Goal: Contribute content: Contribute content

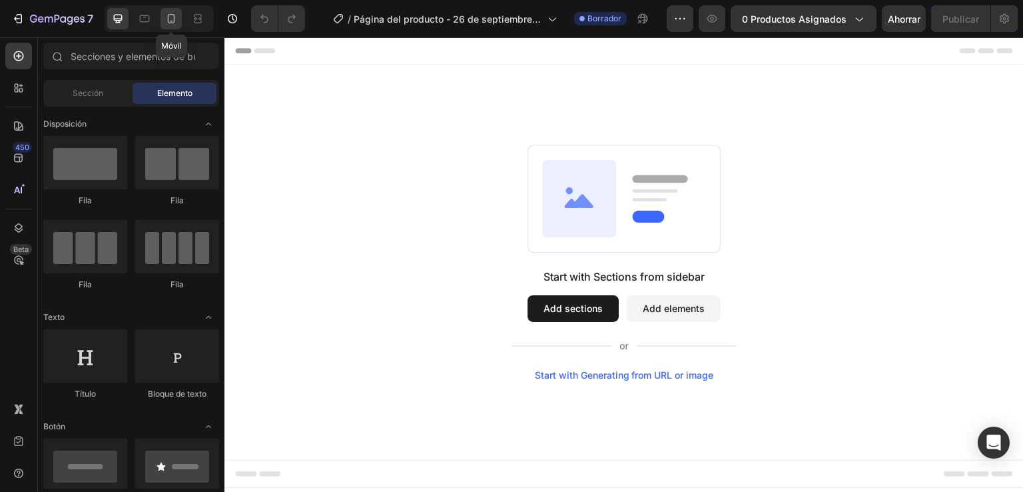
click at [166, 19] on icon at bounding box center [171, 18] width 13 height 13
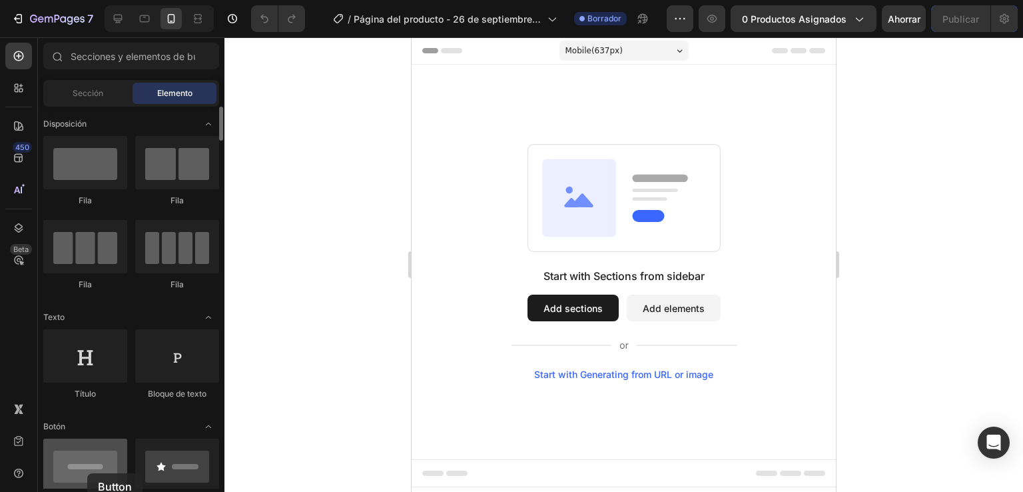
click at [87, 473] on div at bounding box center [85, 464] width 84 height 53
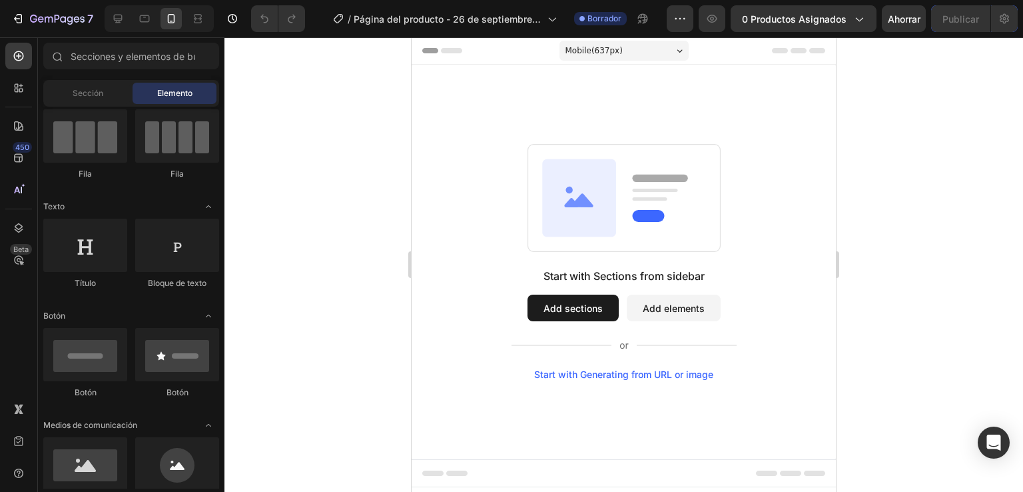
scroll to position [199, 0]
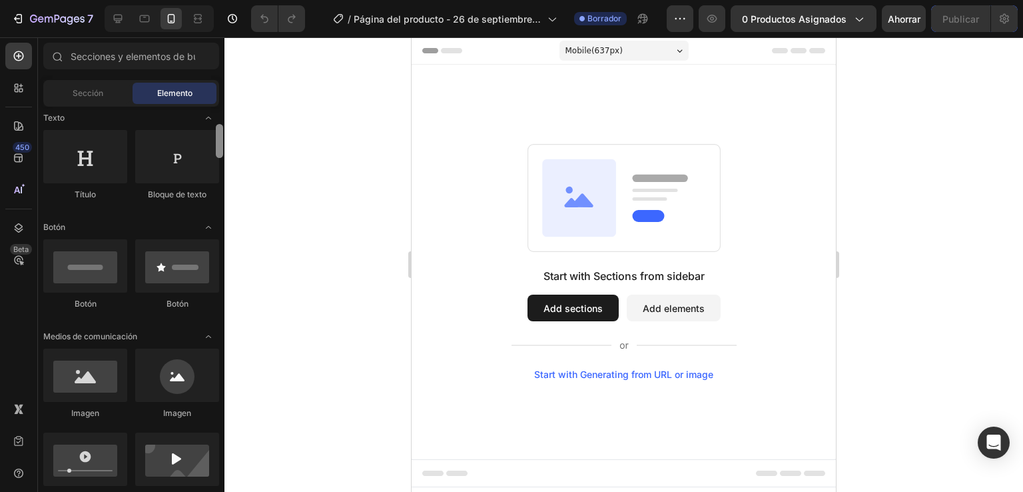
drag, startPoint x: 220, startPoint y: 140, endPoint x: 220, endPoint y: 158, distance: 18.0
click at [220, 158] on div at bounding box center [219, 298] width 10 height 382
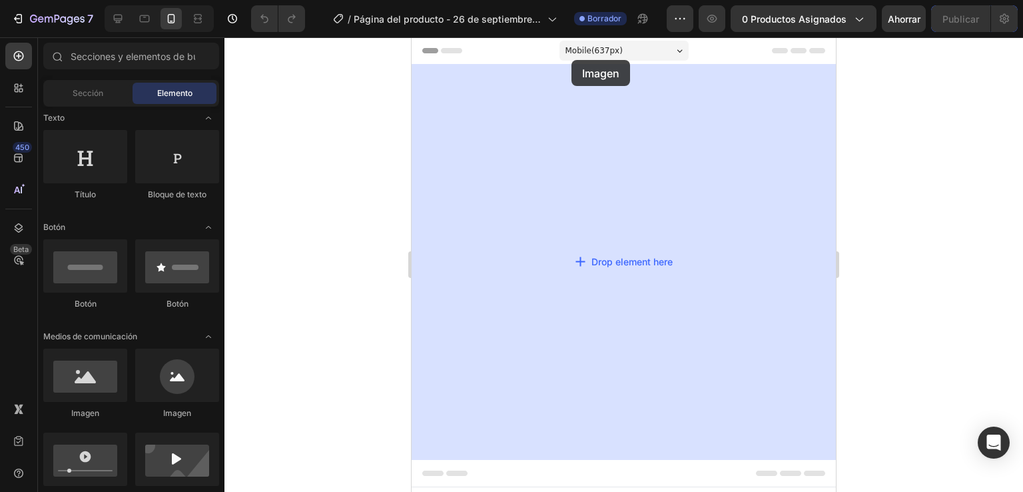
drag, startPoint x: 502, startPoint y: 425, endPoint x: 572, endPoint y: 59, distance: 372.8
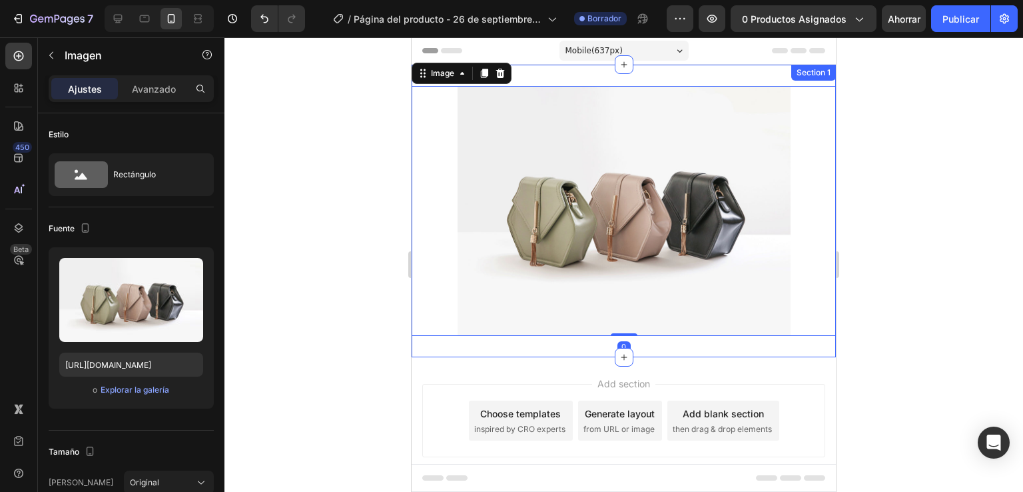
click at [578, 77] on div "Image 0 Section 1" at bounding box center [624, 211] width 424 height 292
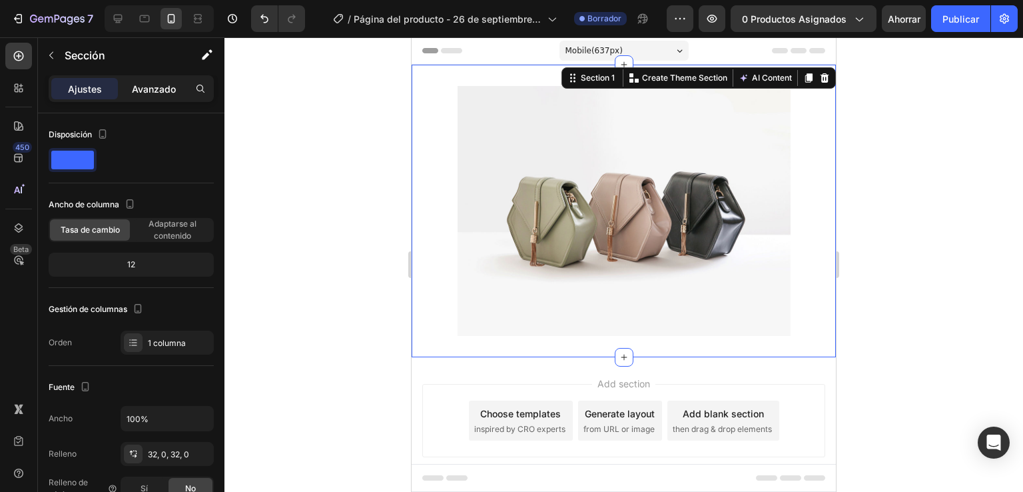
click at [157, 87] on font "Avanzado" at bounding box center [154, 88] width 44 height 11
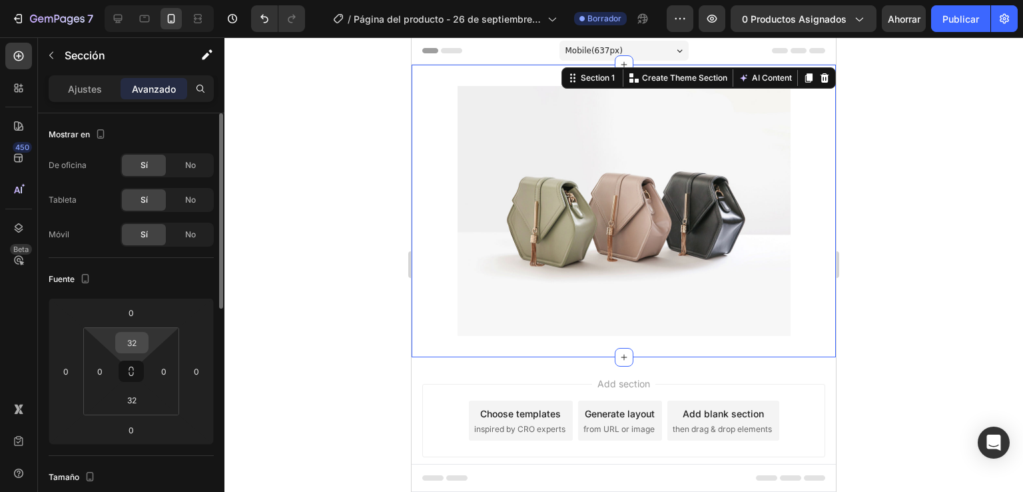
click at [135, 346] on input "32" at bounding box center [132, 342] width 27 height 20
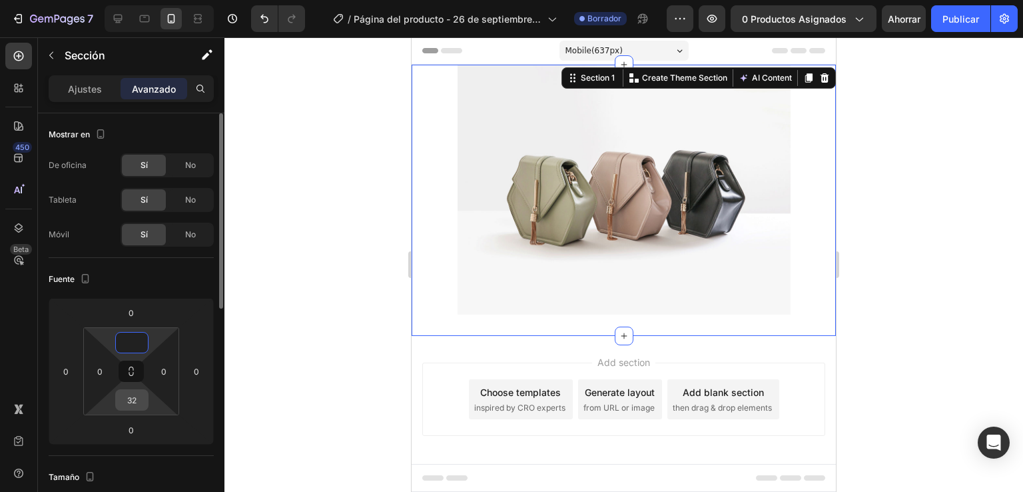
type input "0"
click at [138, 397] on input "32" at bounding box center [132, 400] width 27 height 20
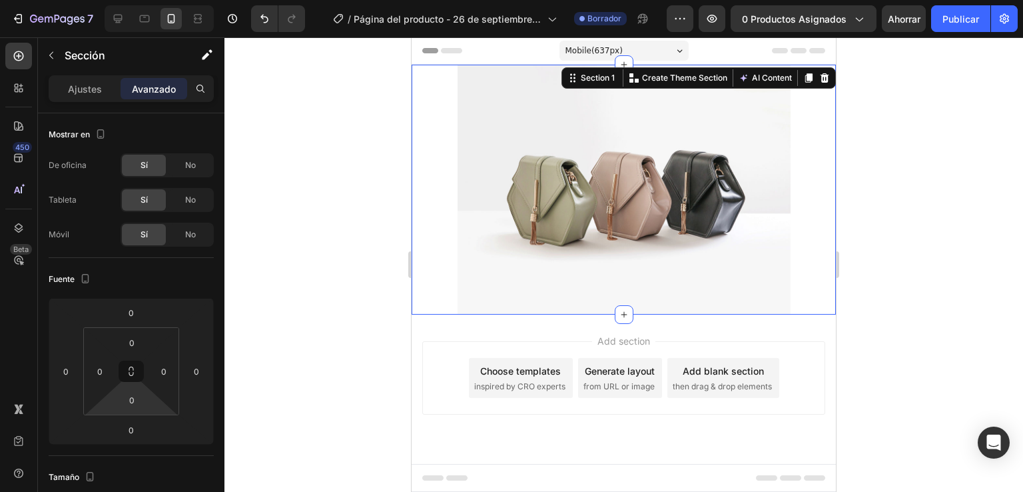
click at [268, 370] on div at bounding box center [623, 264] width 799 height 454
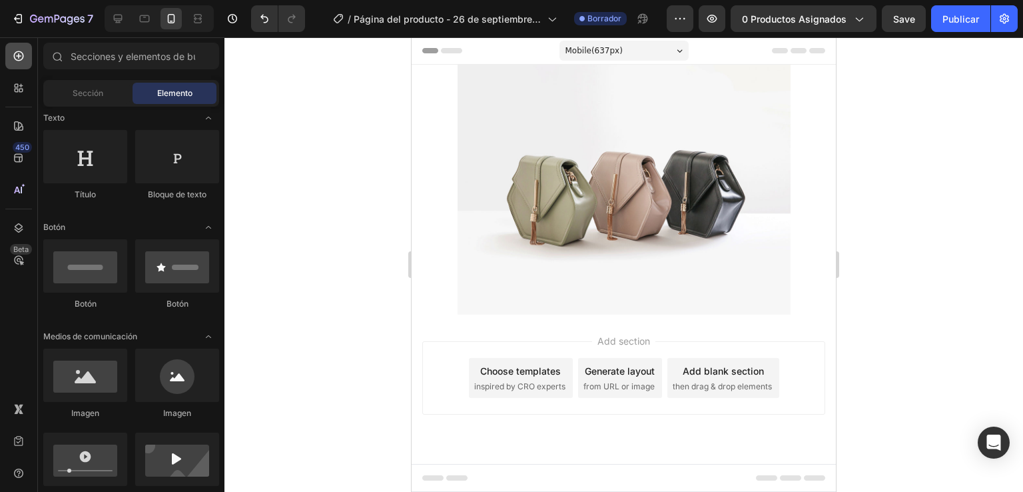
click at [16, 45] on div at bounding box center [18, 56] width 27 height 27
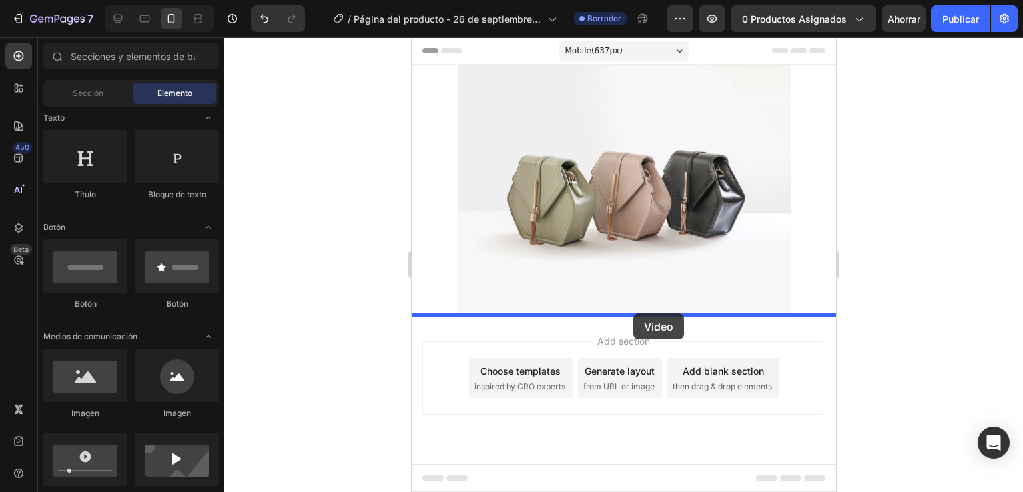
drag, startPoint x: 494, startPoint y: 504, endPoint x: 633, endPoint y: 313, distance: 236.3
click at [633, 313] on img at bounding box center [624, 190] width 333 height 250
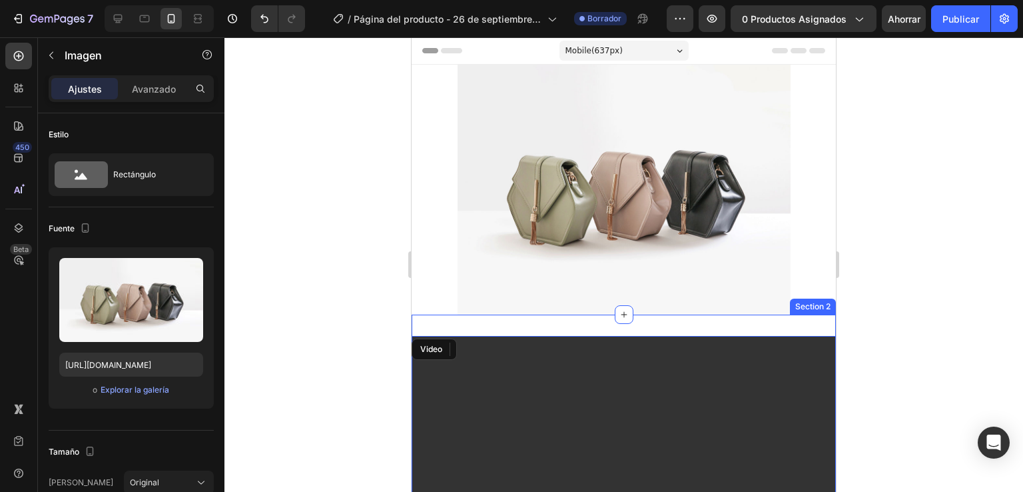
click at [585, 324] on div "Video Section 2" at bounding box center [624, 460] width 424 height 292
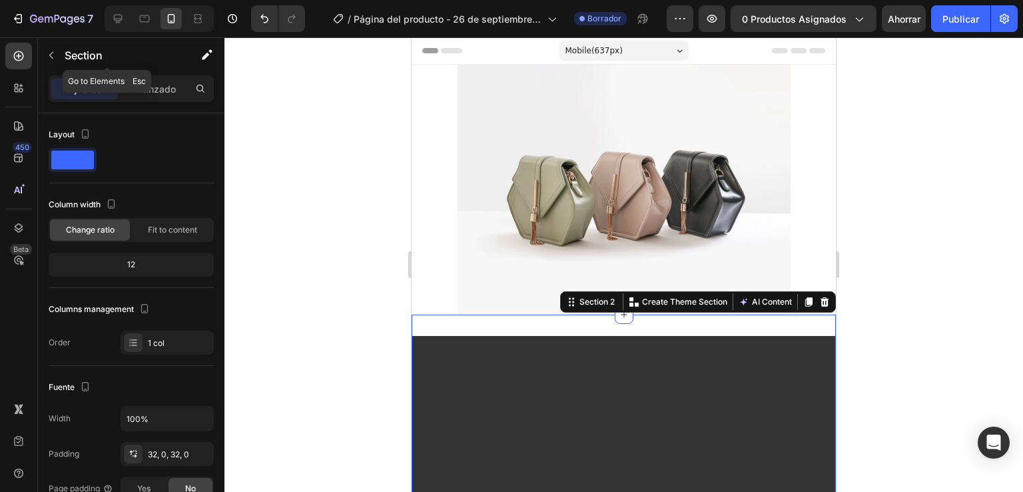
click at [154, 73] on div "Section" at bounding box center [107, 56] width 139 height 38
click at [163, 93] on font "Avanzado" at bounding box center [154, 88] width 44 height 11
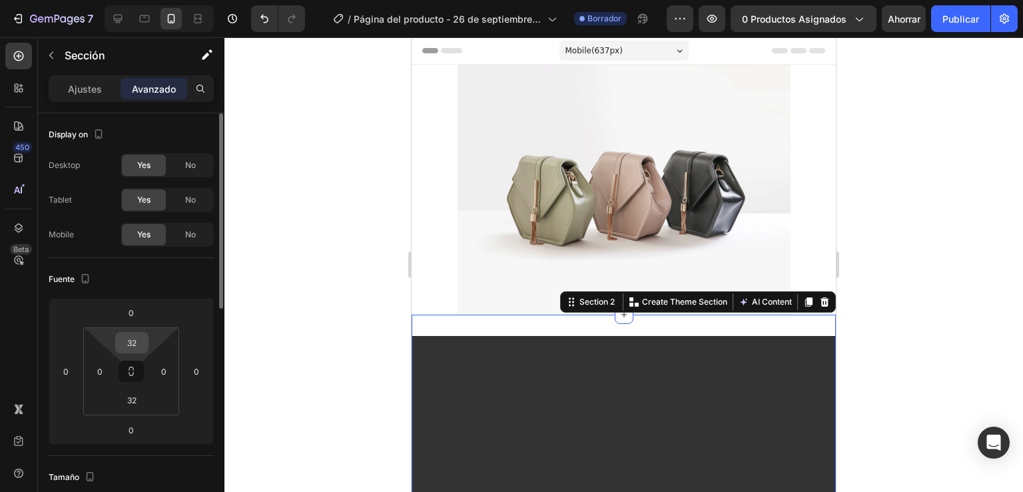
click at [140, 344] on input "32" at bounding box center [132, 342] width 27 height 20
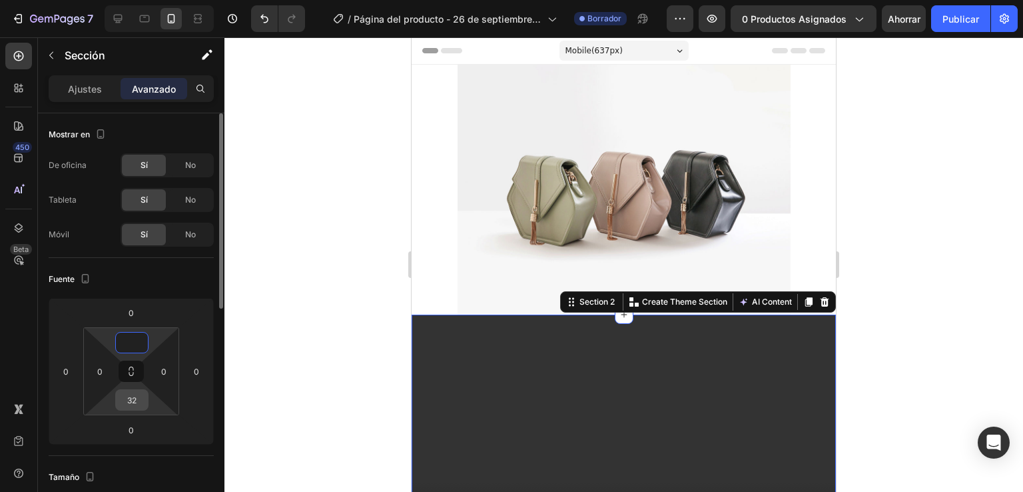
type input "0"
click at [129, 391] on input "32" at bounding box center [132, 400] width 27 height 20
click at [280, 384] on div at bounding box center [623, 264] width 799 height 454
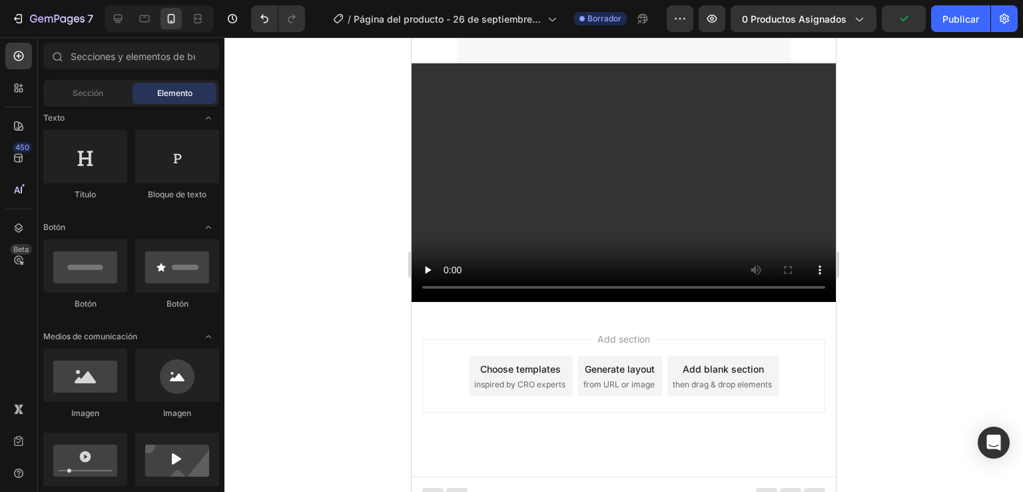
scroll to position [255, 0]
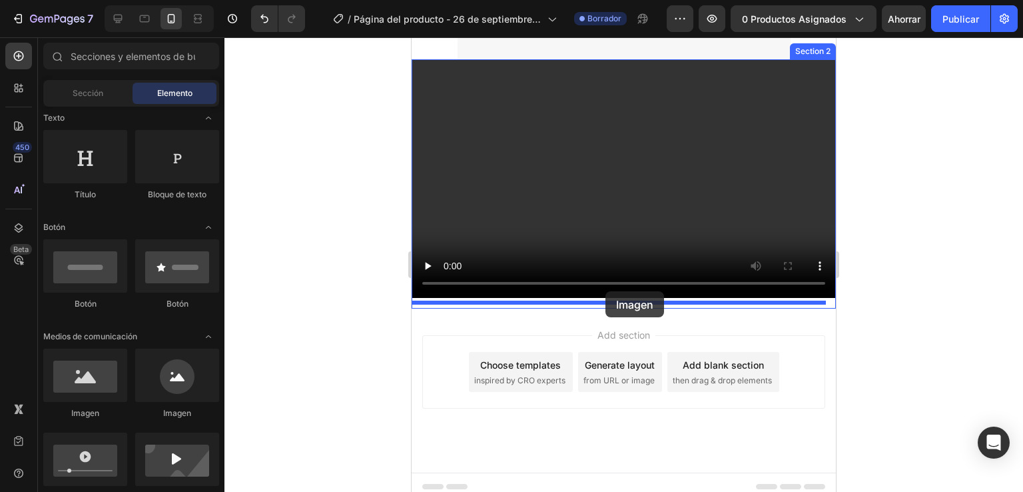
drag, startPoint x: 513, startPoint y: 430, endPoint x: 605, endPoint y: 291, distance: 166.6
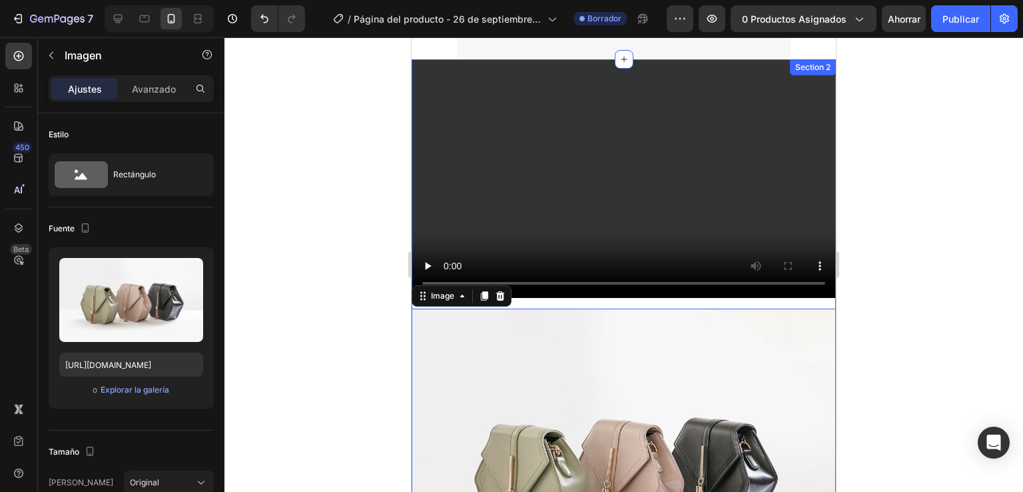
click at [626, 298] on div "Video Image 0" at bounding box center [624, 343] width 424 height 568
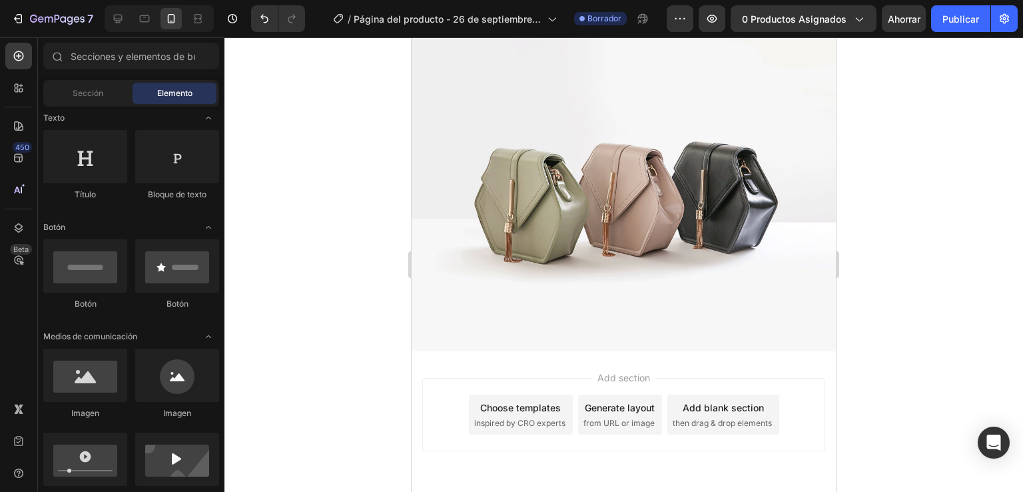
scroll to position [536, 0]
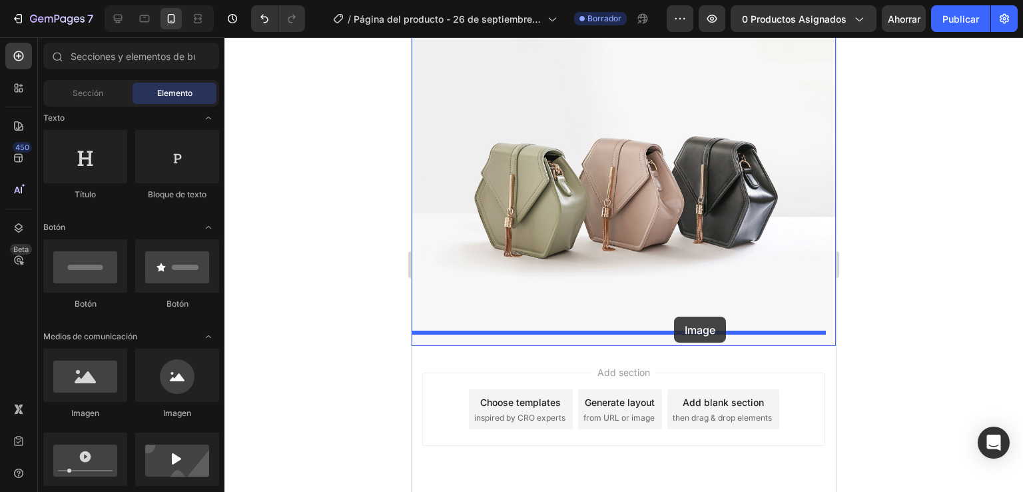
drag, startPoint x: 488, startPoint y: 420, endPoint x: 674, endPoint y: 316, distance: 212.9
click at [674, 314] on img at bounding box center [624, 186] width 424 height 318
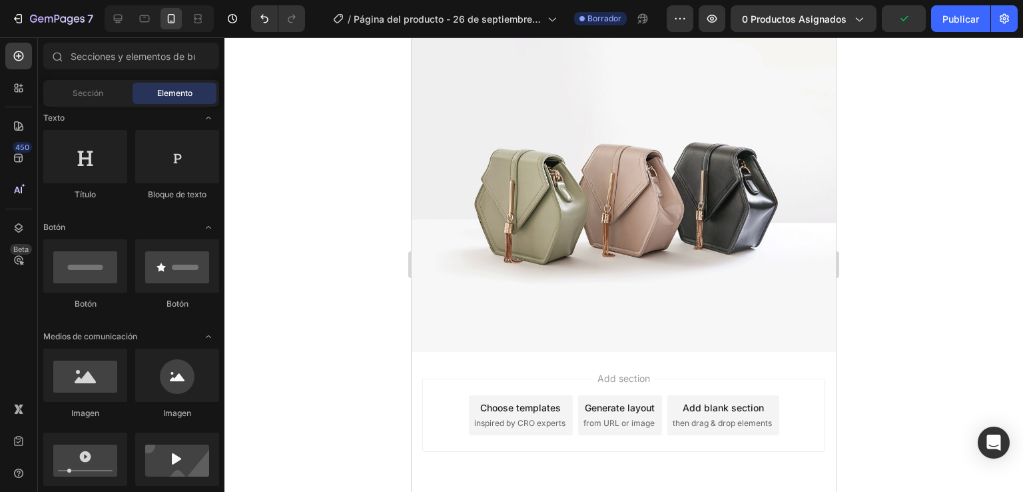
scroll to position [863, 0]
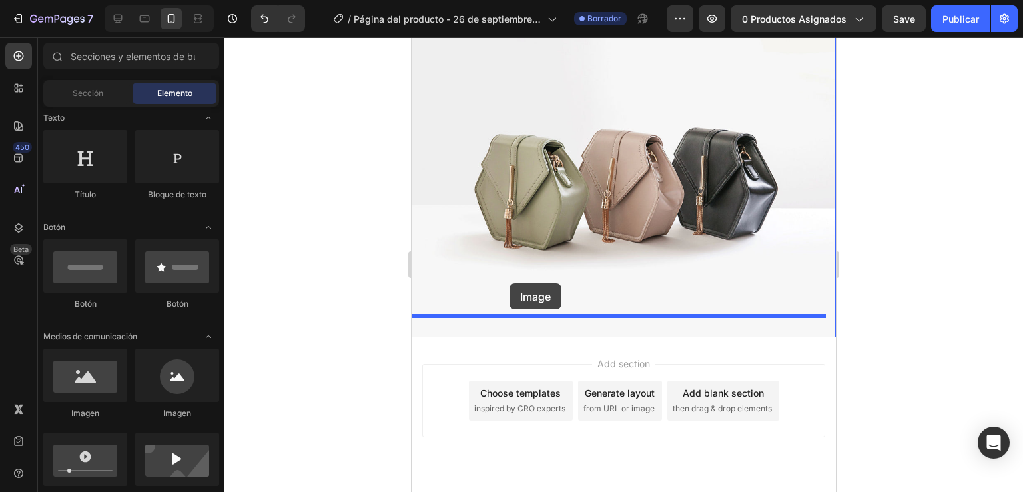
drag, startPoint x: 537, startPoint y: 414, endPoint x: 514, endPoint y: 288, distance: 127.4
click at [514, 288] on img at bounding box center [624, 178] width 424 height 318
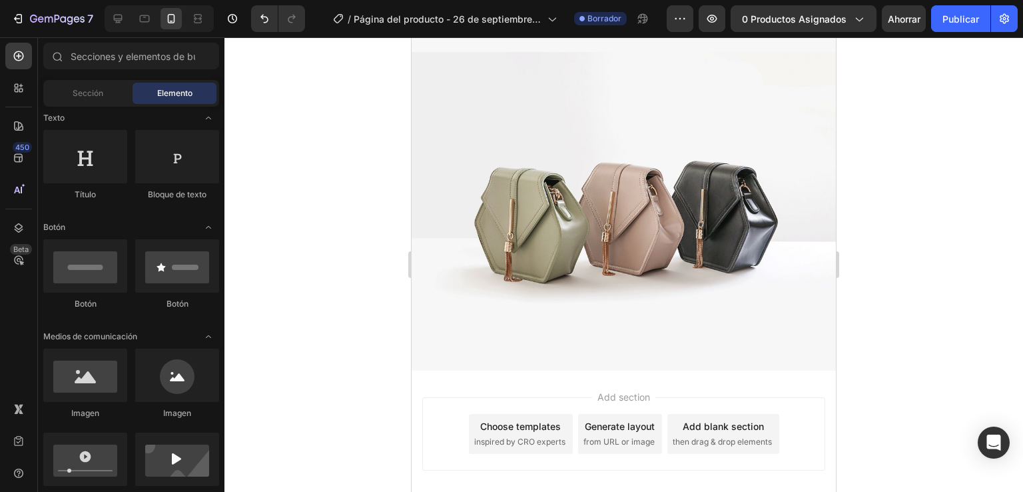
scroll to position [1189, 0]
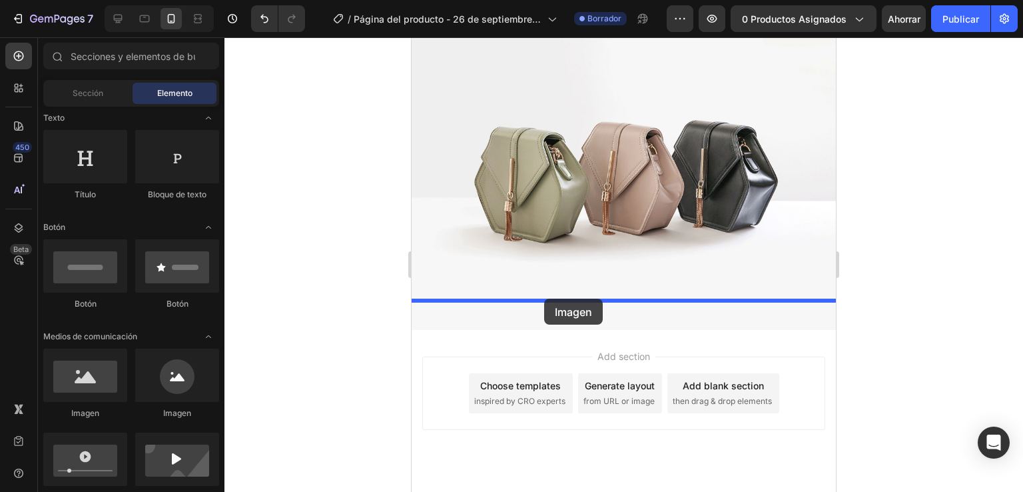
drag, startPoint x: 502, startPoint y: 430, endPoint x: 544, endPoint y: 298, distance: 137.8
click at [546, 298] on img at bounding box center [624, 170] width 424 height 318
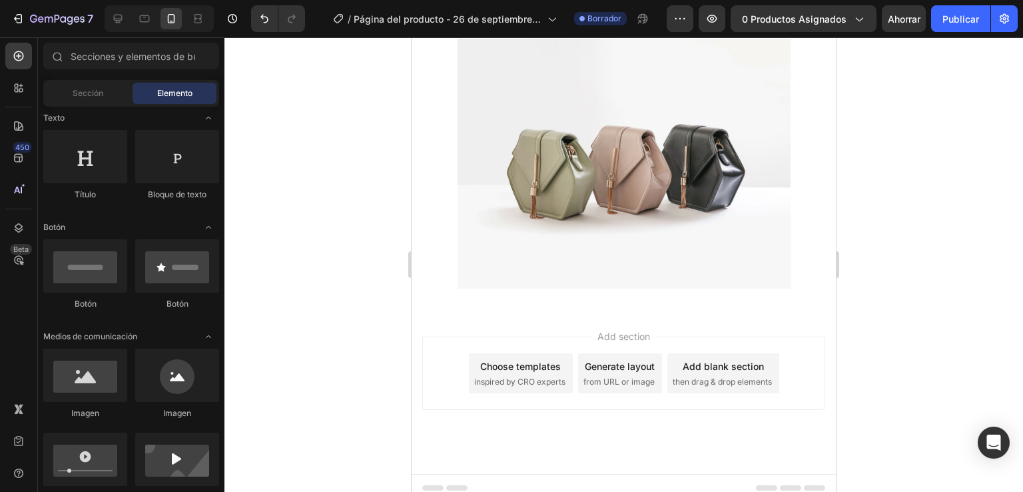
scroll to position [1481, 0]
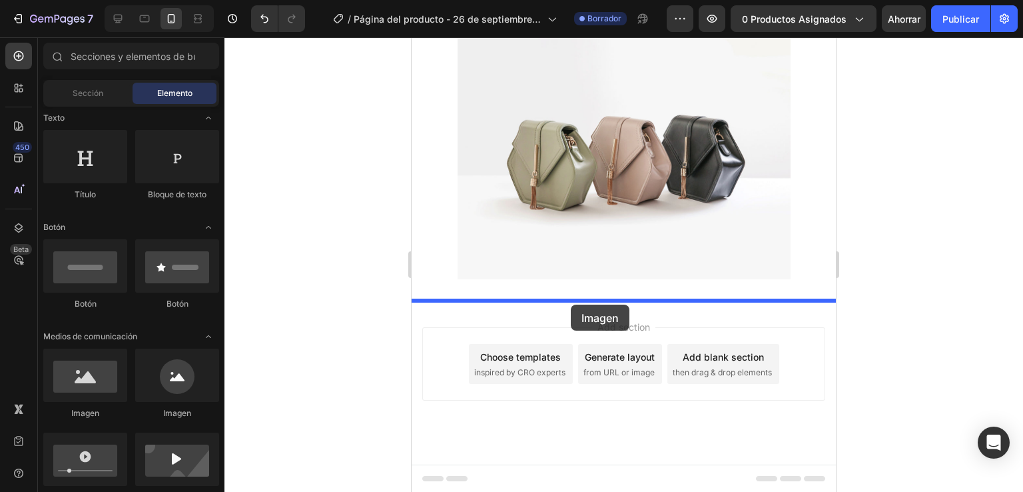
drag, startPoint x: 532, startPoint y: 432, endPoint x: 571, endPoint y: 304, distance: 133.6
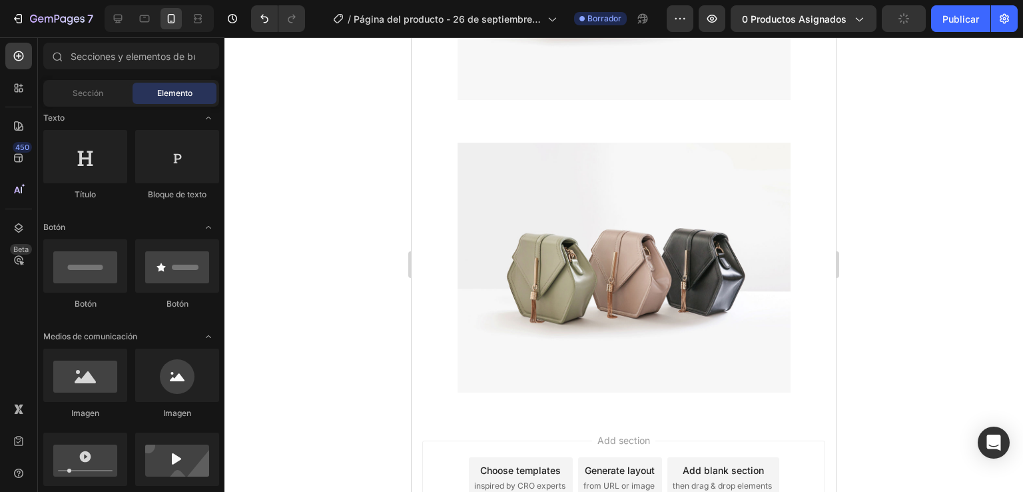
scroll to position [1774, 0]
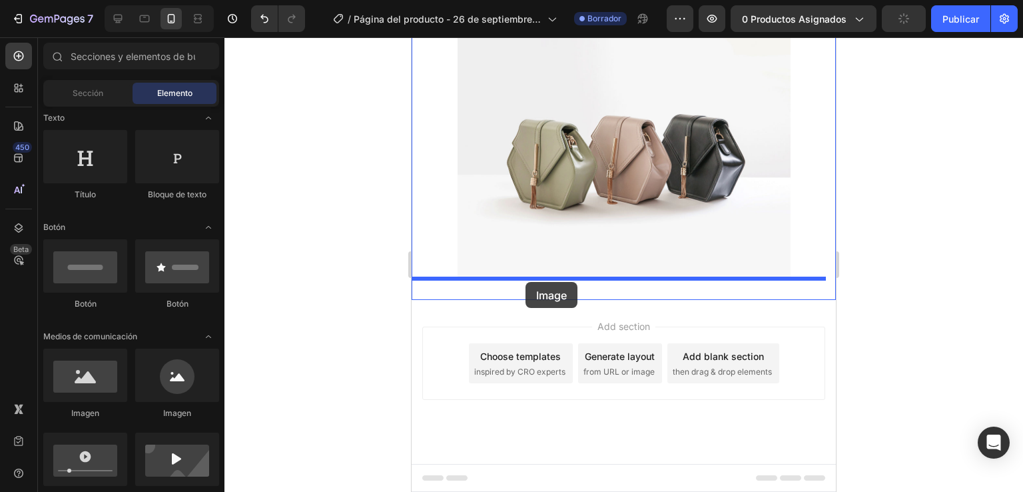
drag, startPoint x: 476, startPoint y: 395, endPoint x: 526, endPoint y: 282, distance: 123.8
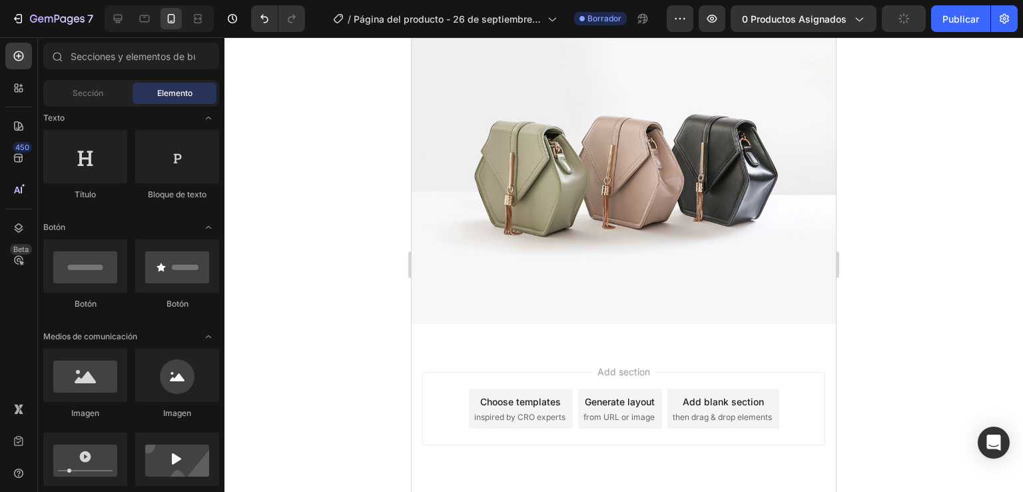
scroll to position [2060, 0]
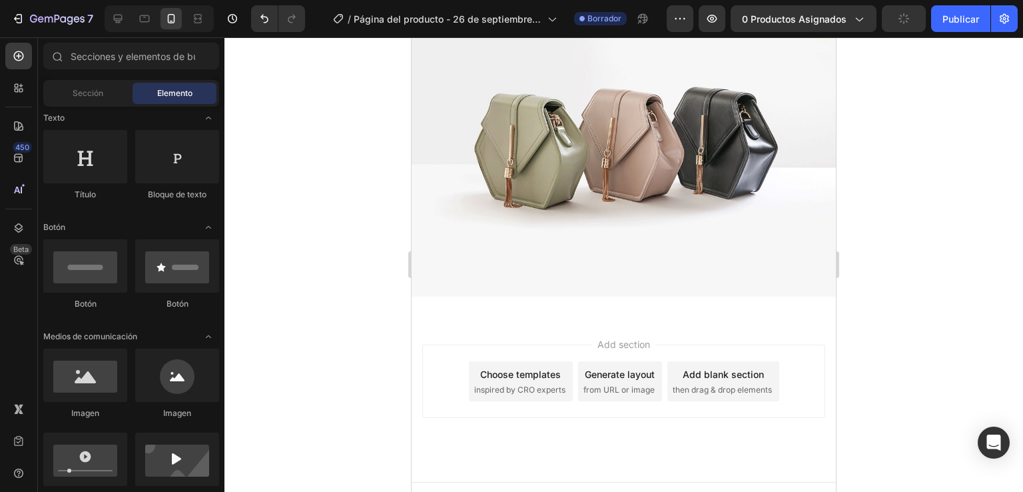
drag, startPoint x: 829, startPoint y: 396, endPoint x: 1254, endPoint y: 480, distance: 433.2
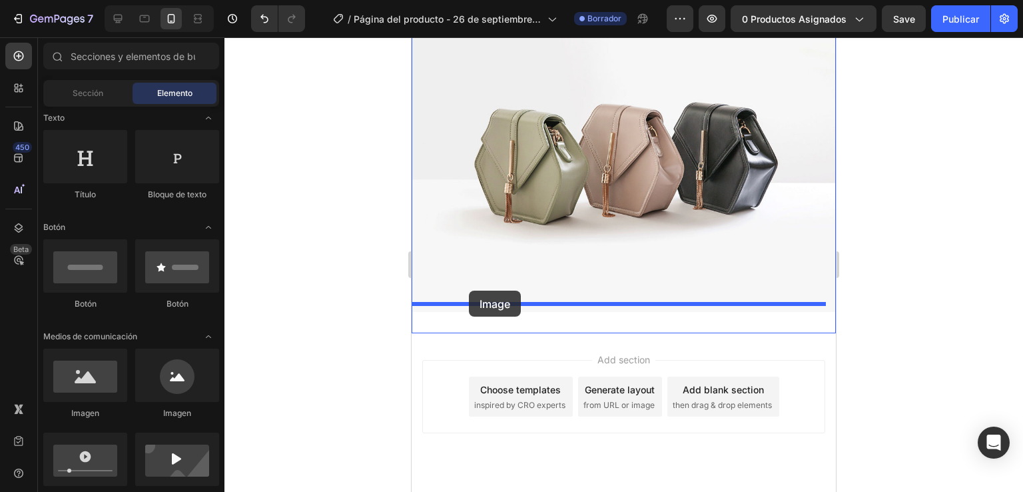
drag, startPoint x: 494, startPoint y: 406, endPoint x: 469, endPoint y: 290, distance: 118.0
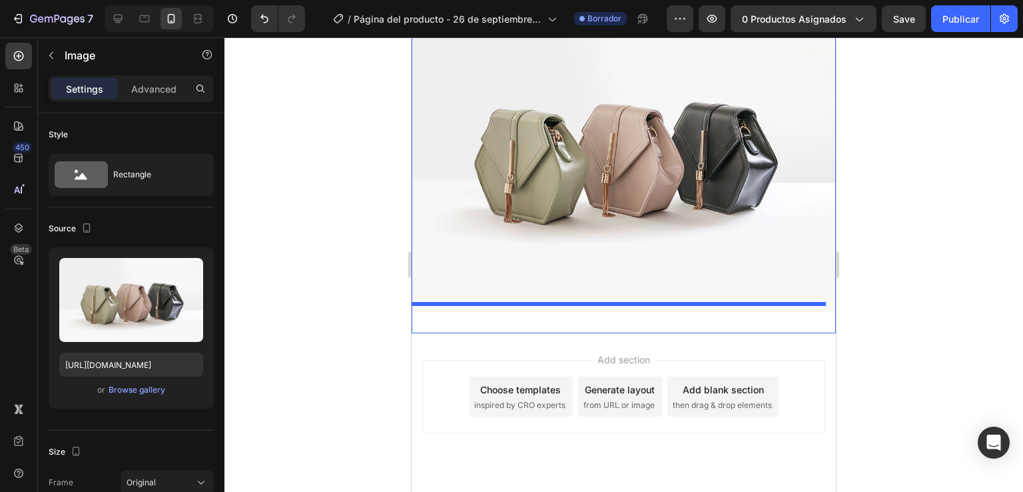
click at [474, 286] on img at bounding box center [624, 152] width 424 height 318
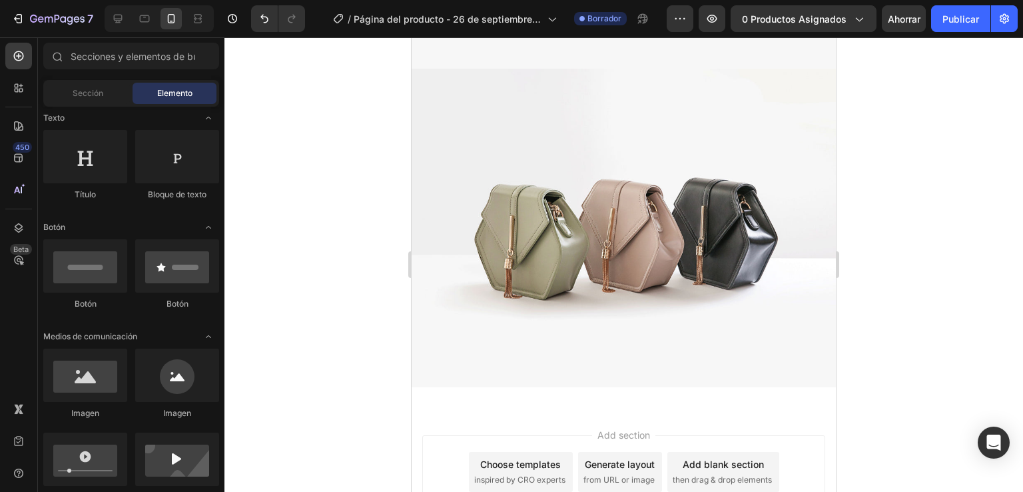
scroll to position [2387, 0]
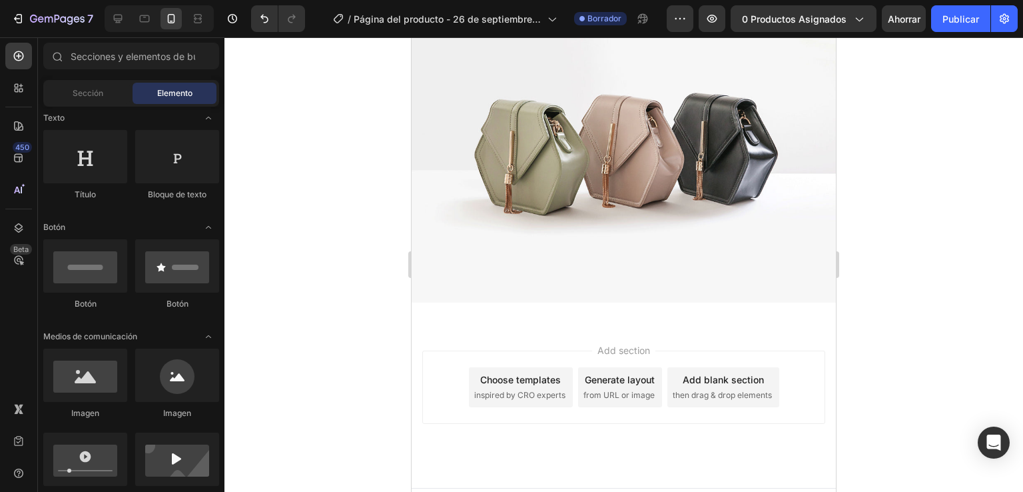
drag, startPoint x: 833, startPoint y: 387, endPoint x: 1256, endPoint y: 474, distance: 432.4
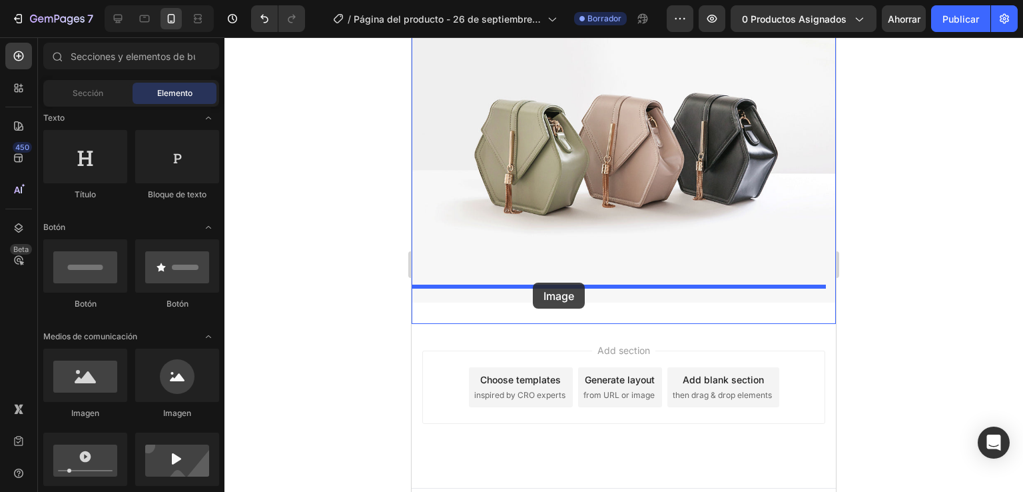
drag, startPoint x: 731, startPoint y: 400, endPoint x: 533, endPoint y: 282, distance: 230.3
click at [533, 282] on img at bounding box center [624, 143] width 424 height 318
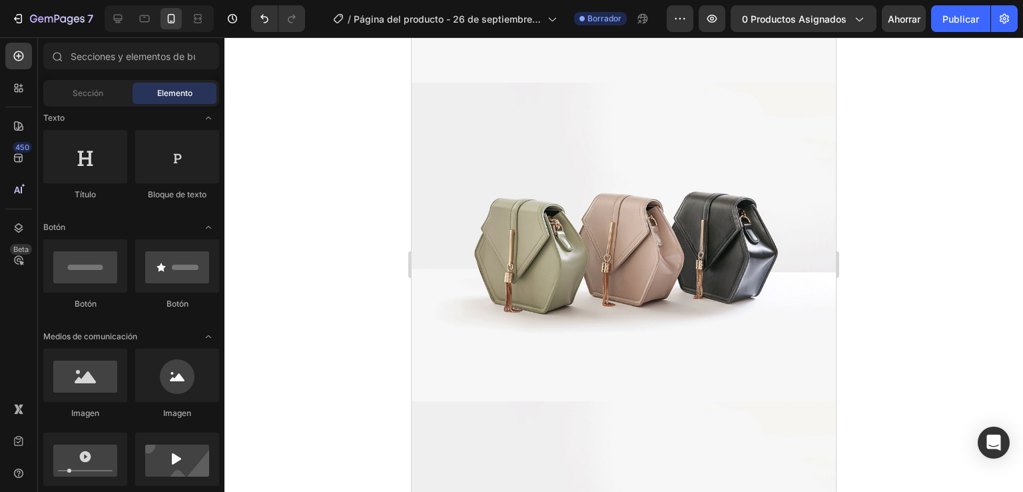
scroll to position [0, 0]
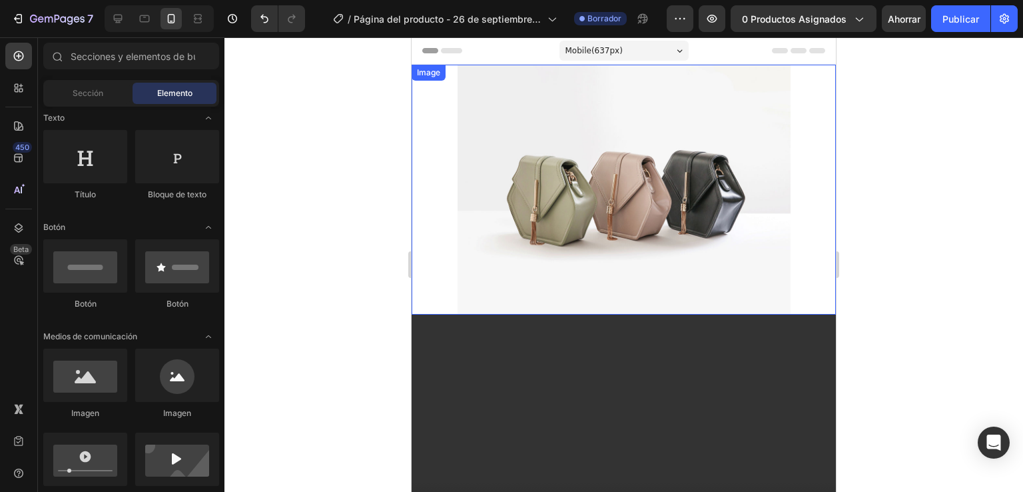
click at [715, 183] on img at bounding box center [624, 190] width 333 height 250
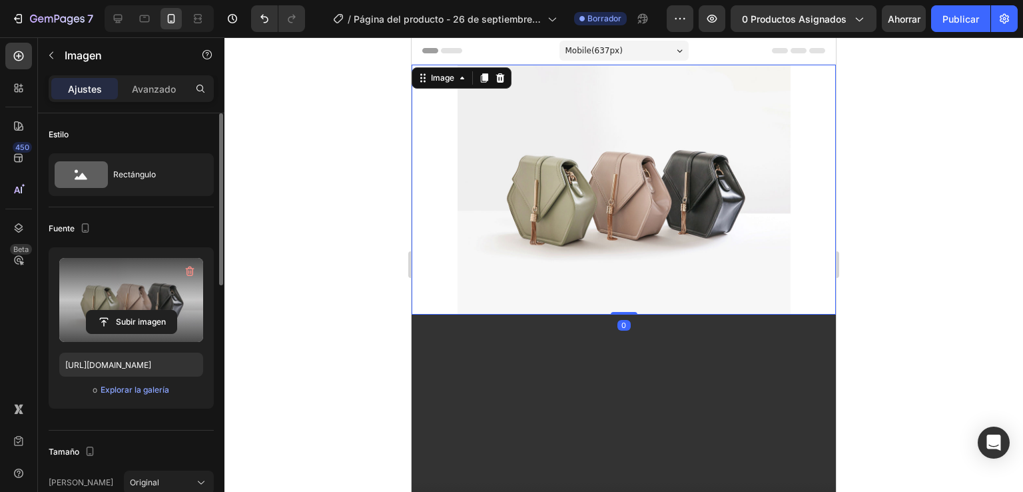
click at [151, 307] on label at bounding box center [131, 300] width 144 height 84
click at [151, 310] on input "file" at bounding box center [132, 321] width 90 height 23
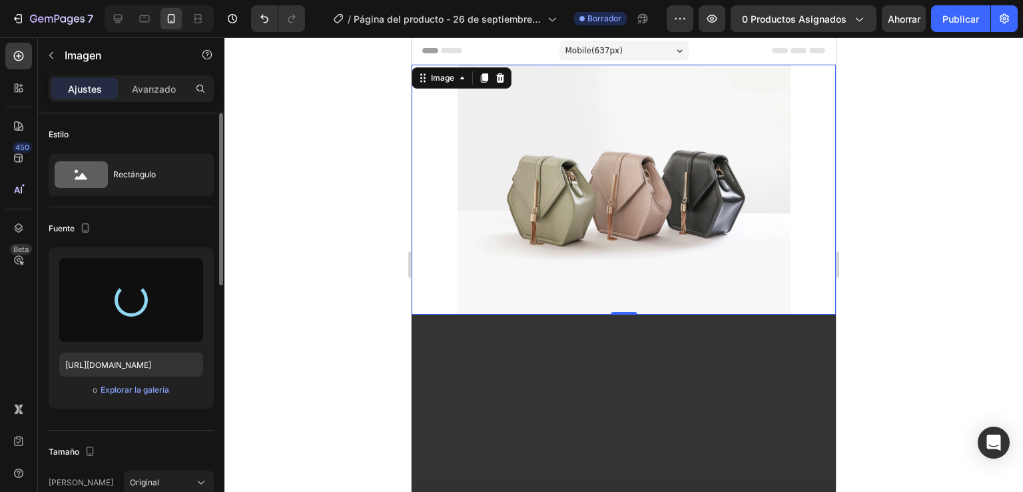
type input "[URL][DOMAIN_NAME]"
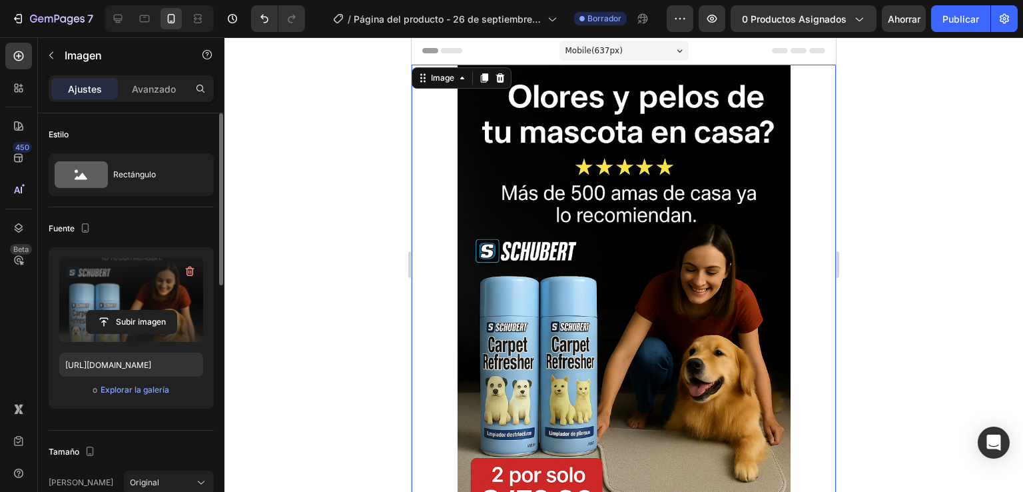
click at [450, 266] on div at bounding box center [624, 315] width 424 height 500
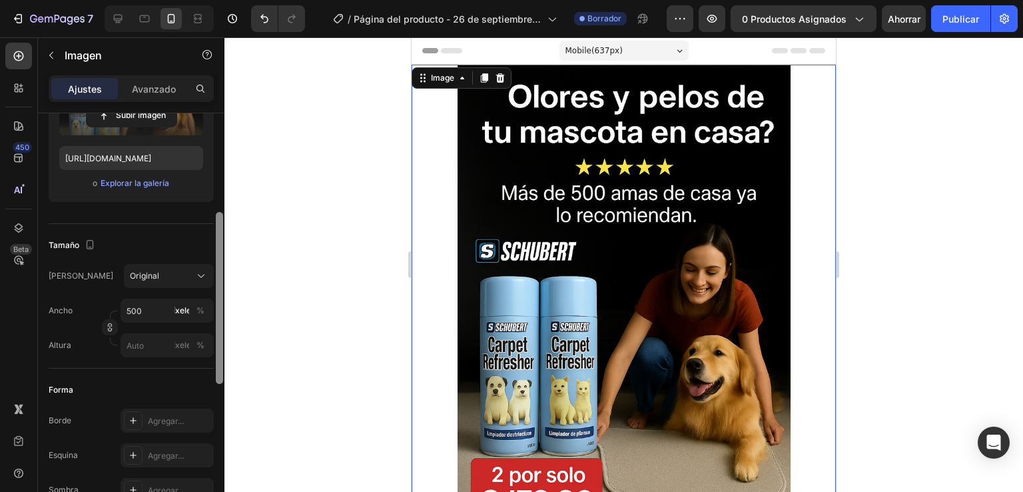
scroll to position [216, 0]
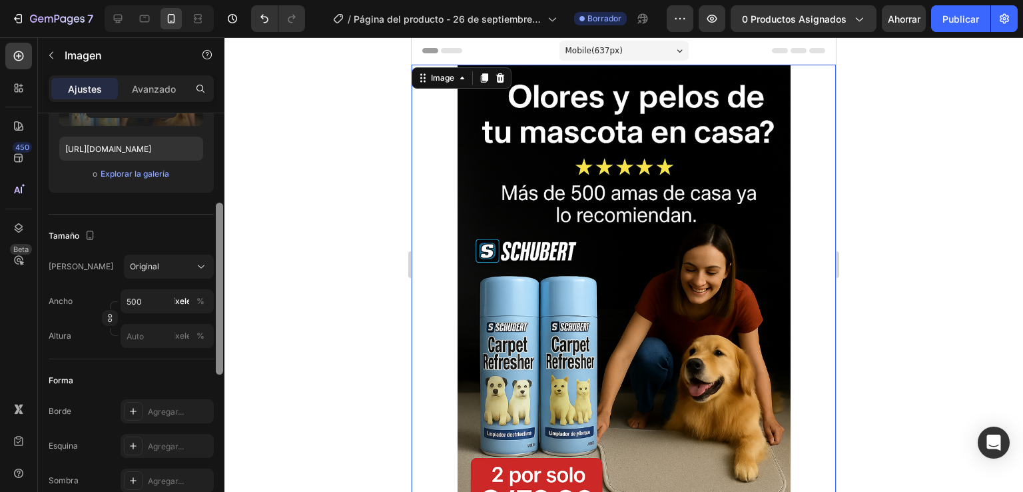
drag, startPoint x: 216, startPoint y: 272, endPoint x: 220, endPoint y: 362, distance: 90.0
click at [220, 362] on div at bounding box center [219, 288] width 7 height 172
click at [149, 306] on input "500" at bounding box center [167, 301] width 93 height 24
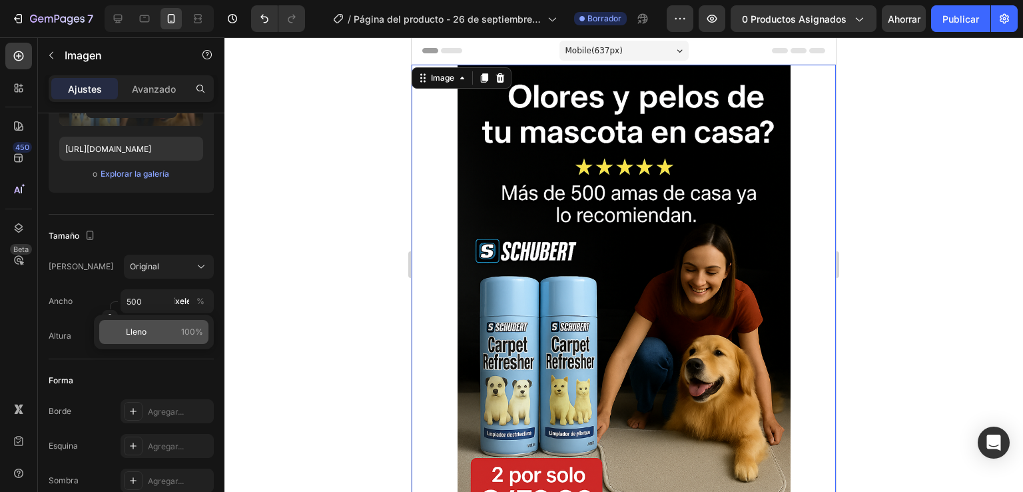
click at [125, 334] on div "Lleno 100%" at bounding box center [153, 332] width 109 height 24
type input "100"
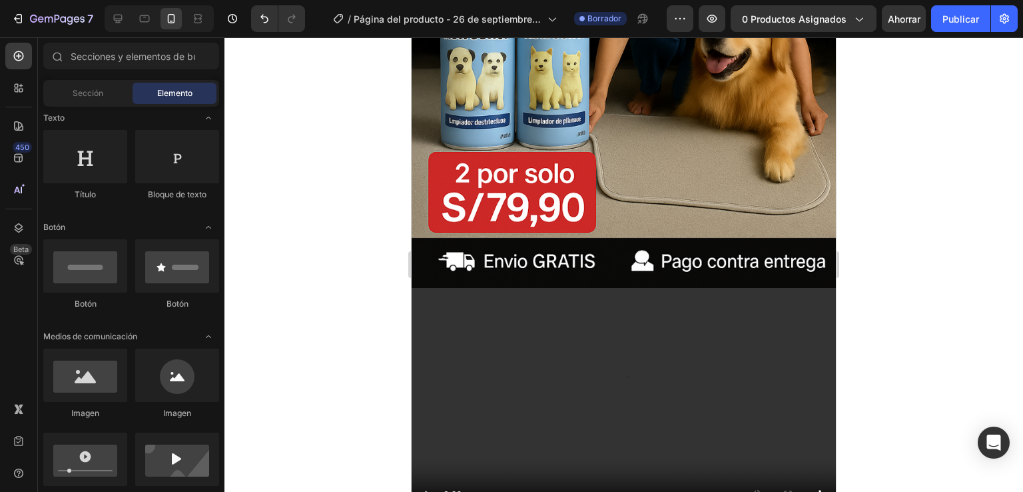
scroll to position [488, 0]
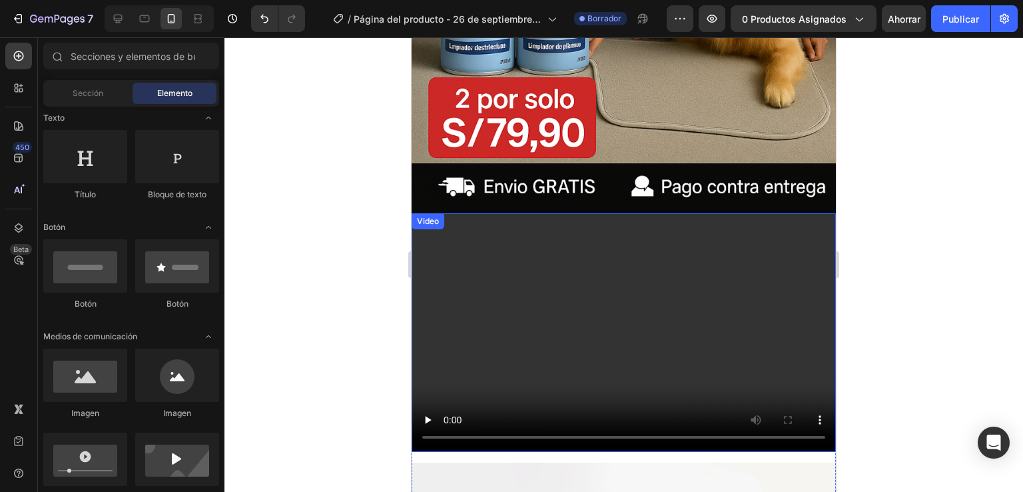
click at [626, 312] on video at bounding box center [624, 332] width 424 height 238
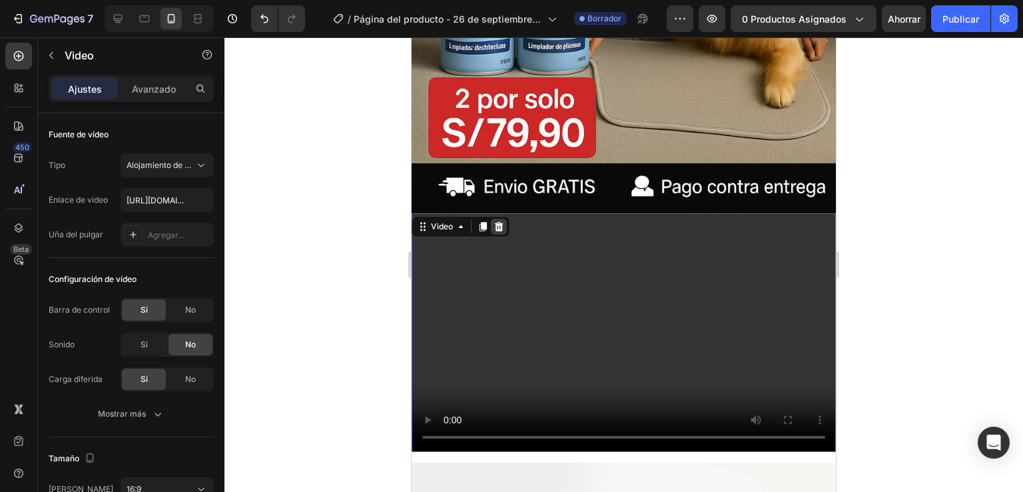
click at [505, 218] on div at bounding box center [499, 226] width 16 height 16
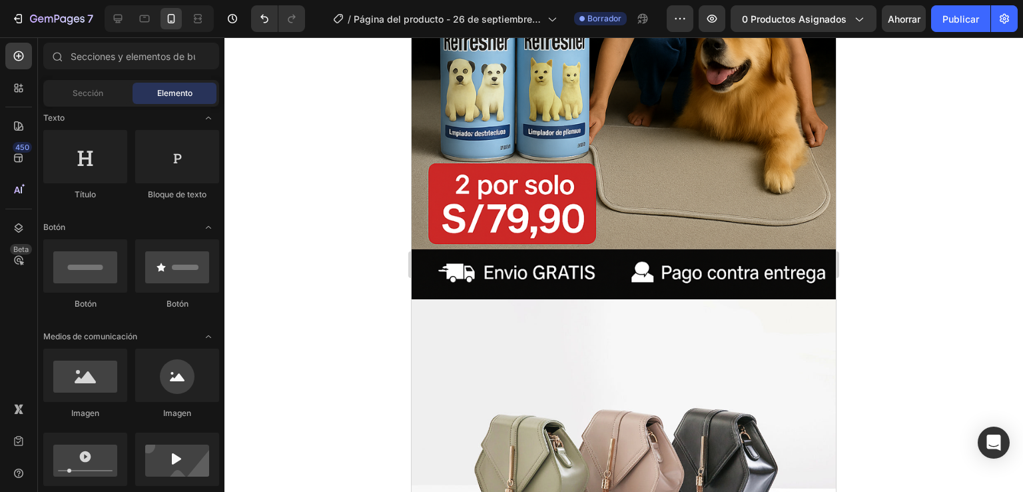
scroll to position [484, 0]
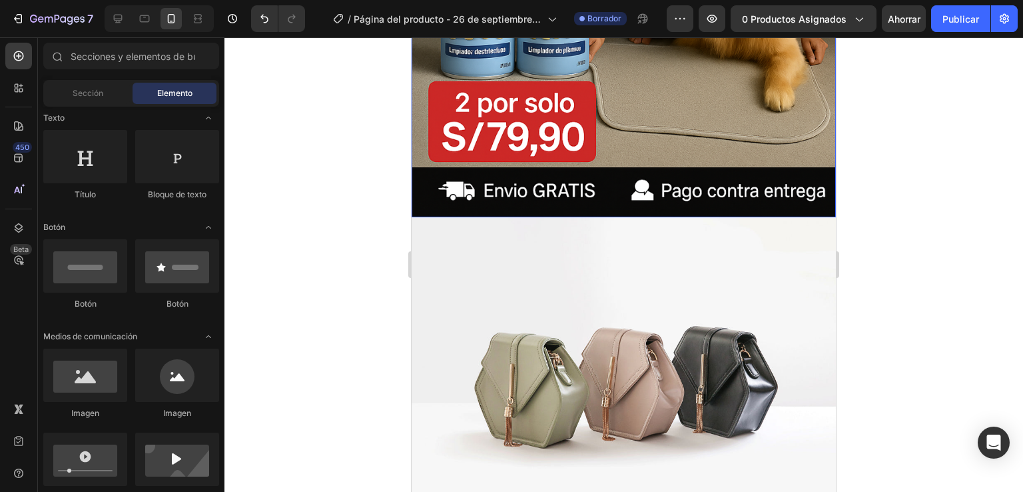
click at [788, 217] on img at bounding box center [624, 376] width 424 height 318
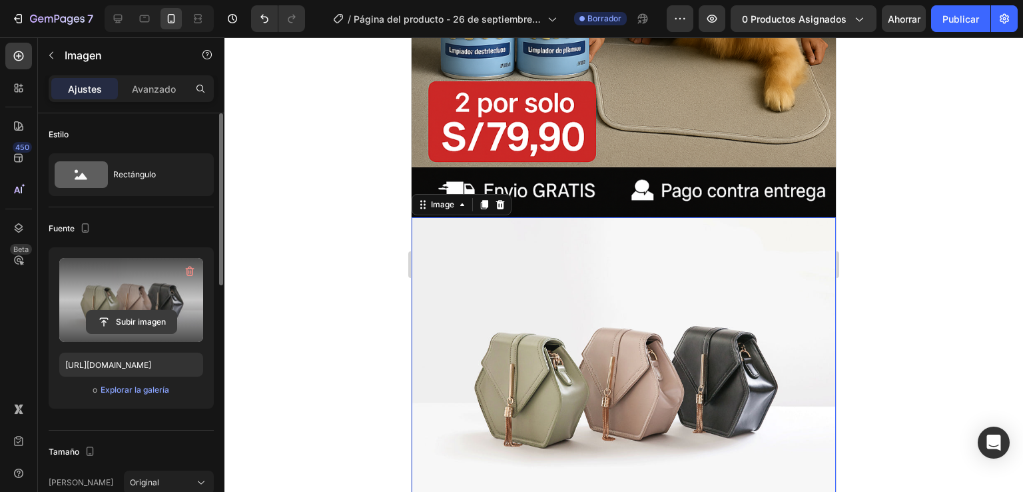
click at [117, 319] on input "file" at bounding box center [132, 321] width 90 height 23
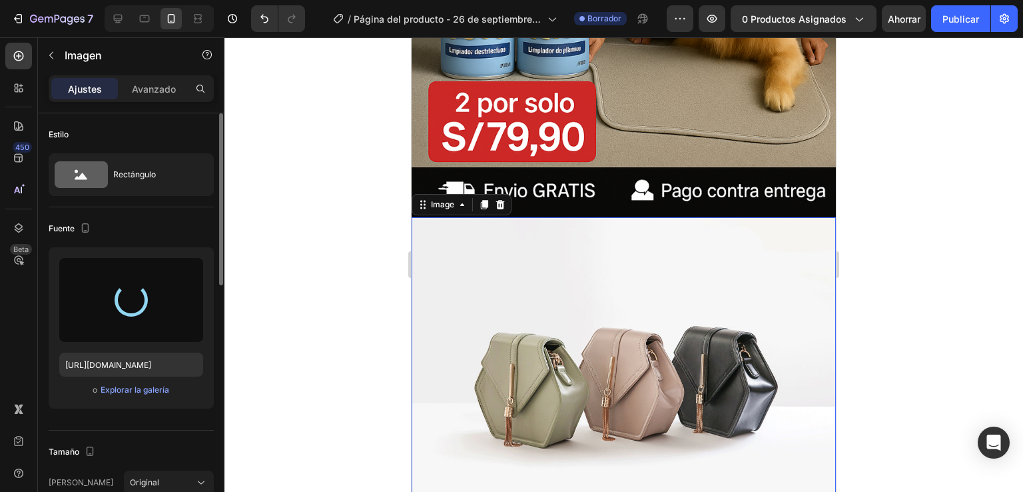
type input "[URL][DOMAIN_NAME]"
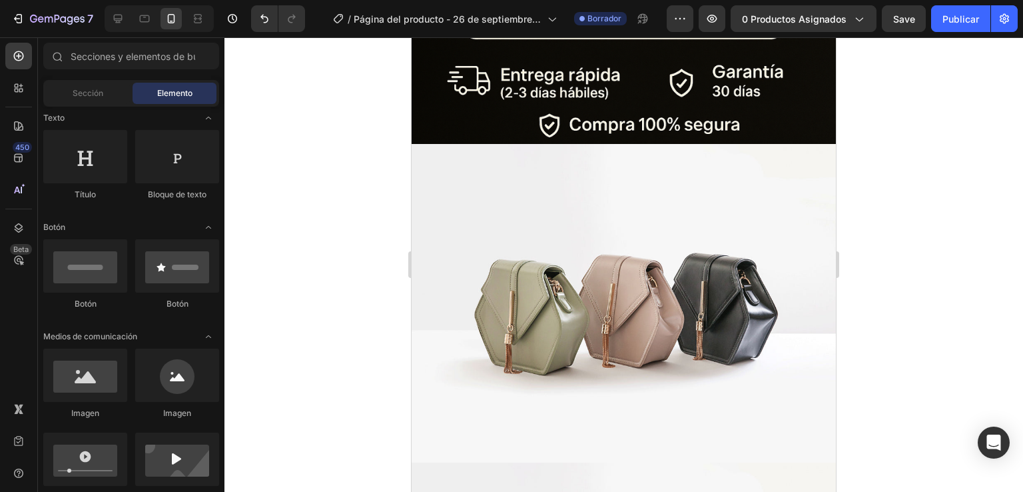
scroll to position [1178, 0]
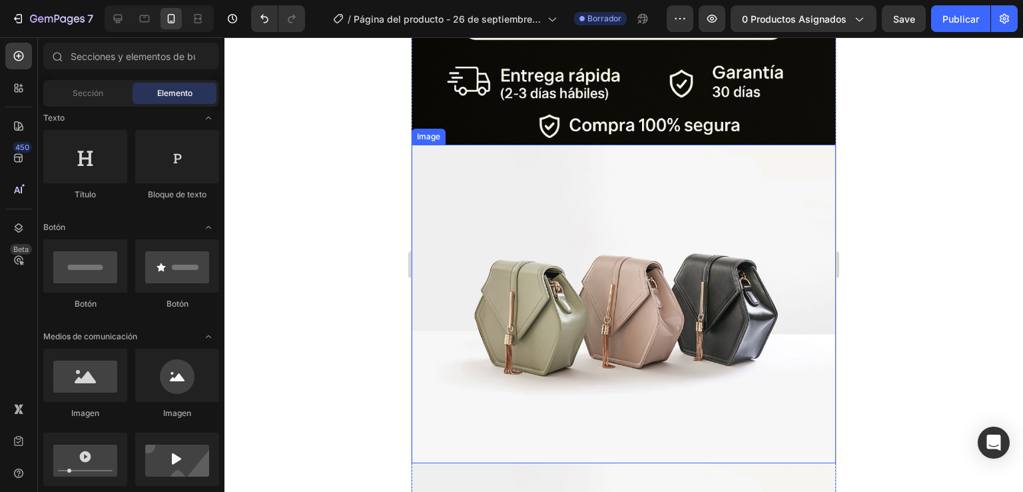
click at [555, 324] on img at bounding box center [624, 304] width 424 height 318
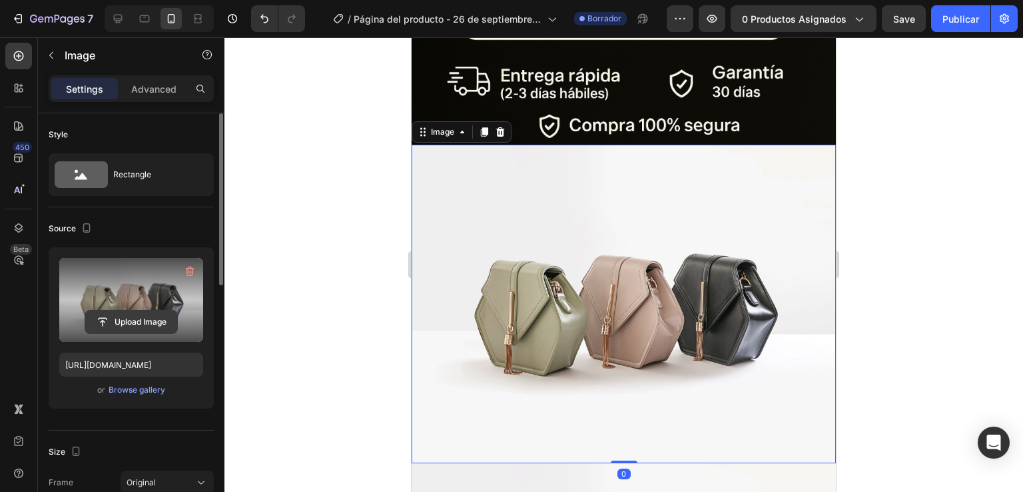
click at [101, 310] on input "file" at bounding box center [131, 321] width 92 height 23
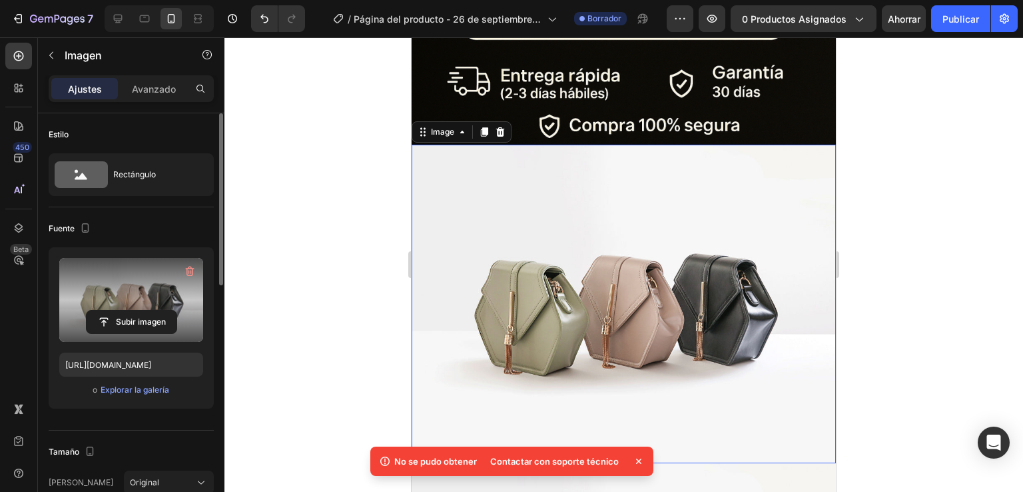
click at [350, 145] on div at bounding box center [623, 264] width 799 height 454
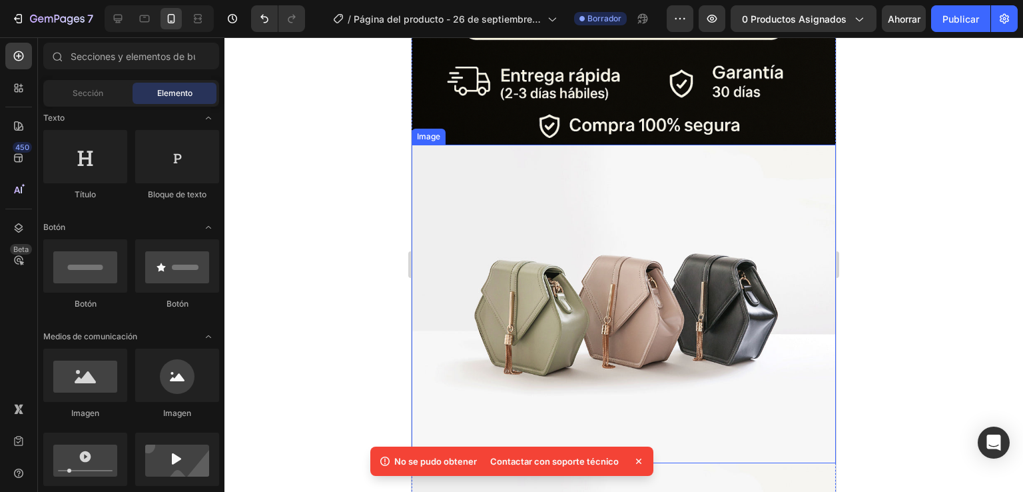
click at [493, 304] on img at bounding box center [624, 304] width 424 height 318
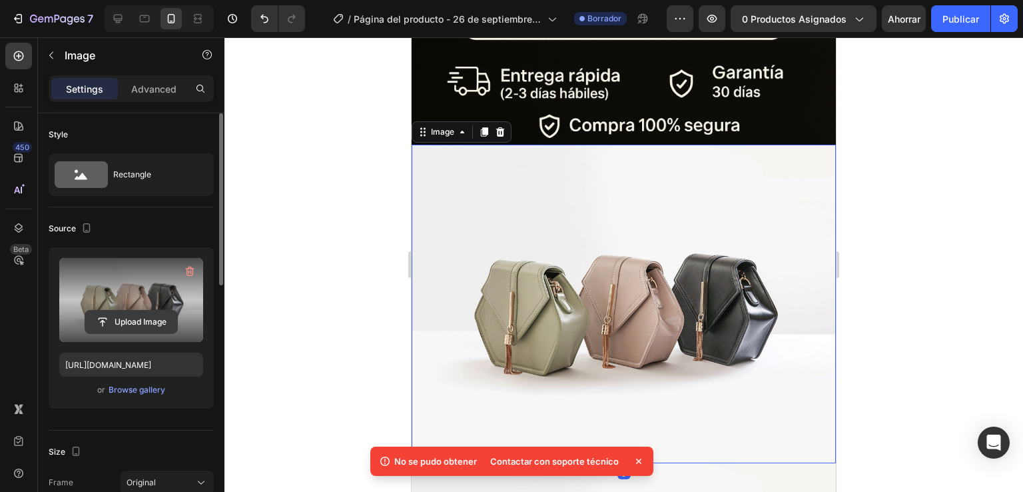
click at [106, 314] on input "file" at bounding box center [131, 321] width 92 height 23
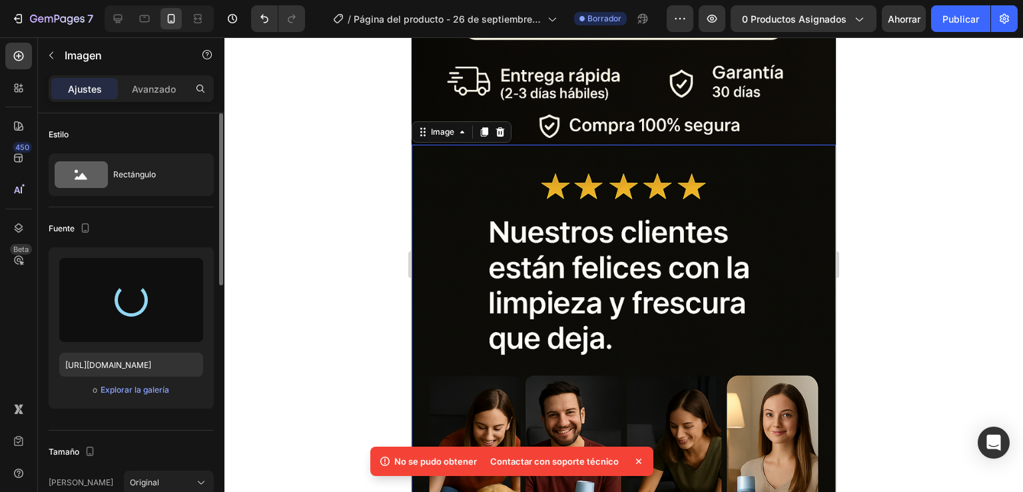
type input "[URL][DOMAIN_NAME]"
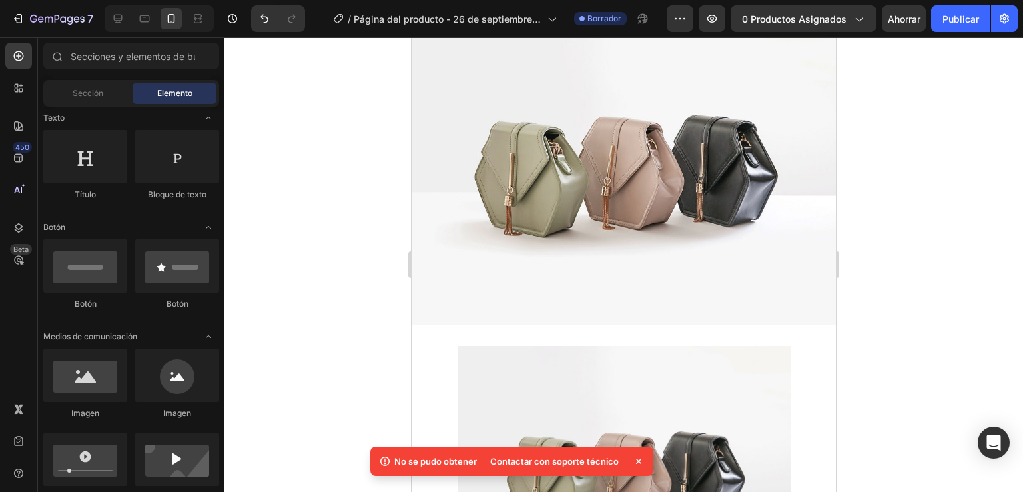
scroll to position [1972, 0]
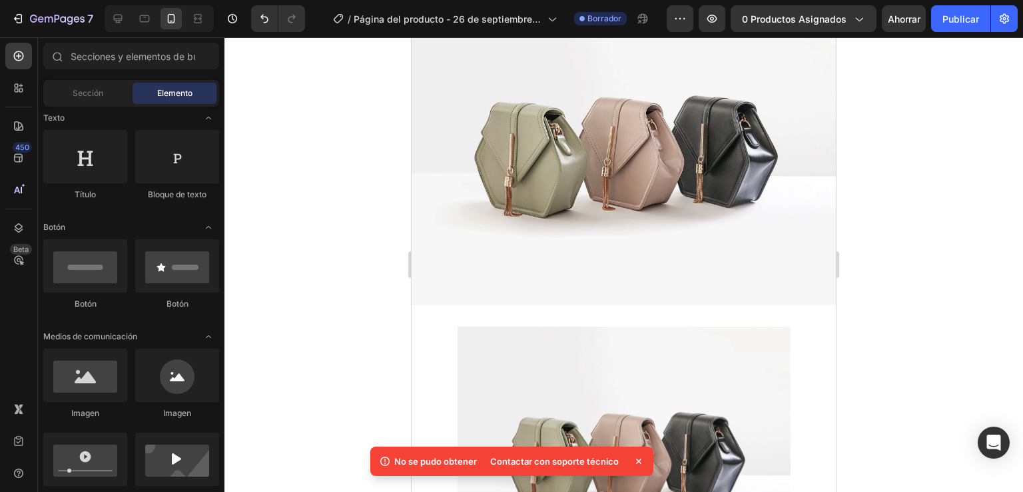
drag, startPoint x: 835, startPoint y: 211, endPoint x: 1250, endPoint y: 336, distance: 434.1
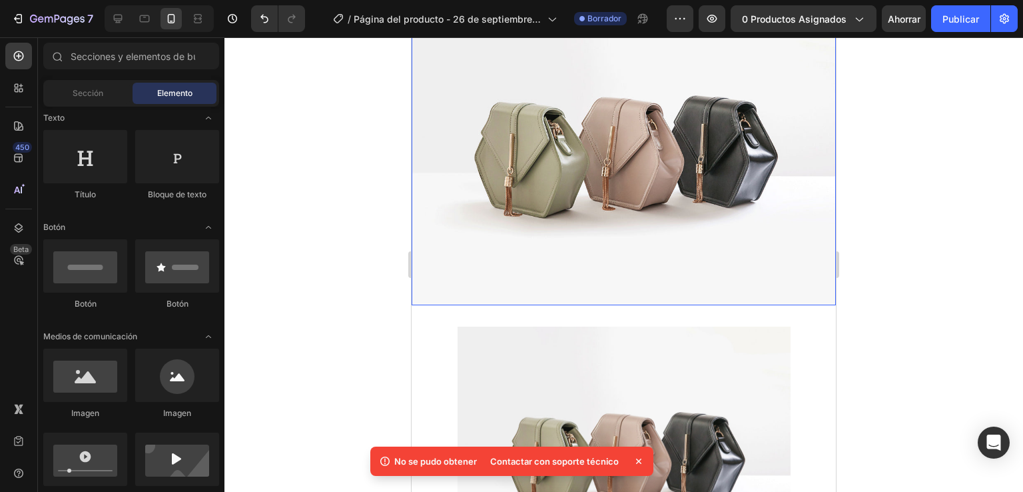
drag, startPoint x: 654, startPoint y: 200, endPoint x: 639, endPoint y: 204, distance: 15.2
click at [653, 200] on img at bounding box center [624, 146] width 424 height 318
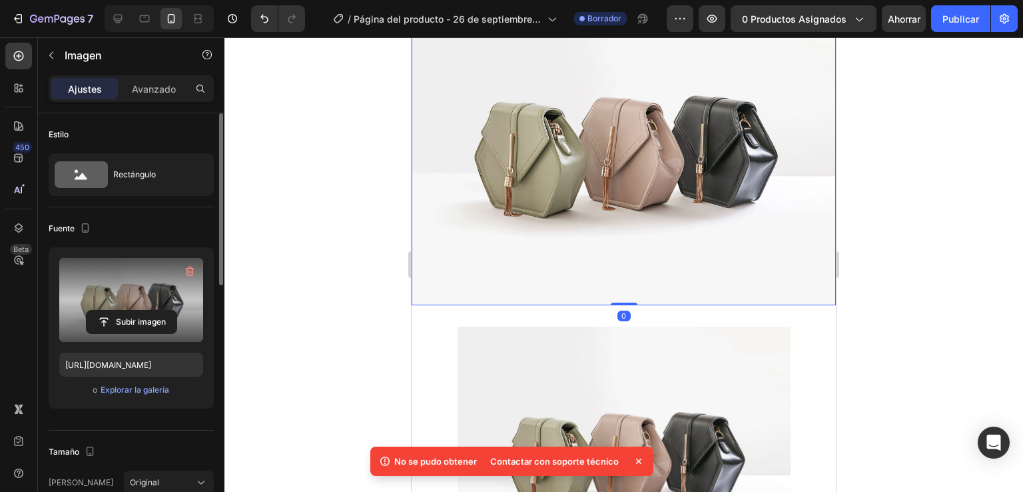
drag, startPoint x: 105, startPoint y: 320, endPoint x: 101, endPoint y: 334, distance: 14.1
click at [103, 332] on input "file" at bounding box center [132, 321] width 90 height 23
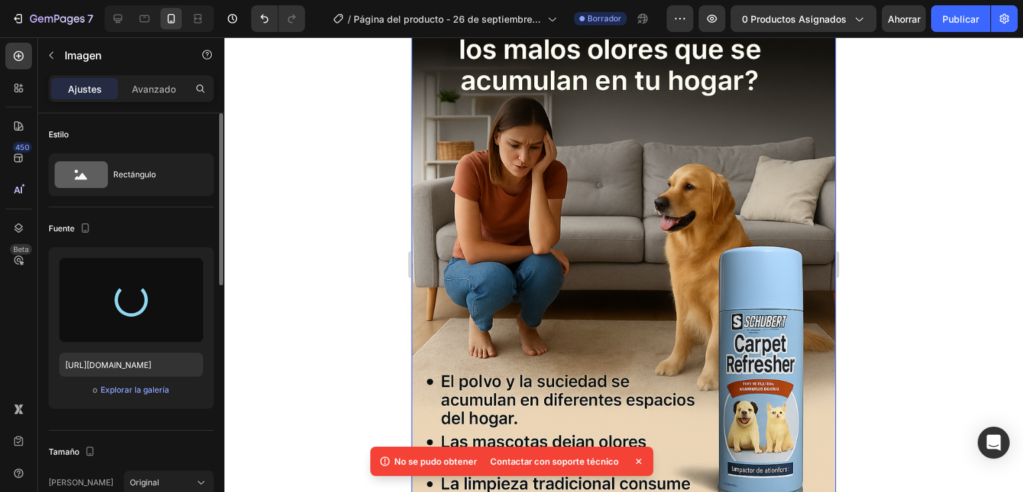
type input "[URL][DOMAIN_NAME]"
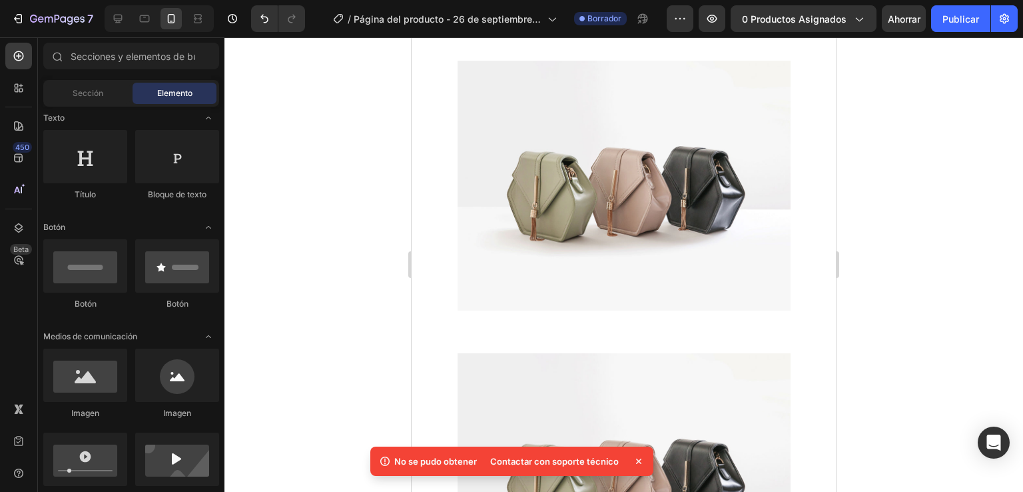
scroll to position [2541, 0]
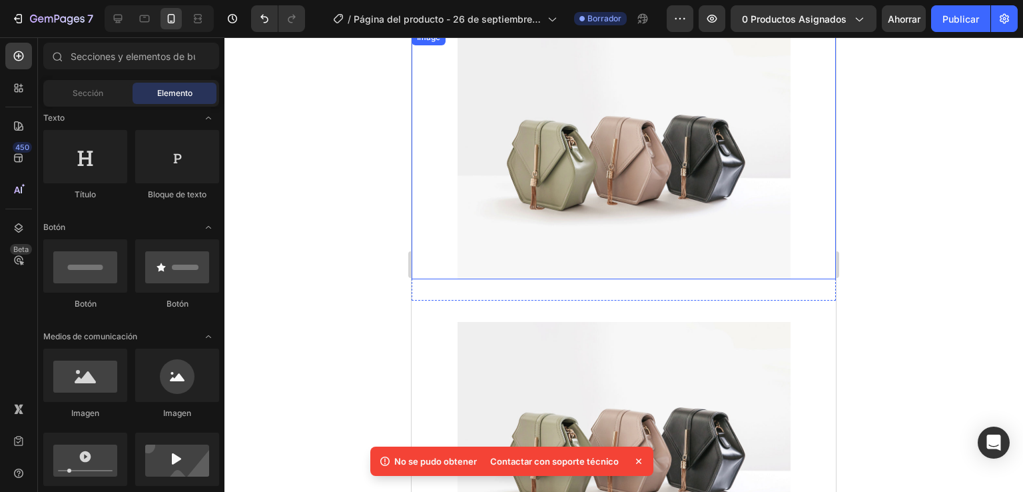
click at [578, 196] on img at bounding box center [624, 154] width 333 height 250
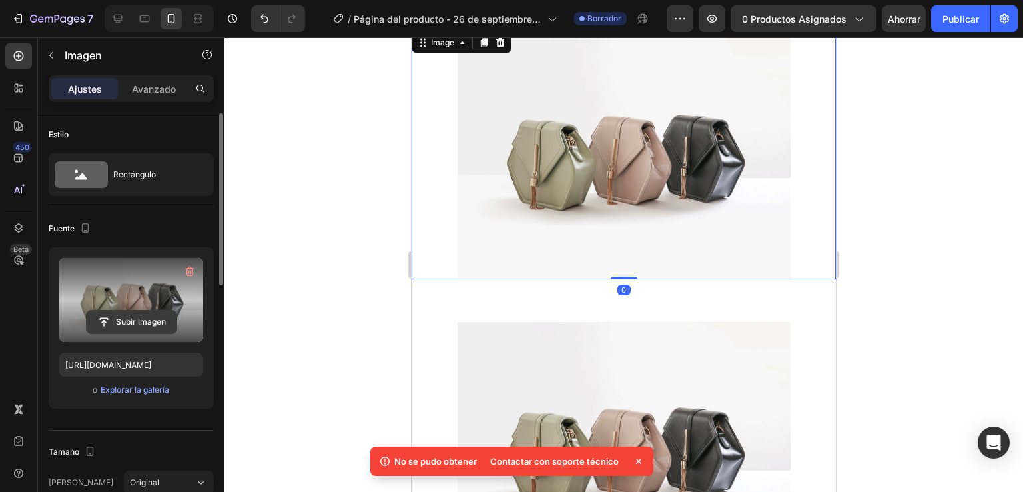
click at [106, 312] on input "file" at bounding box center [132, 321] width 90 height 23
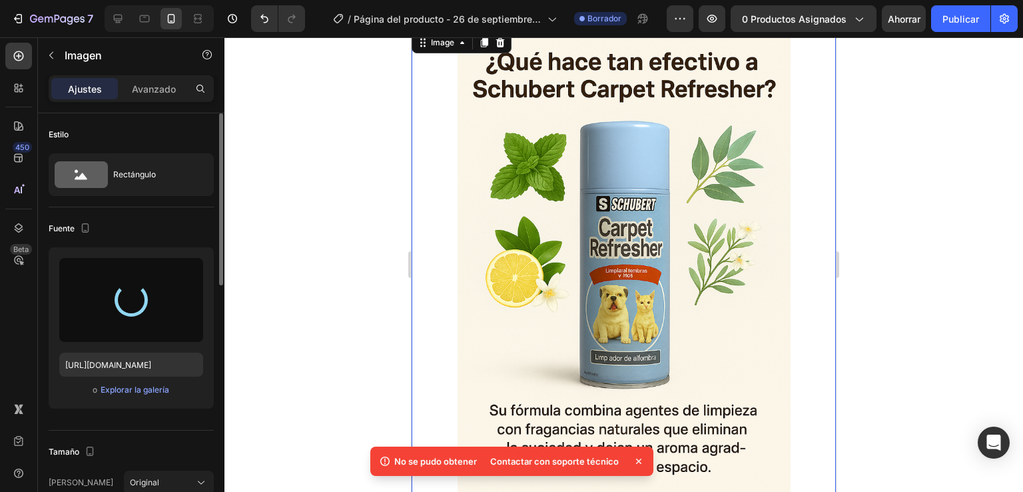
type input "[URL][DOMAIN_NAME]"
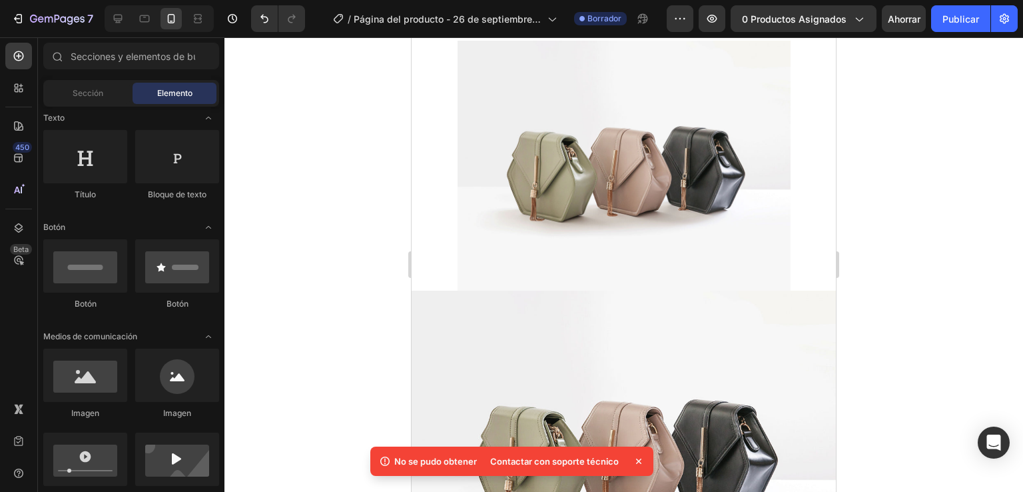
scroll to position [3077, 0]
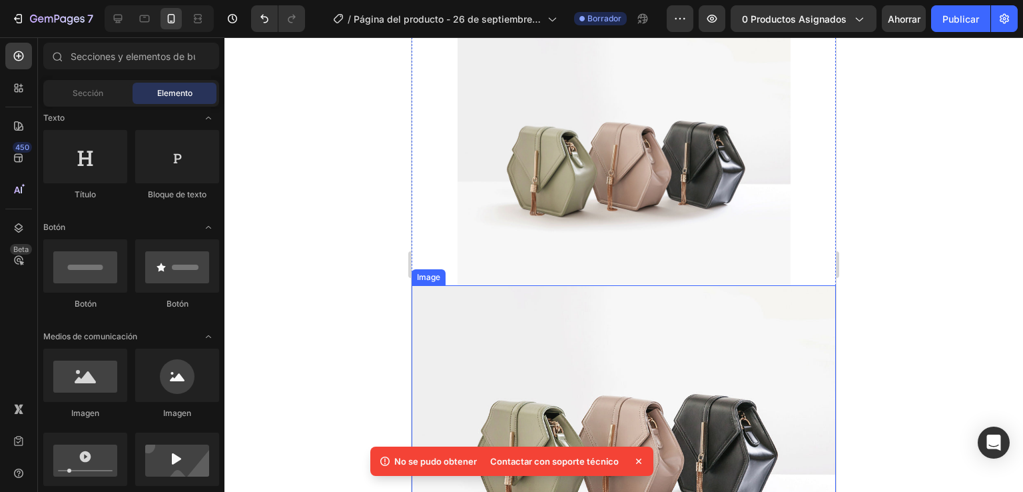
click at [573, 256] on img at bounding box center [624, 160] width 333 height 250
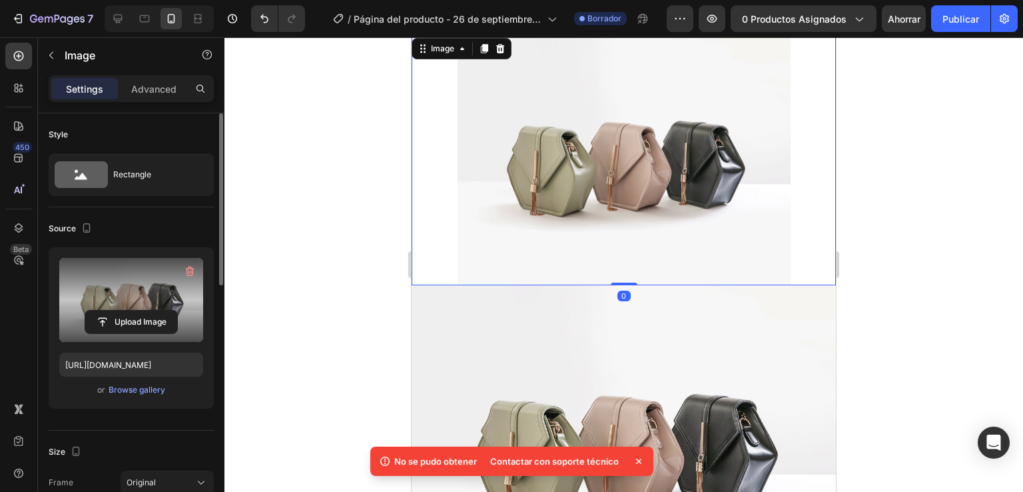
click at [141, 291] on label at bounding box center [131, 300] width 144 height 84
click at [141, 310] on input "file" at bounding box center [131, 321] width 92 height 23
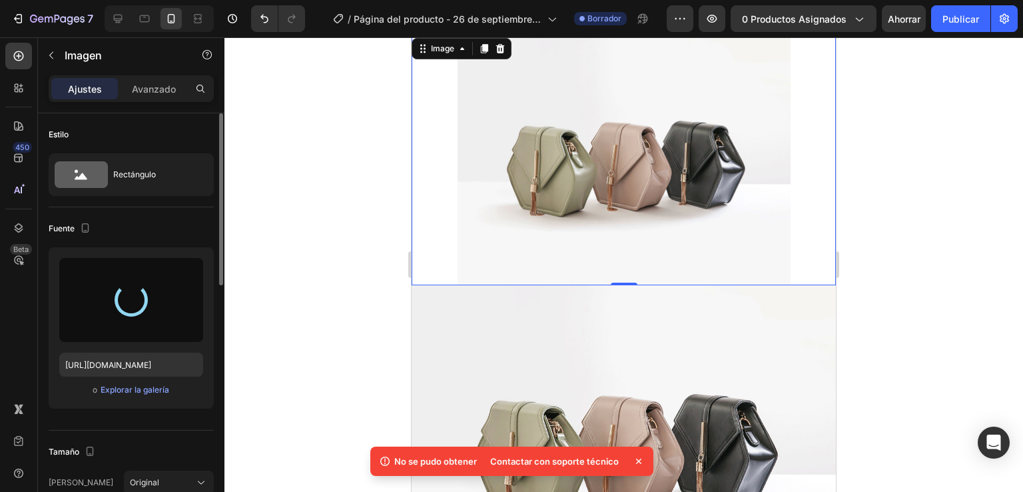
type input "[URL][DOMAIN_NAME]"
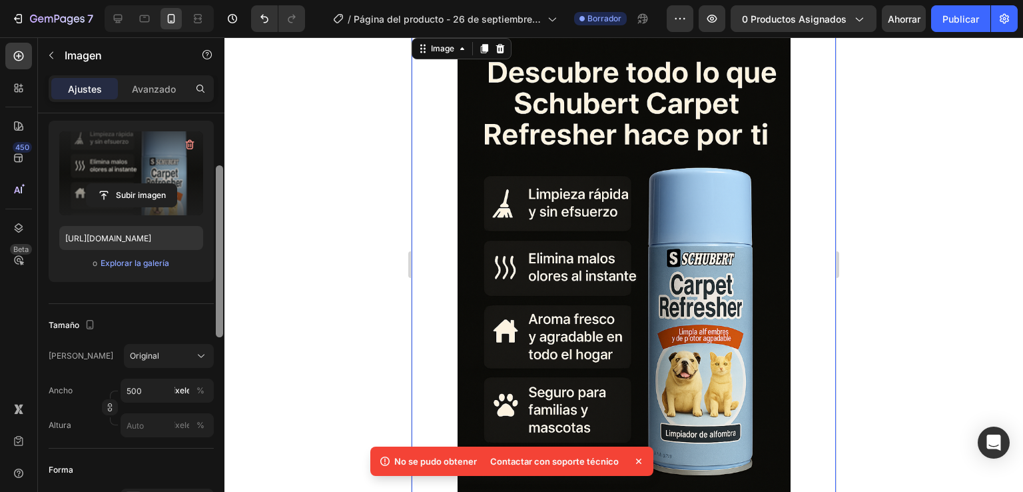
scroll to position [152, 0]
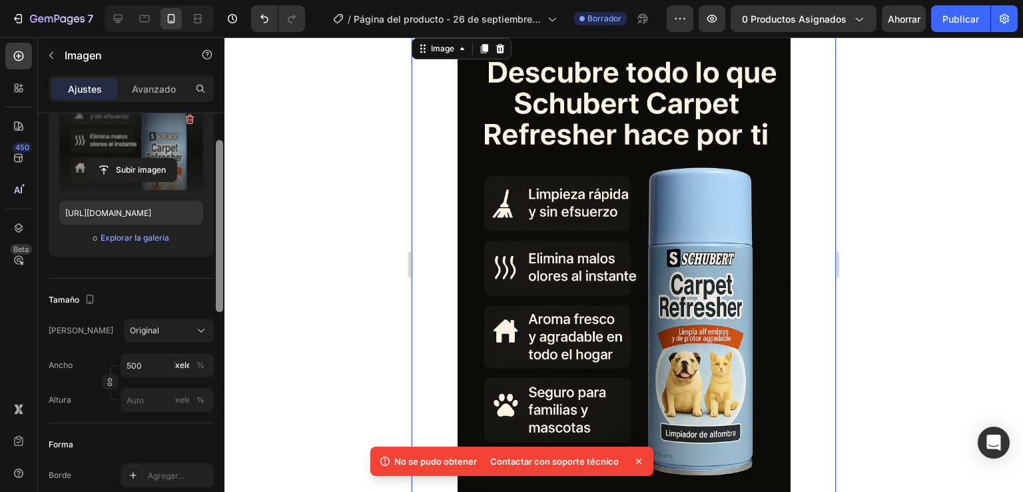
drag, startPoint x: 220, startPoint y: 243, endPoint x: 218, endPoint y: 306, distance: 63.3
click at [218, 306] on div at bounding box center [219, 226] width 7 height 172
click at [129, 364] on input "500" at bounding box center [167, 365] width 93 height 24
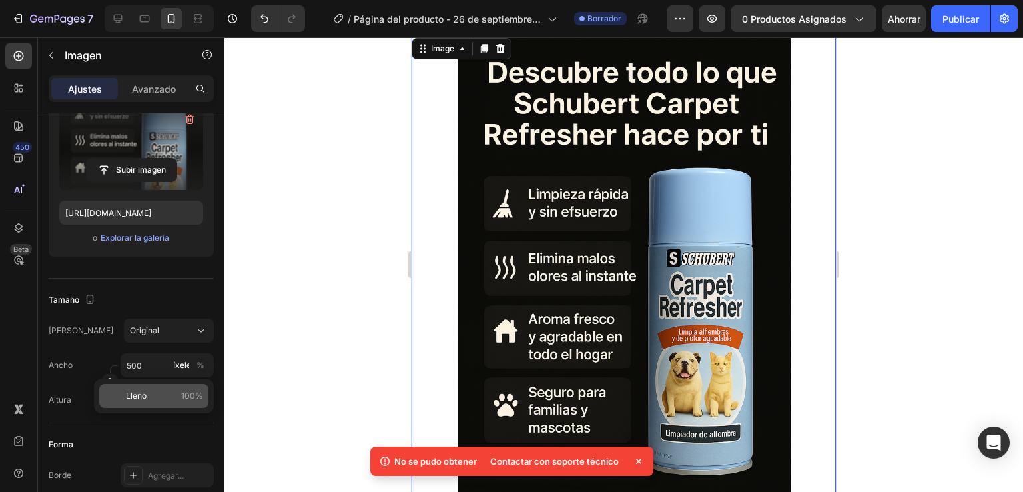
click at [144, 398] on font "Lleno" at bounding box center [136, 395] width 21 height 10
type input "100"
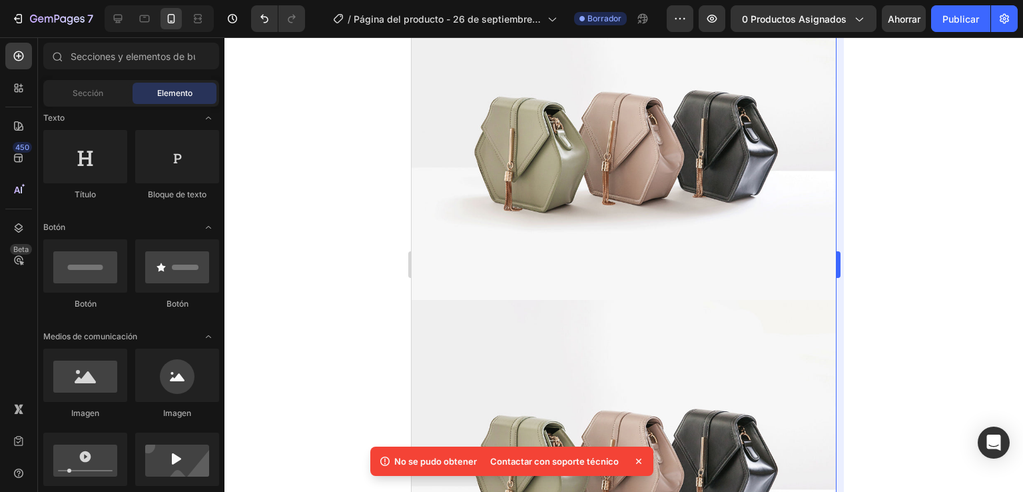
scroll to position [3809, 0]
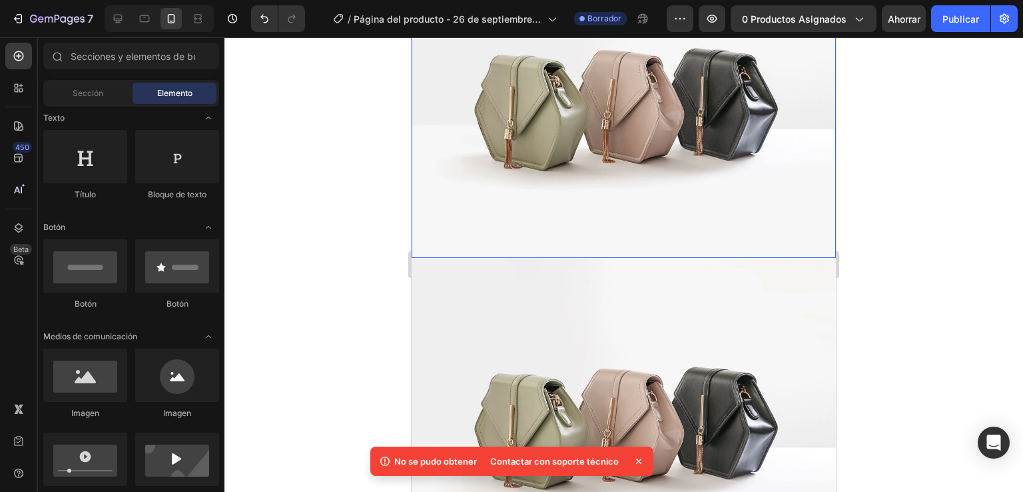
click at [671, 195] on img at bounding box center [624, 98] width 424 height 318
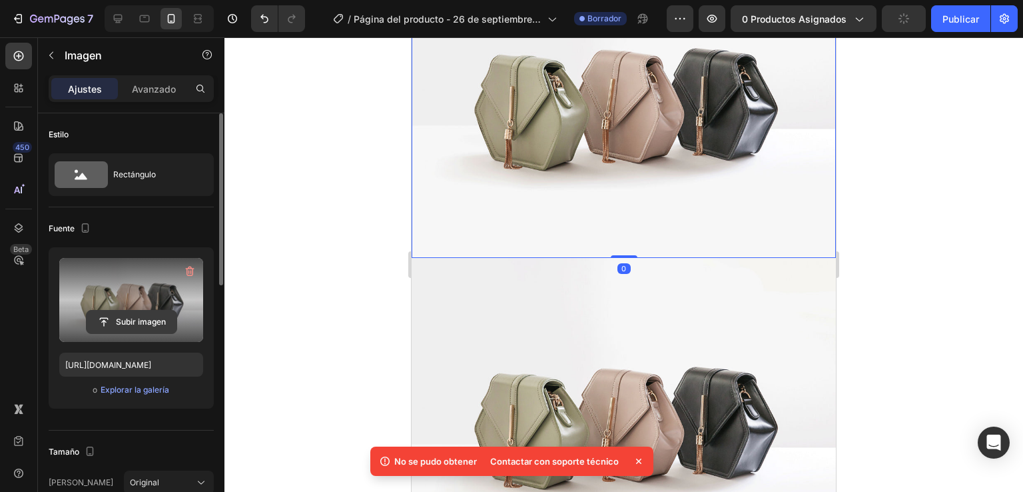
click at [126, 326] on input "file" at bounding box center [132, 321] width 90 height 23
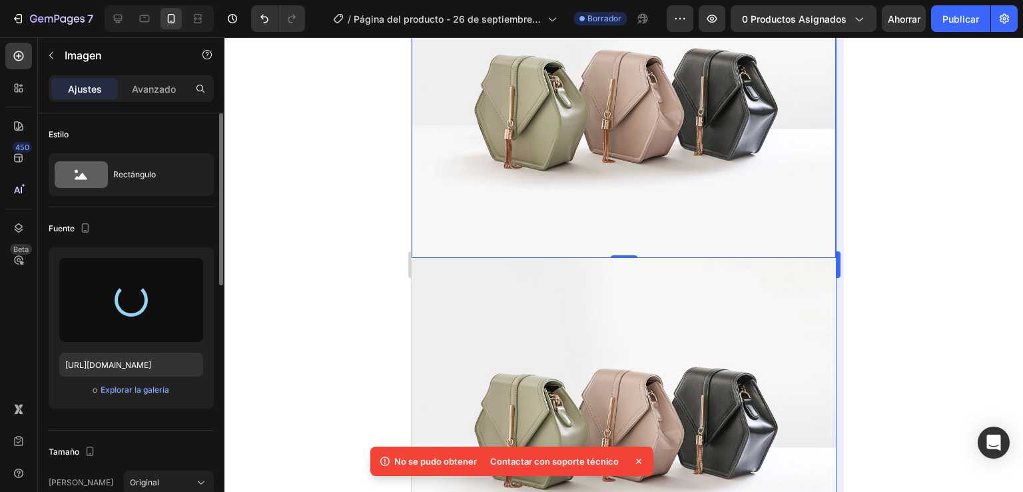
type input "[URL][DOMAIN_NAME]"
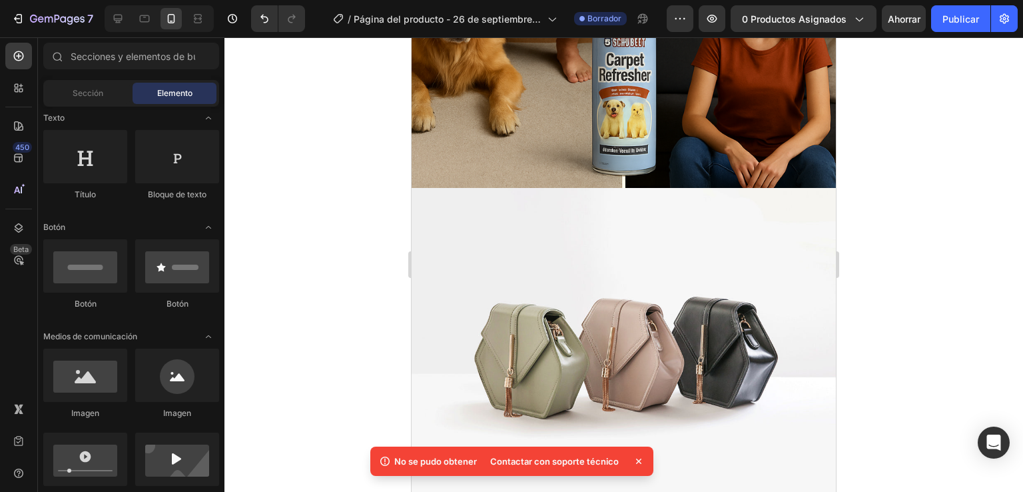
scroll to position [4217, 0]
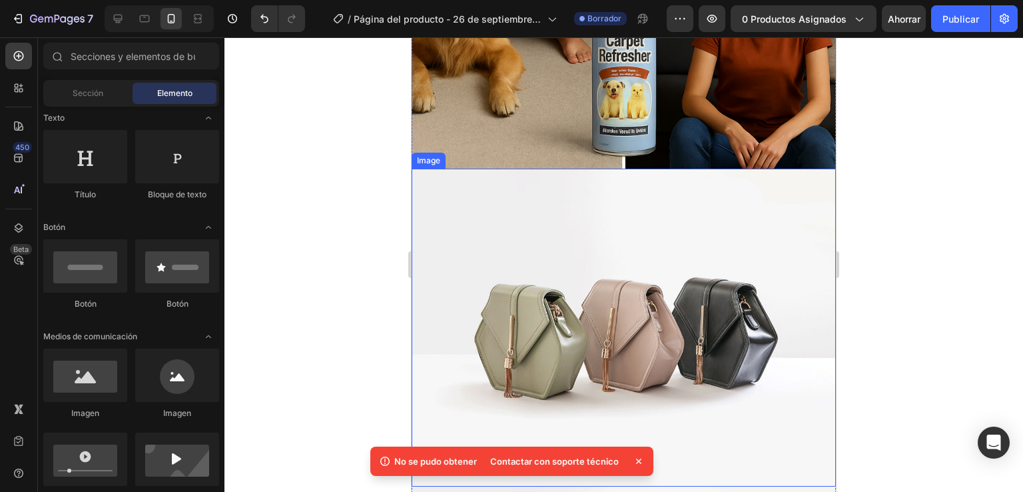
click at [643, 365] on img at bounding box center [624, 328] width 424 height 318
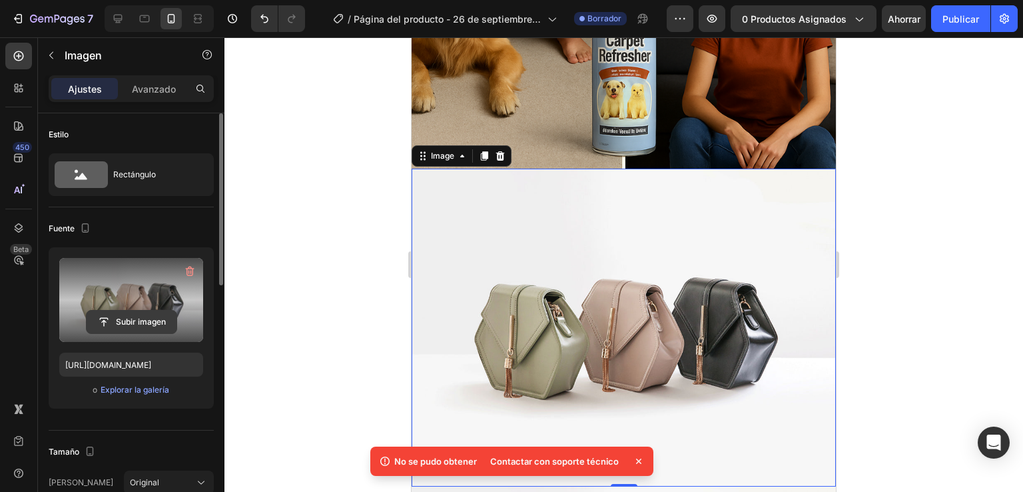
click at [131, 313] on input "file" at bounding box center [132, 321] width 90 height 23
click at [105, 315] on input "file" at bounding box center [132, 321] width 90 height 23
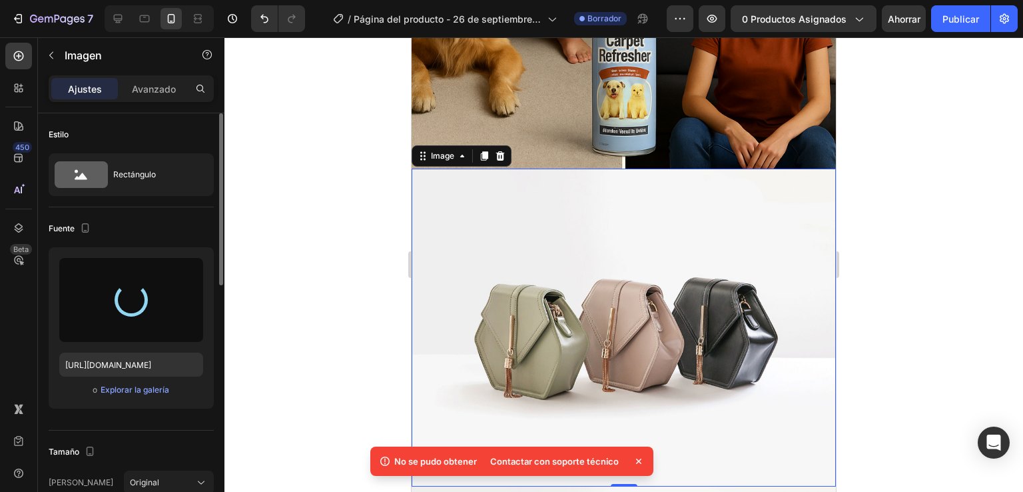
type input "[URL][DOMAIN_NAME]"
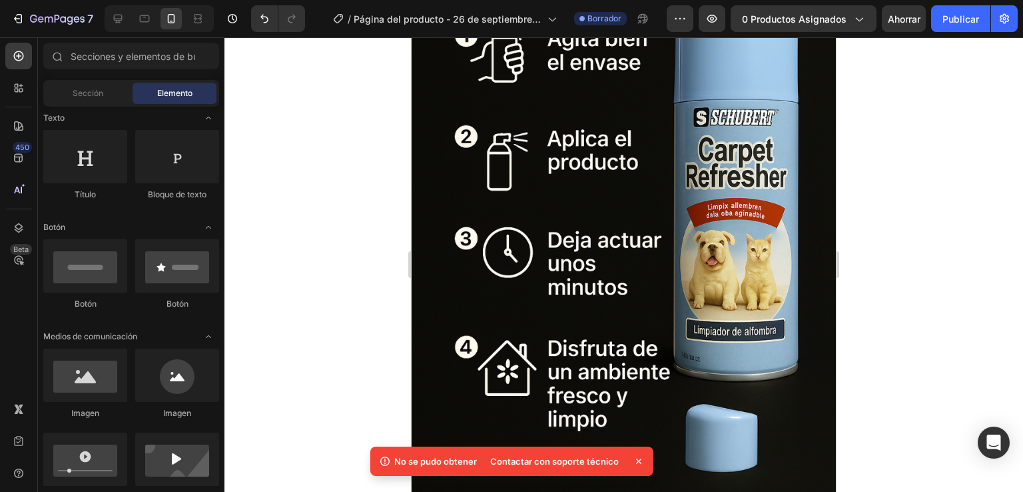
scroll to position [4621, 0]
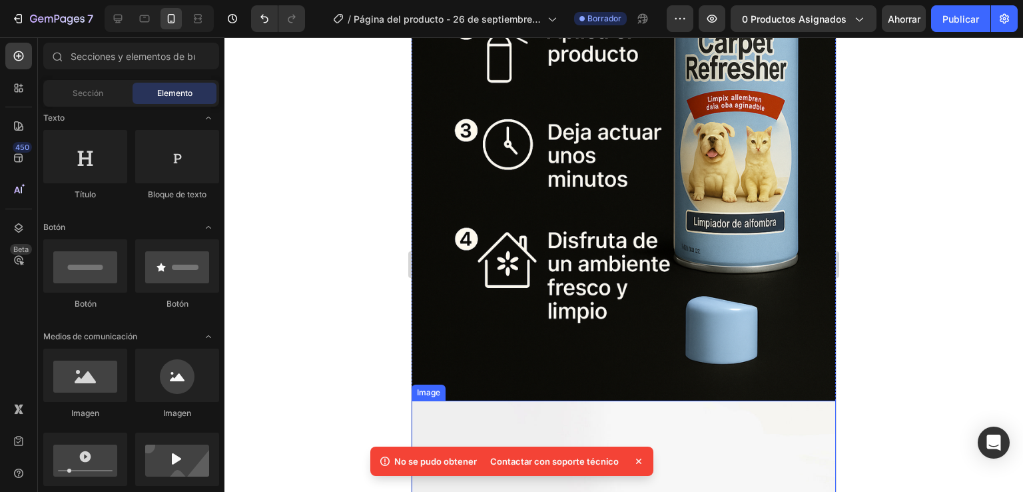
drag, startPoint x: 727, startPoint y: 440, endPoint x: 719, endPoint y: 438, distance: 7.6
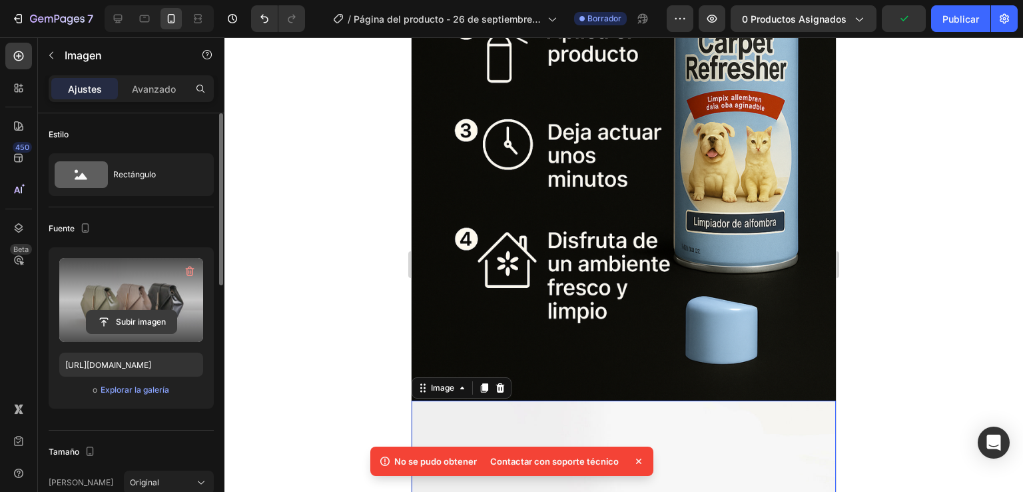
click at [160, 311] on input "file" at bounding box center [132, 321] width 90 height 23
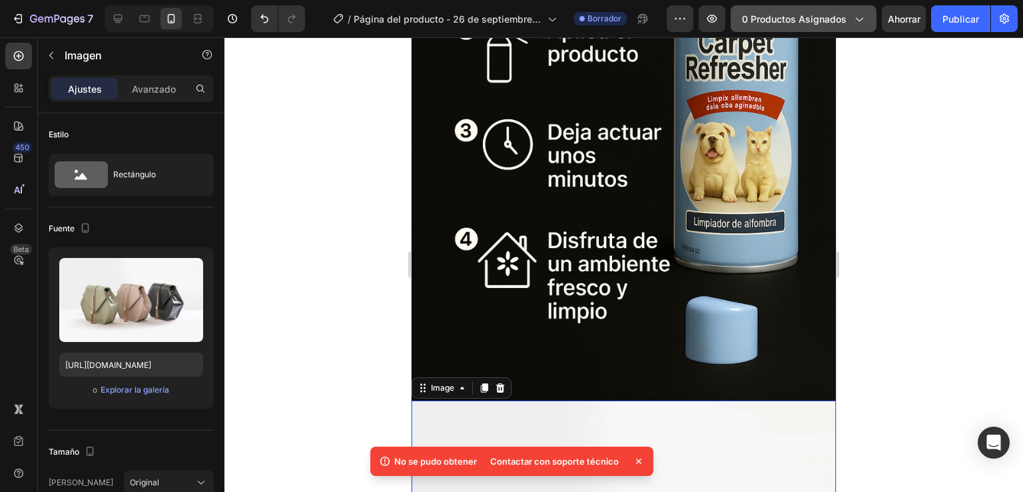
click at [851, 10] on button "0 productos asignados" at bounding box center [804, 18] width 146 height 27
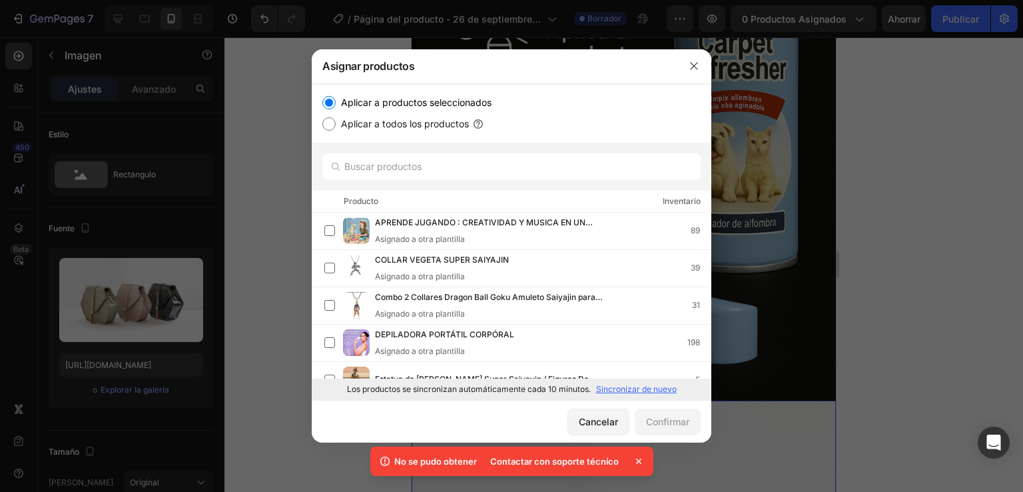
click at [645, 387] on font "Sincronizar de nuevo" at bounding box center [636, 389] width 81 height 10
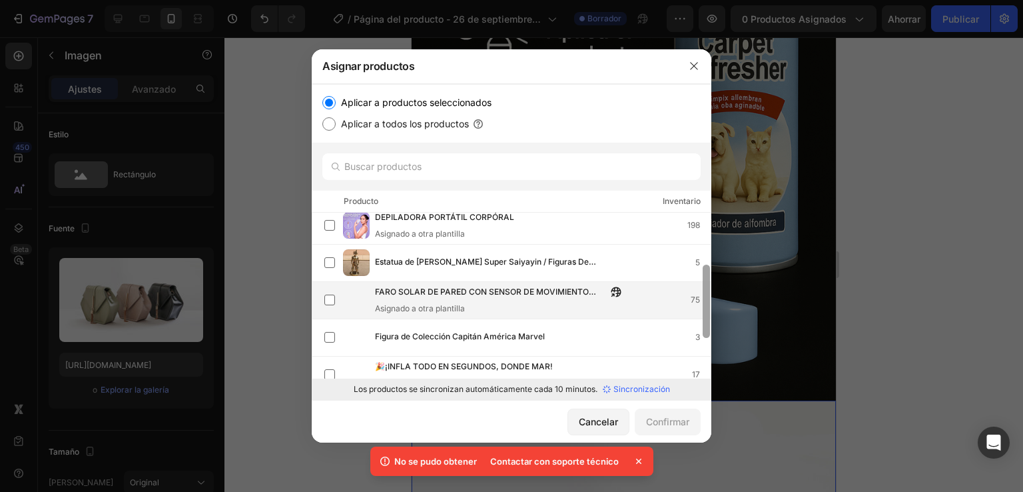
scroll to position [134, 0]
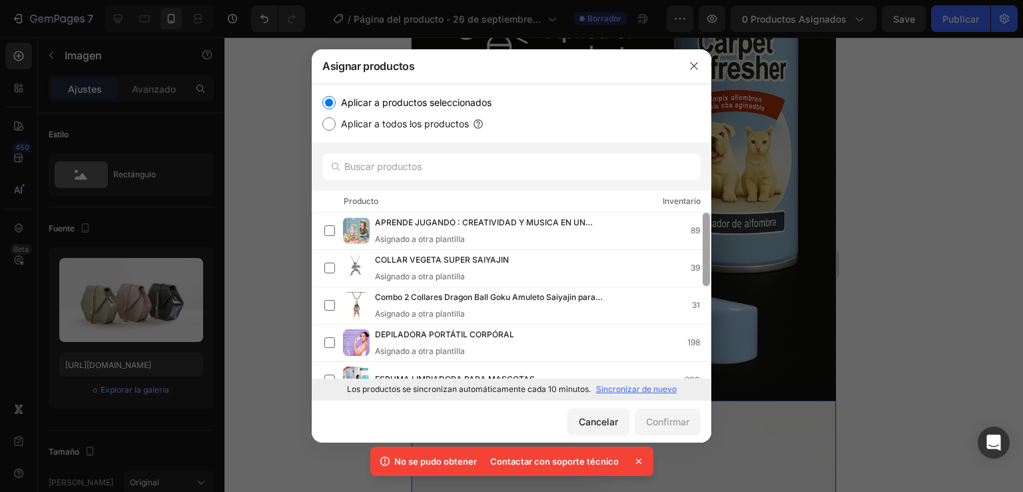
drag, startPoint x: 708, startPoint y: 227, endPoint x: 703, endPoint y: 328, distance: 101.4
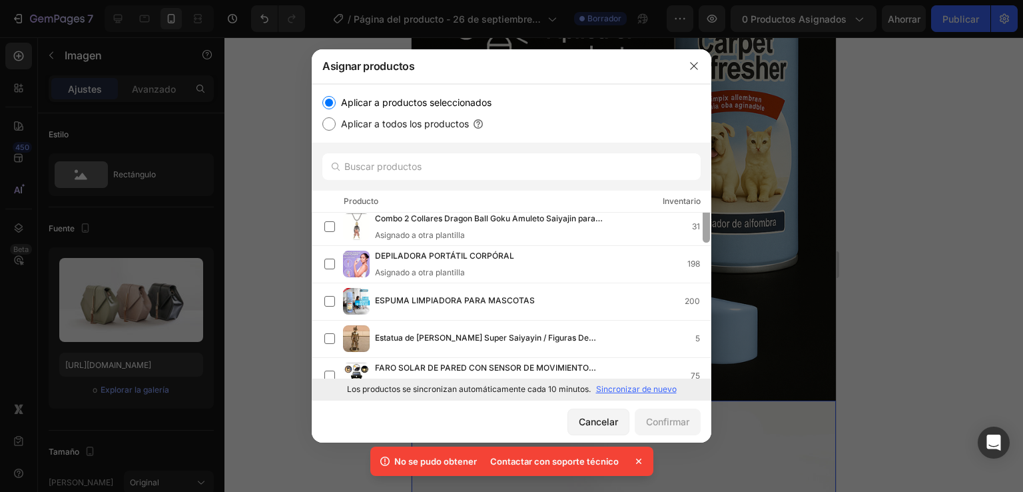
scroll to position [51, 0]
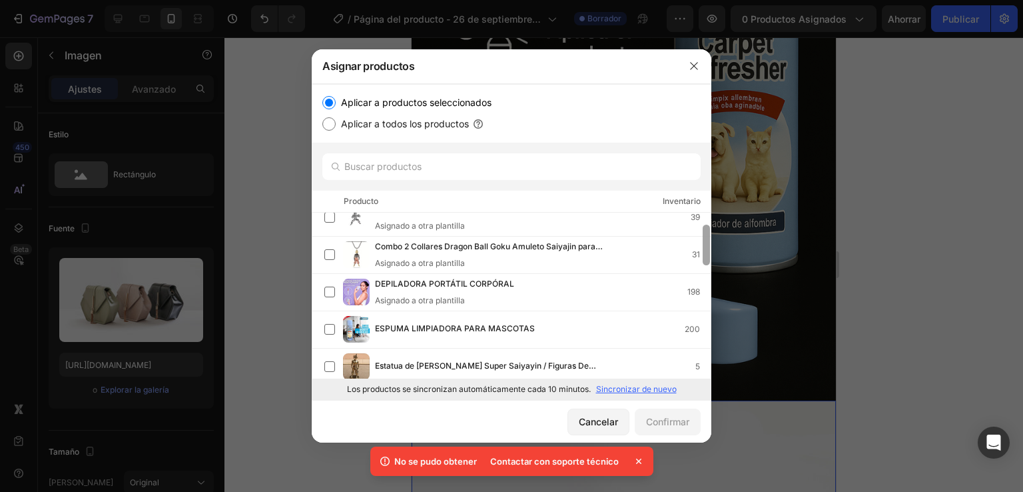
drag, startPoint x: 704, startPoint y: 266, endPoint x: 707, endPoint y: 288, distance: 22.8
click at [707, 288] on div at bounding box center [706, 295] width 10 height 166
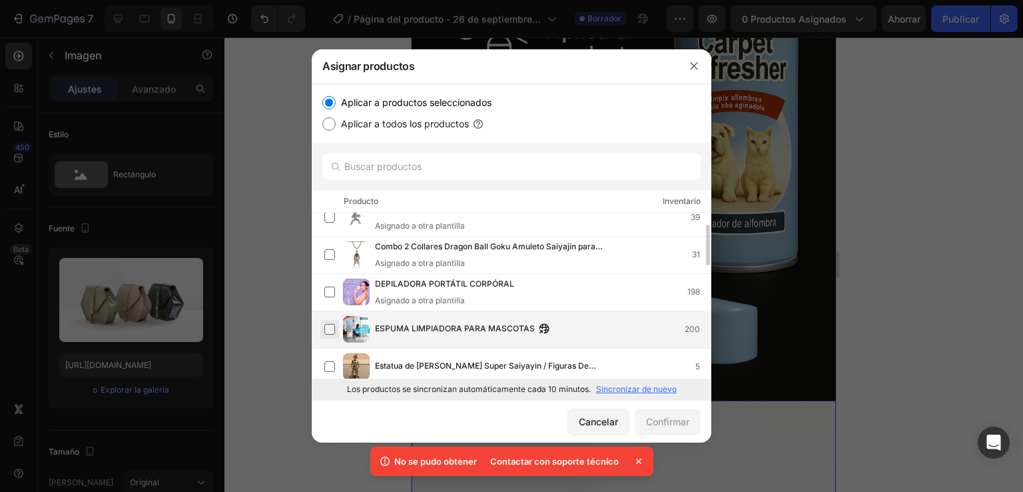
click at [335, 332] on label at bounding box center [329, 329] width 11 height 11
click at [658, 425] on font "Confirmar" at bounding box center [667, 421] width 43 height 11
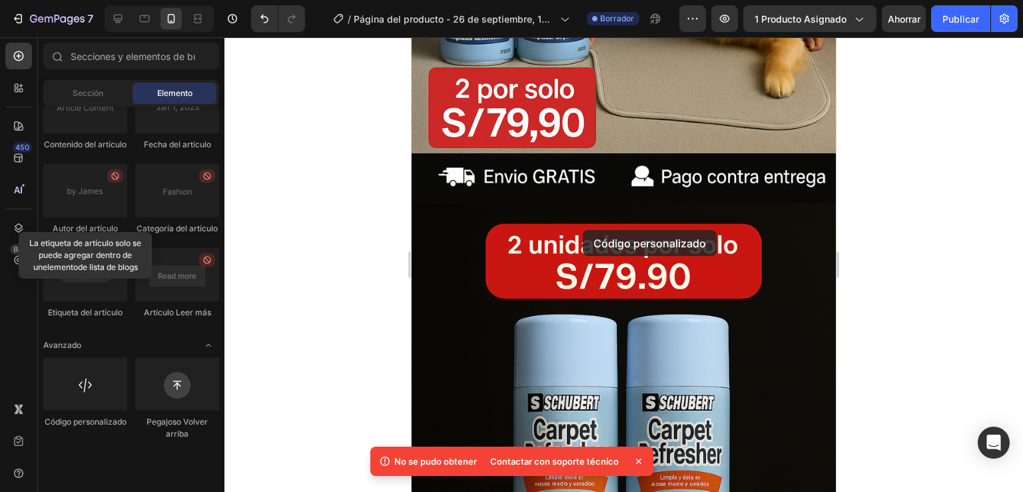
scroll to position [441, 0]
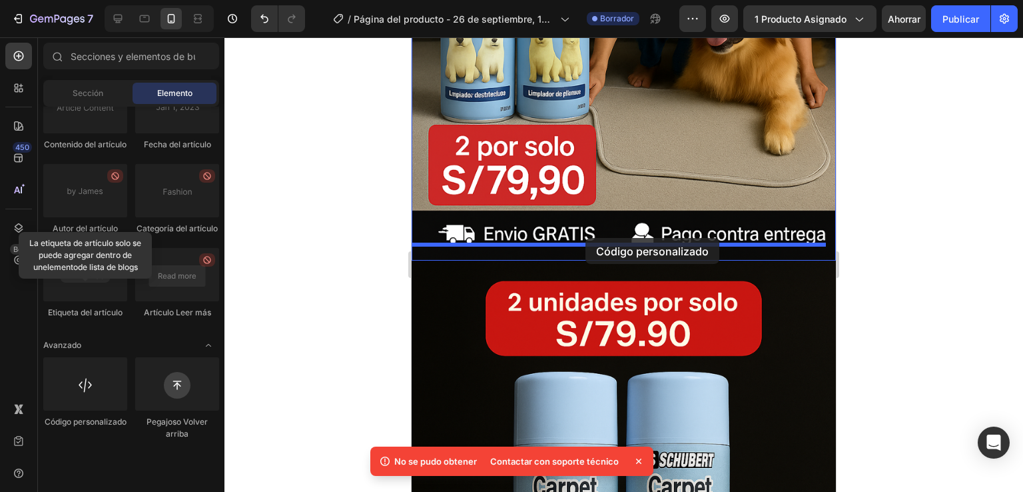
drag, startPoint x: 489, startPoint y: 482, endPoint x: 586, endPoint y: 238, distance: 262.2
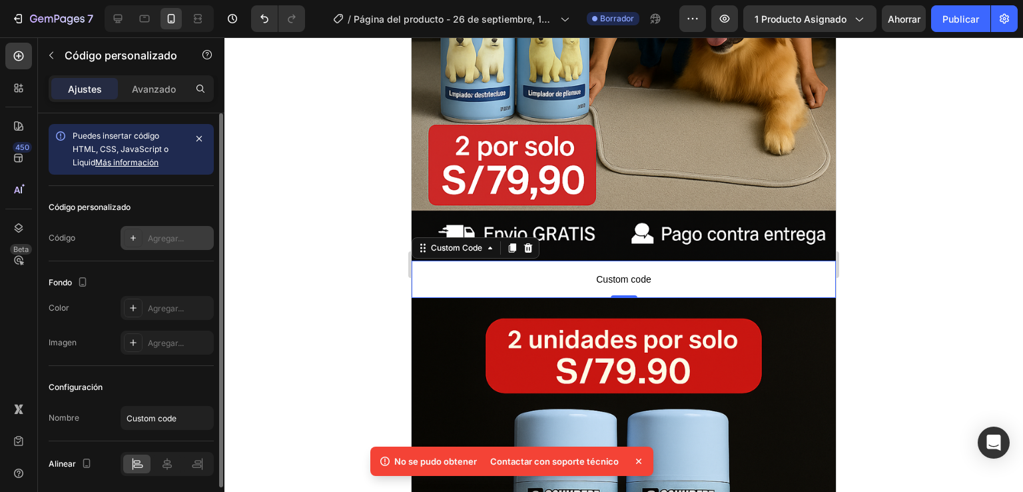
click at [145, 245] on div "Agregar..." at bounding box center [167, 238] width 93 height 24
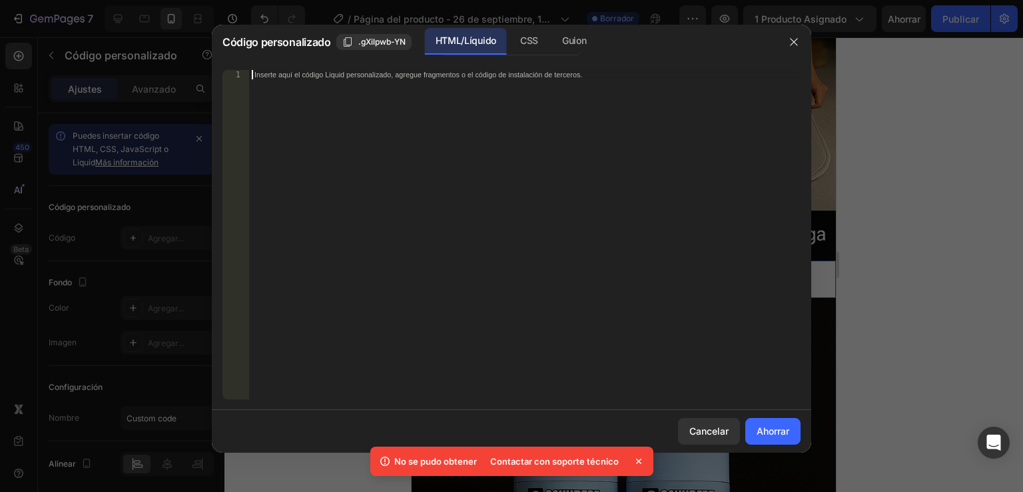
paste textarea "<span id="es-form-hook" ></span>"
type textarea "<span id="es-form-hook" ></span>"
click at [754, 430] on button "Ahorrar" at bounding box center [772, 431] width 55 height 27
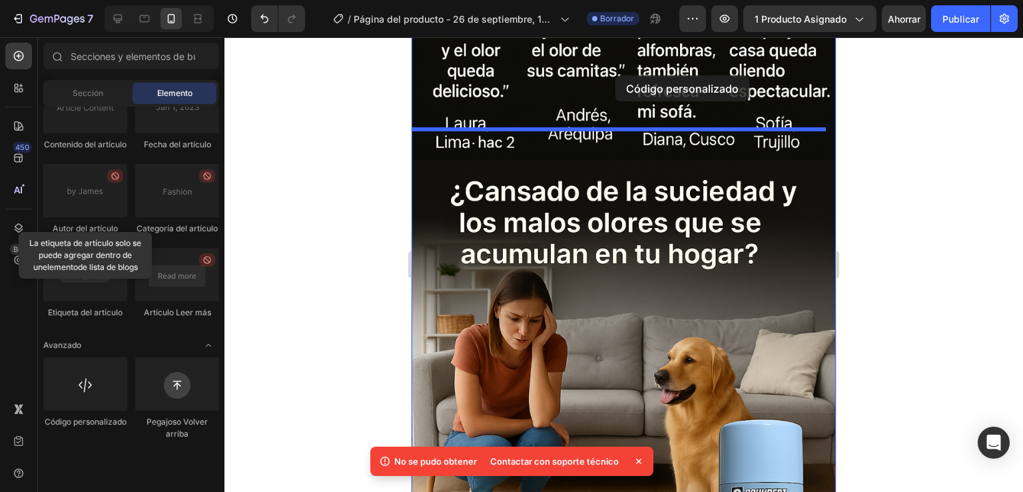
scroll to position [1814, 0]
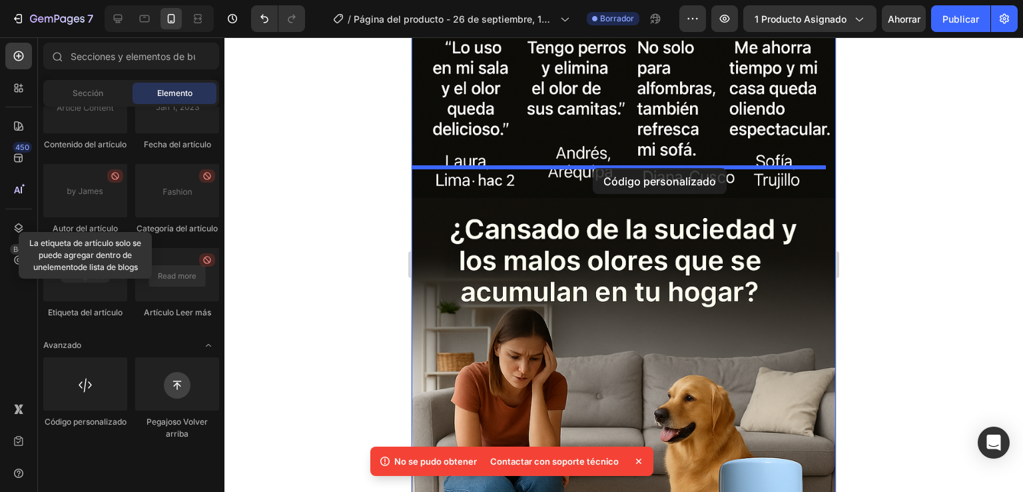
drag, startPoint x: 497, startPoint y: 454, endPoint x: 593, endPoint y: 168, distance: 301.4
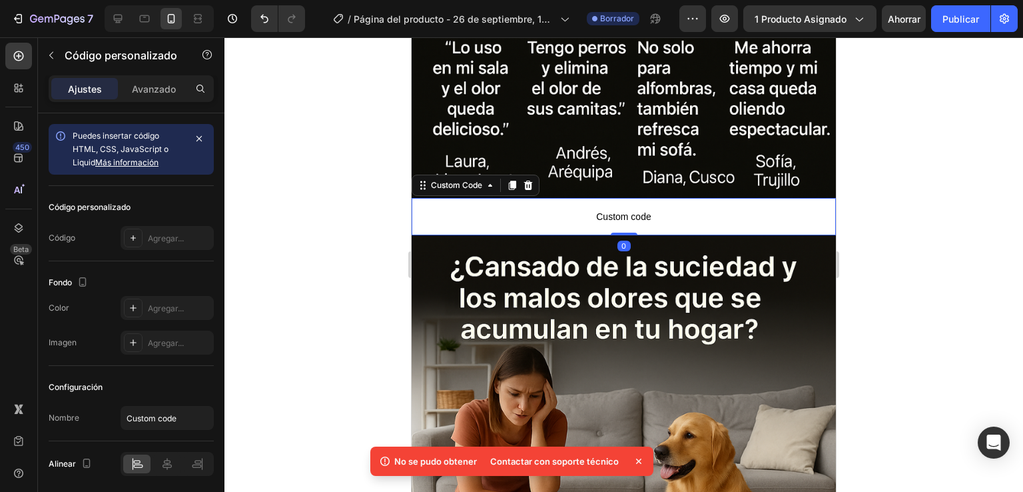
click at [586, 208] on span "Custom code" at bounding box center [624, 216] width 424 height 16
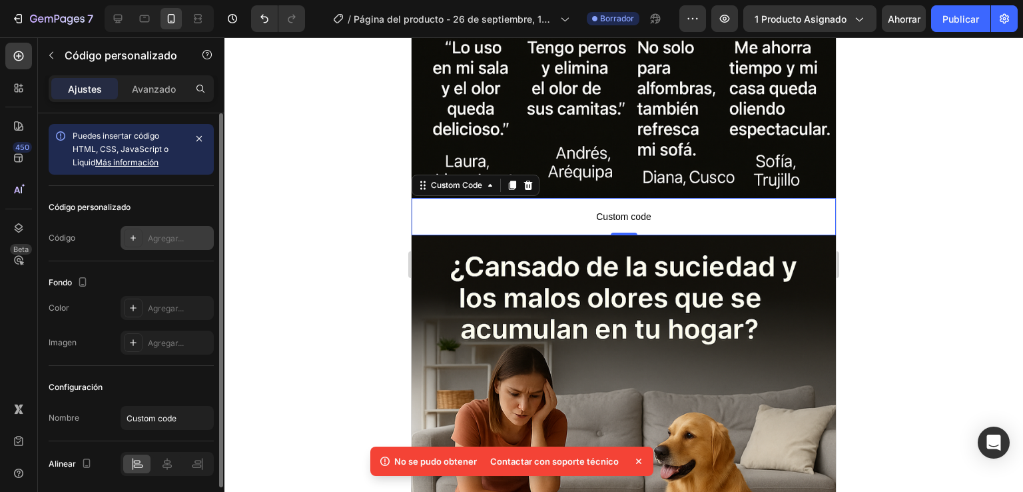
click at [143, 239] on div "Agregar..." at bounding box center [167, 238] width 93 height 24
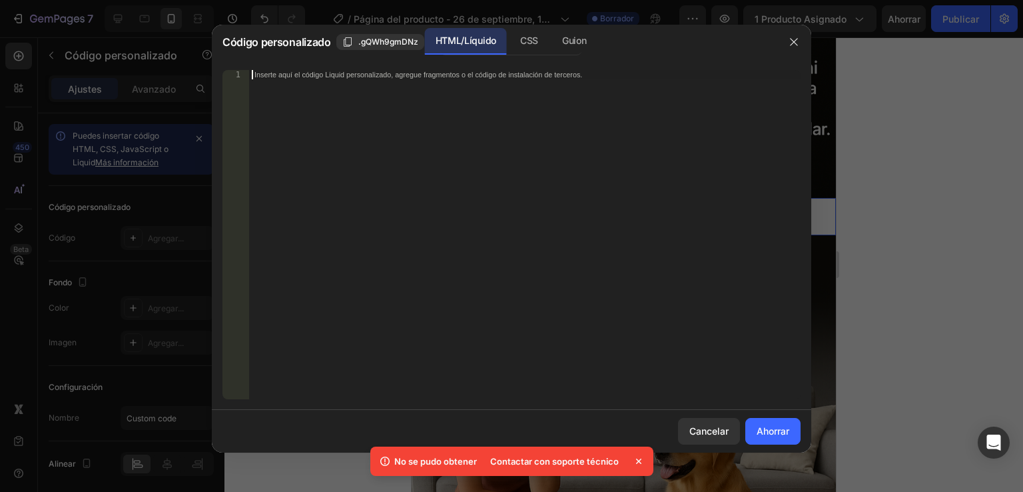
paste textarea "<span id="es-form-hook" ></span>"
type textarea "<span id="es-form-hook" ></span>"
click at [778, 431] on font "Ahorrar" at bounding box center [773, 430] width 33 height 11
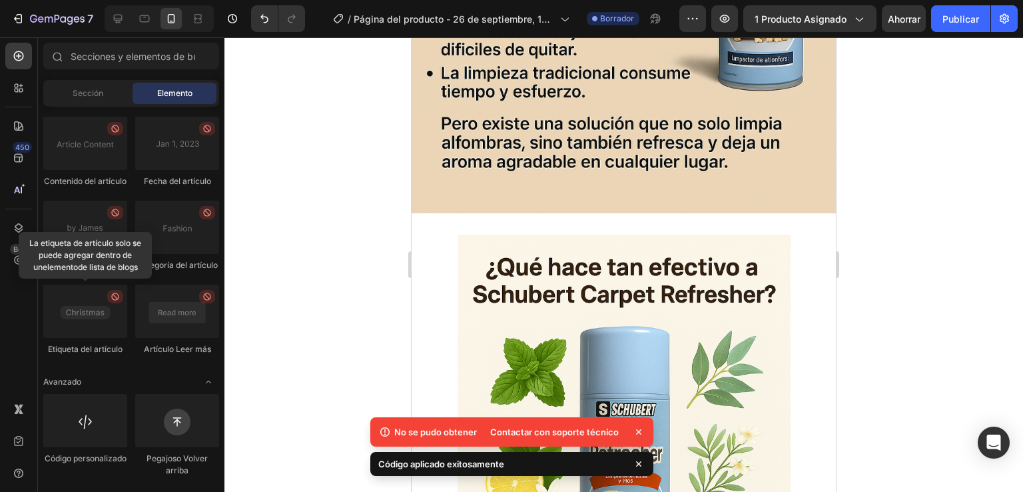
scroll to position [2510, 0]
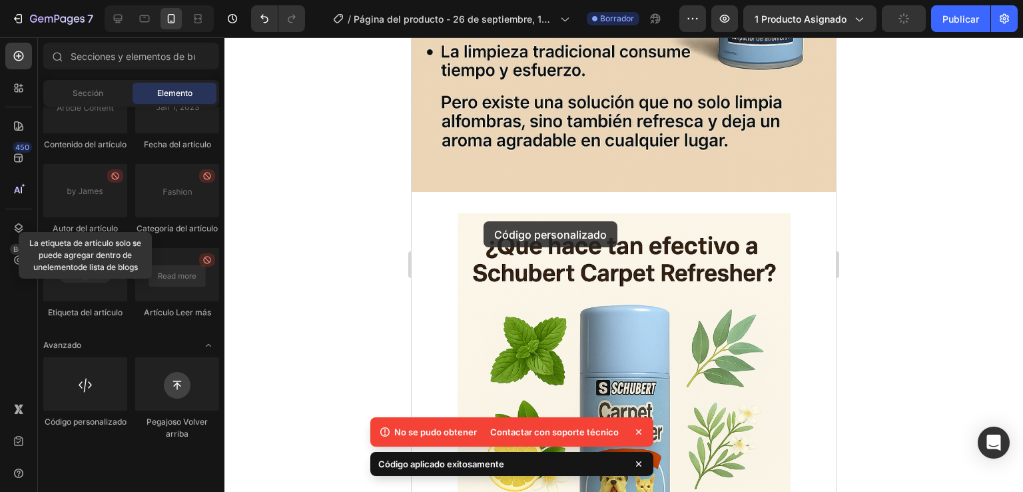
drag, startPoint x: 484, startPoint y: 464, endPoint x: 514, endPoint y: 143, distance: 322.5
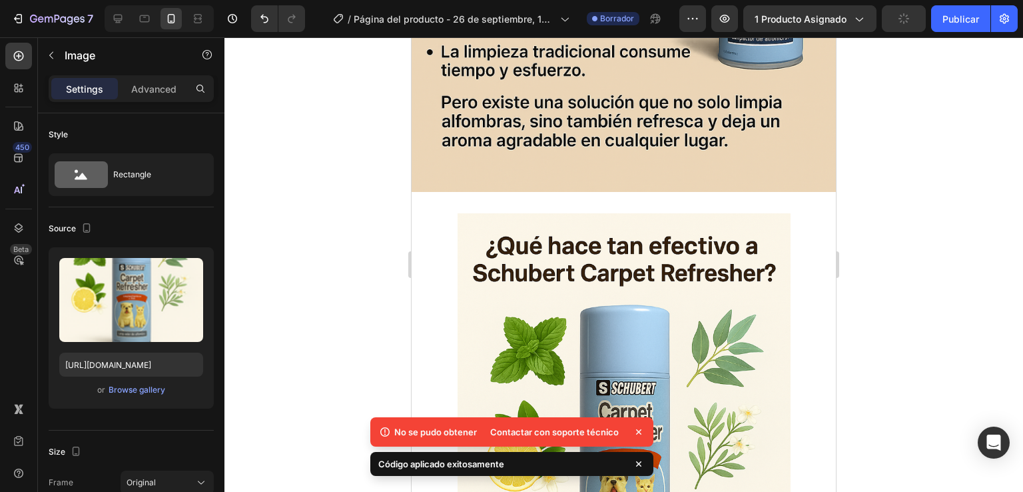
scroll to position [2554, 0]
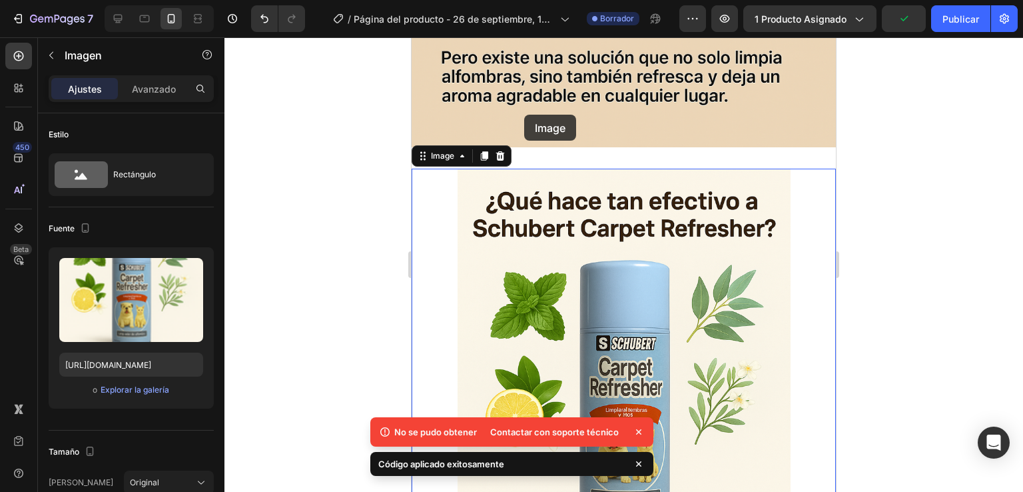
drag, startPoint x: 514, startPoint y: 143, endPoint x: 524, endPoint y: 115, distance: 30.3
click at [524, 147] on div "Image 0 Section 3" at bounding box center [624, 418] width 424 height 542
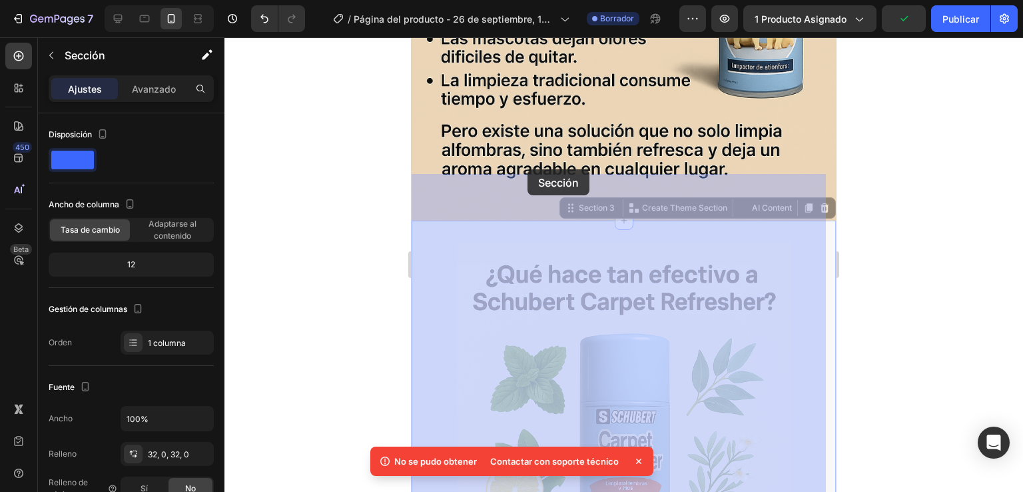
scroll to position [2476, 0]
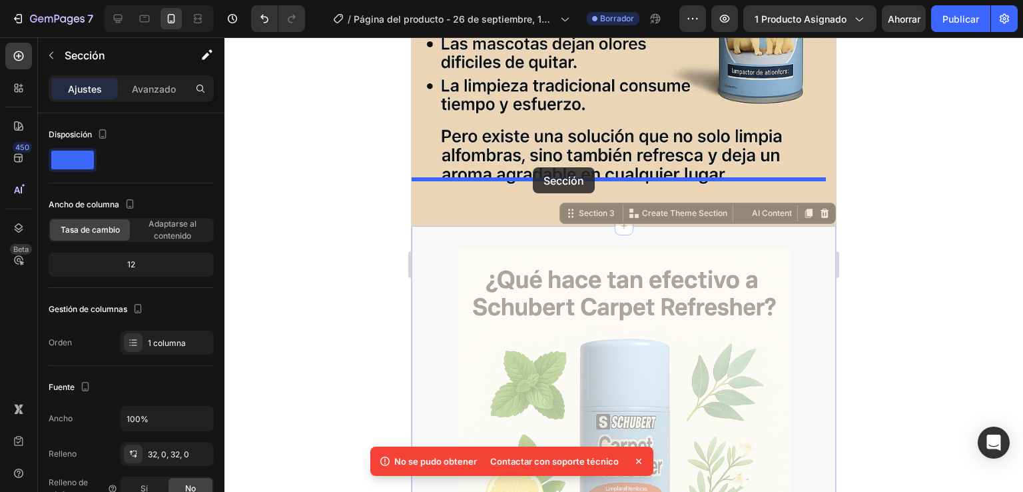
drag, startPoint x: 524, startPoint y: 115, endPoint x: 533, endPoint y: 167, distance: 53.3
click at [533, 167] on div "Mobile ( 637 px) iPhone 13 Mini iPhone 13 Pro iPhone 11 Pro Max iPhone 15 Pro M…" at bounding box center [624, 368] width 424 height 5615
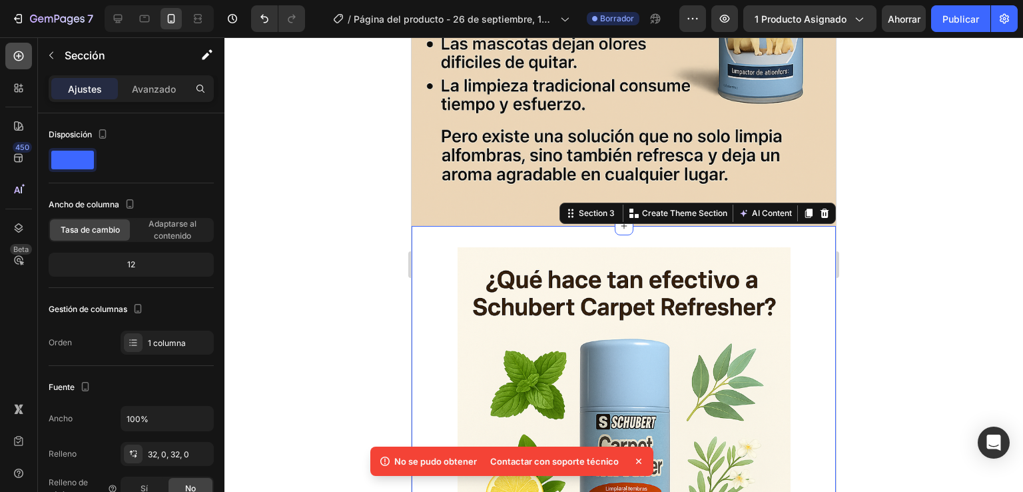
click at [24, 55] on icon at bounding box center [18, 55] width 13 height 13
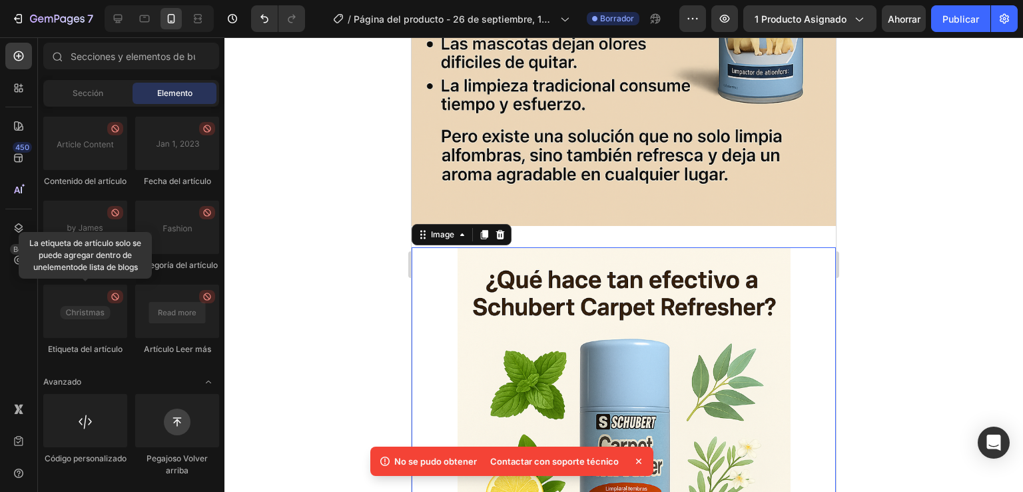
click at [520, 266] on img at bounding box center [624, 497] width 333 height 500
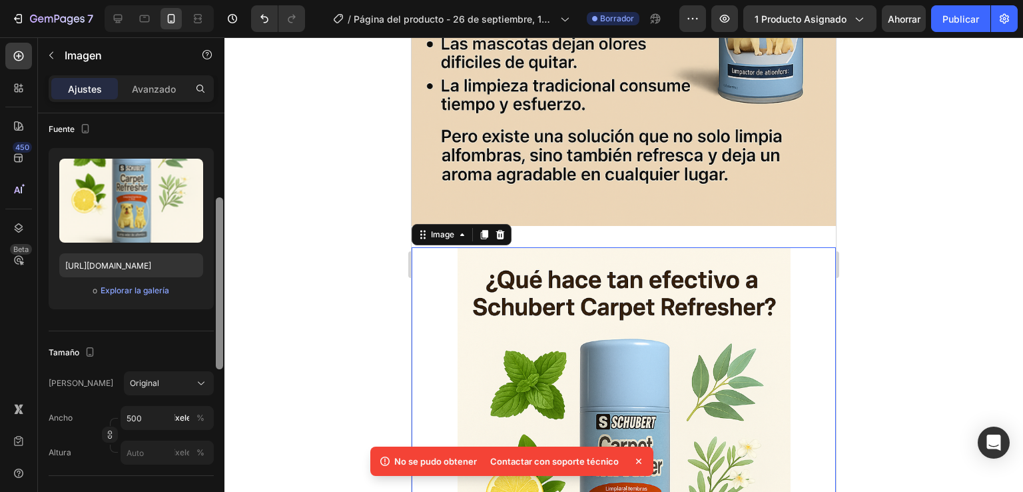
scroll to position [139, 0]
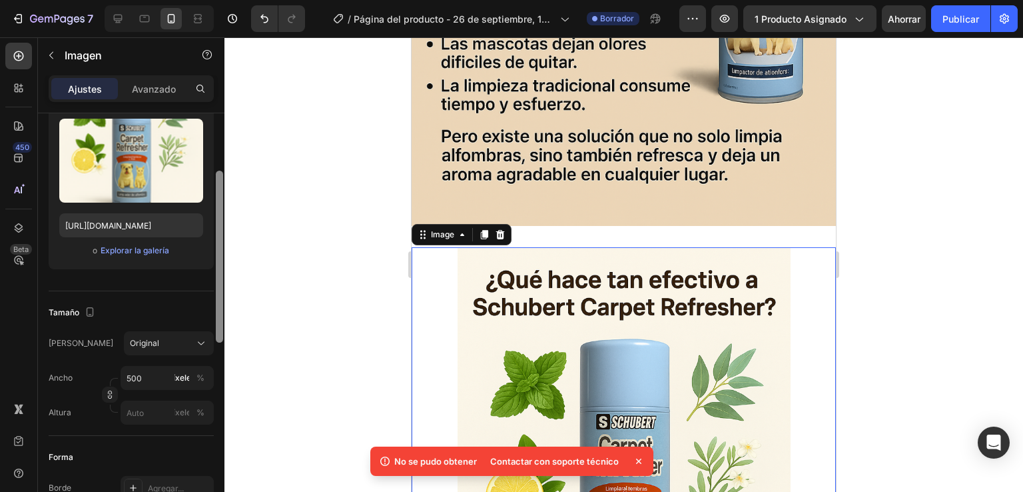
drag, startPoint x: 218, startPoint y: 263, endPoint x: 225, endPoint y: 321, distance: 58.3
click at [225, 0] on div "7 Historial de versiones / Página del producto - [DATE] 17:13:04 Borrador Avanc…" at bounding box center [511, 0] width 1023 height 0
click at [157, 380] on input "500" at bounding box center [167, 378] width 93 height 24
click at [151, 411] on p "Lleno 100%" at bounding box center [164, 409] width 77 height 12
type input "100"
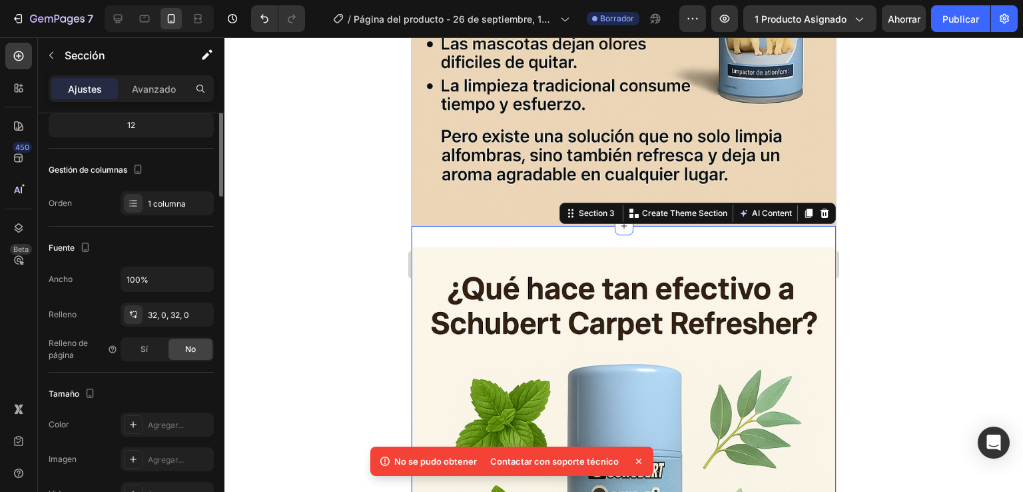
scroll to position [0, 0]
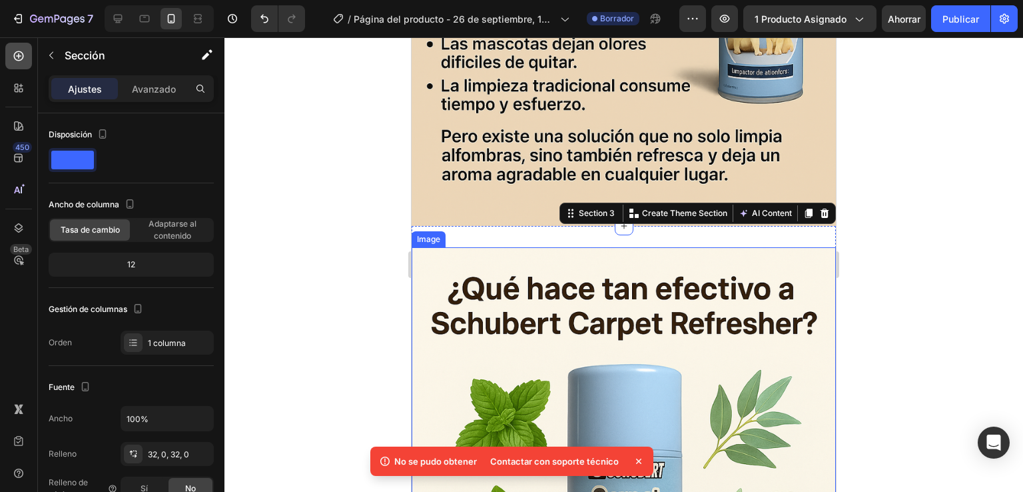
click at [16, 55] on icon at bounding box center [18, 55] width 5 height 5
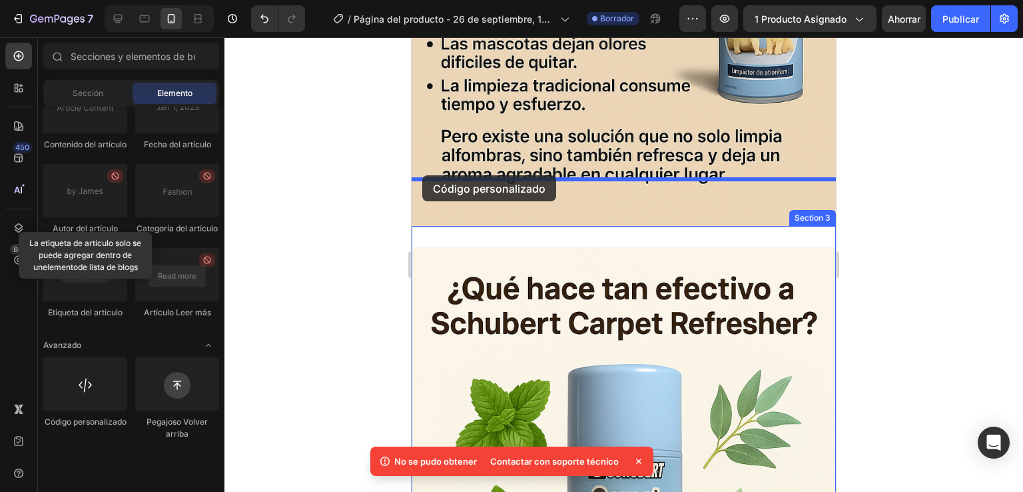
drag, startPoint x: 510, startPoint y: 442, endPoint x: 422, endPoint y: 175, distance: 280.4
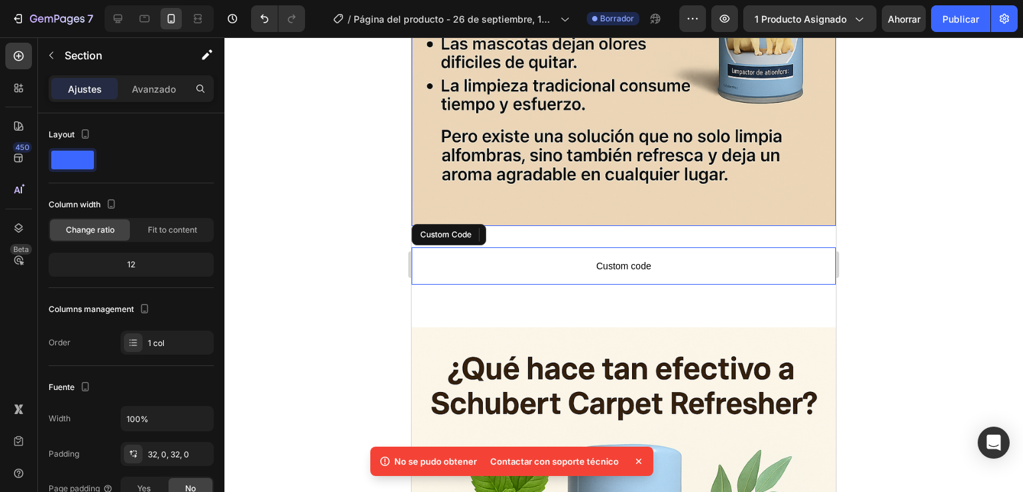
click at [573, 226] on div "Custom code Custom Code Section 3" at bounding box center [624, 266] width 424 height 80
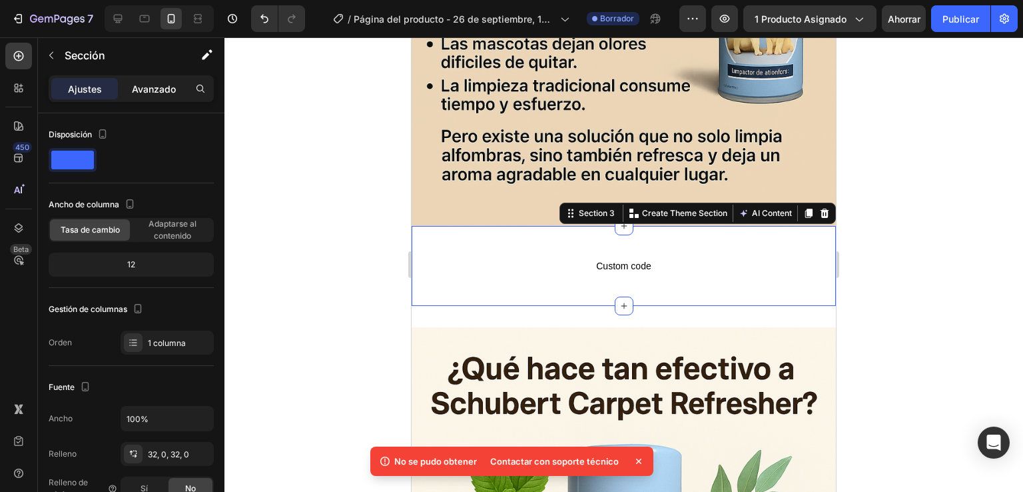
drag, startPoint x: 160, startPoint y: 84, endPoint x: 148, endPoint y: 113, distance: 31.1
click at [159, 84] on font "Avanzado" at bounding box center [154, 88] width 44 height 11
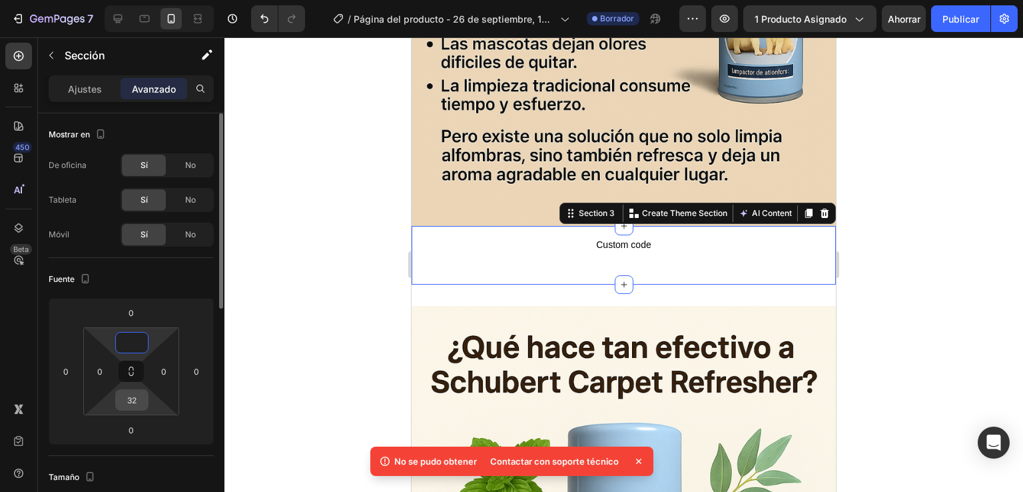
type input "0"
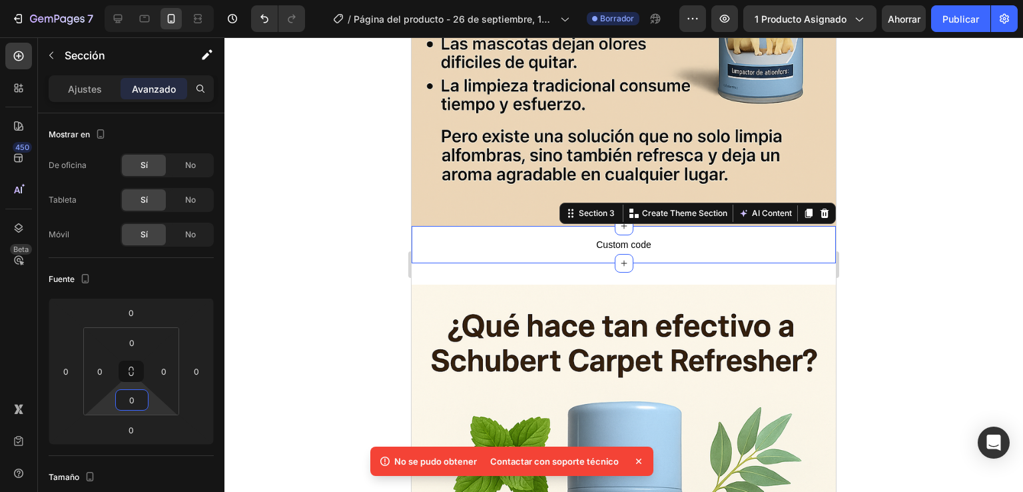
type input "0"
click at [314, 296] on div at bounding box center [623, 264] width 799 height 454
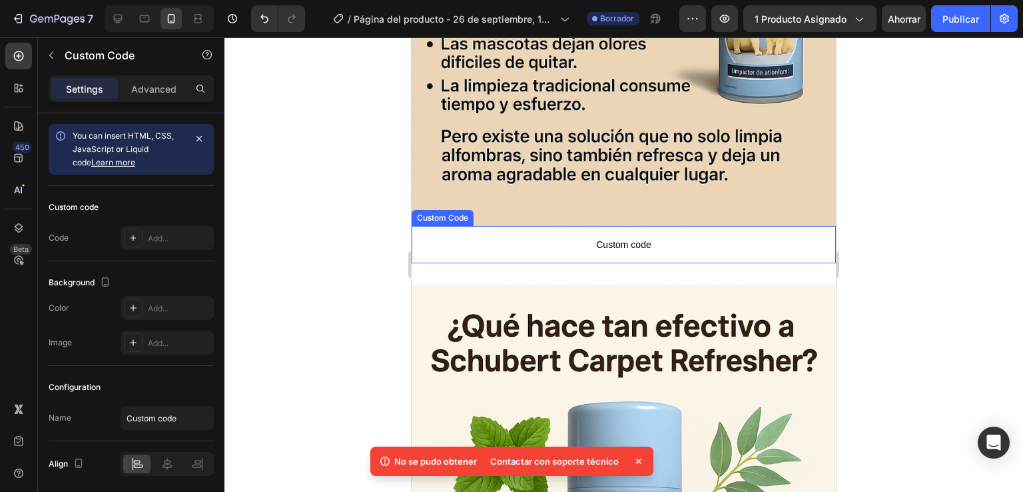
click at [594, 236] on span "Custom code" at bounding box center [624, 244] width 424 height 16
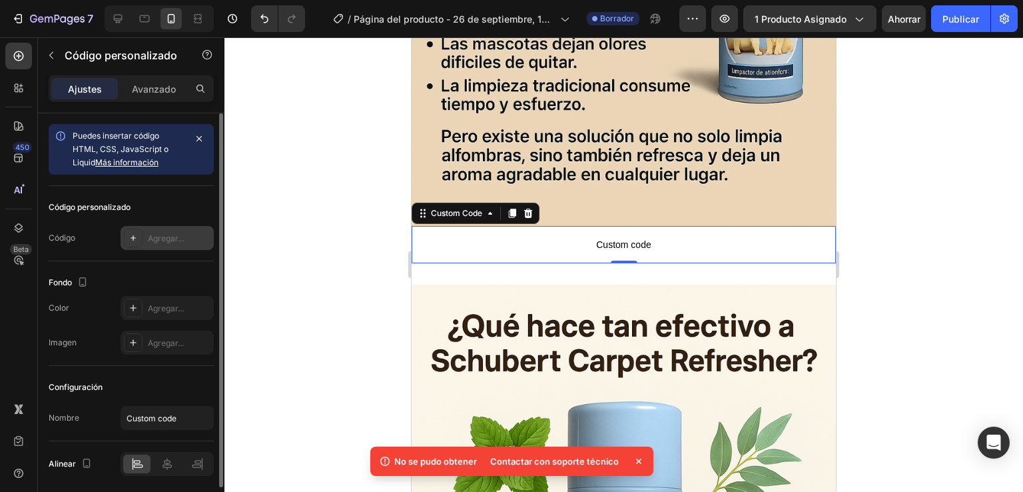
click at [157, 233] on font "Agregar..." at bounding box center [166, 238] width 36 height 10
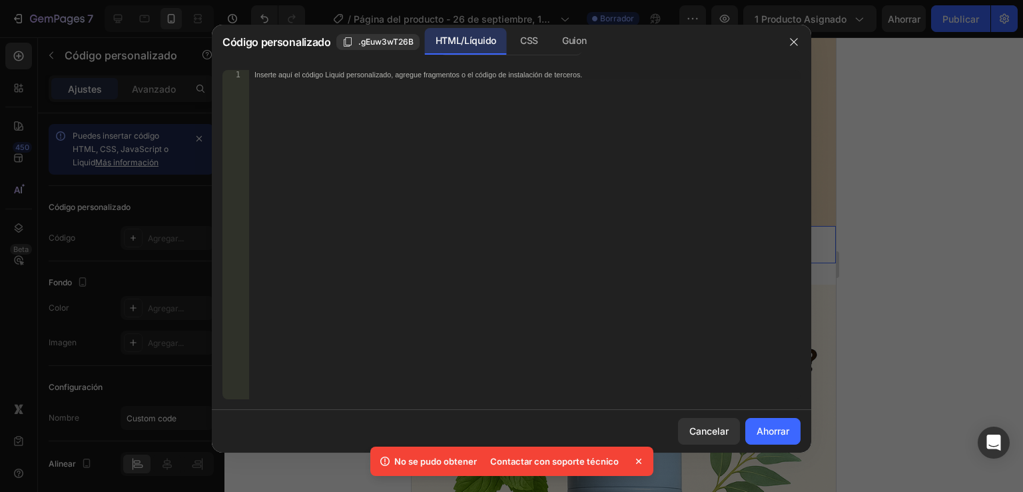
drag, startPoint x: 157, startPoint y: 233, endPoint x: 332, endPoint y: 97, distance: 222.1
click at [332, 97] on div "Inserte aquí el código Liquid personalizado, agregue fragmentos o el código de …" at bounding box center [525, 244] width 552 height 348
paste textarea "<span id="es-form-hook" ></span>"
type textarea "<span id="es-form-hook" ></span>"
click at [770, 436] on font "Ahorrar" at bounding box center [773, 431] width 33 height 14
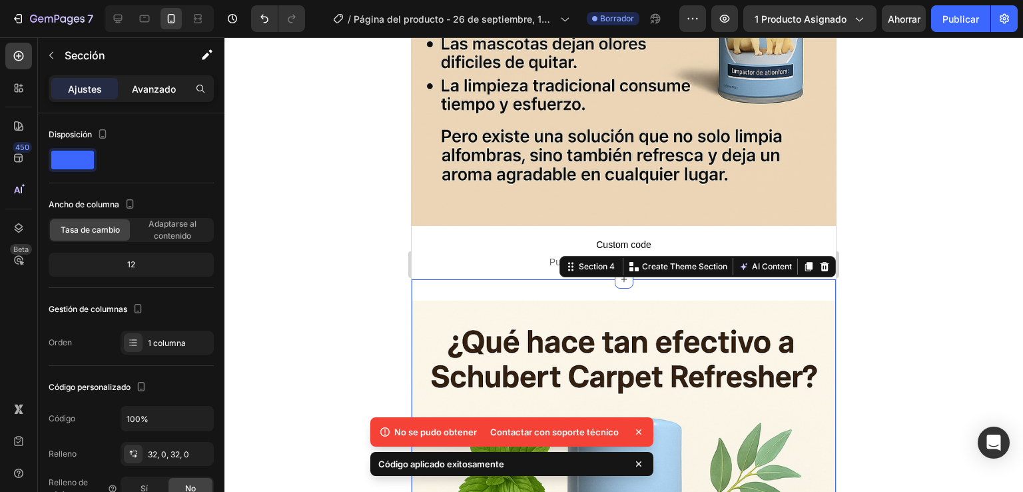
click at [141, 85] on font "Avanzado" at bounding box center [154, 88] width 44 height 11
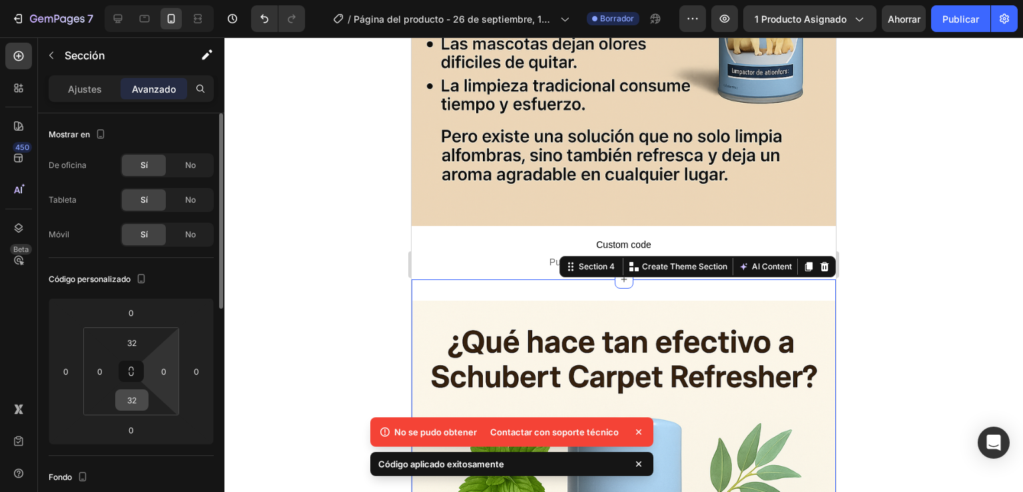
type input "0"
click at [138, 0] on html "7 Historial de versiones / Página del producto - [DATE] 17:13:04 Borrador Avanc…" at bounding box center [511, 0] width 1023 height 0
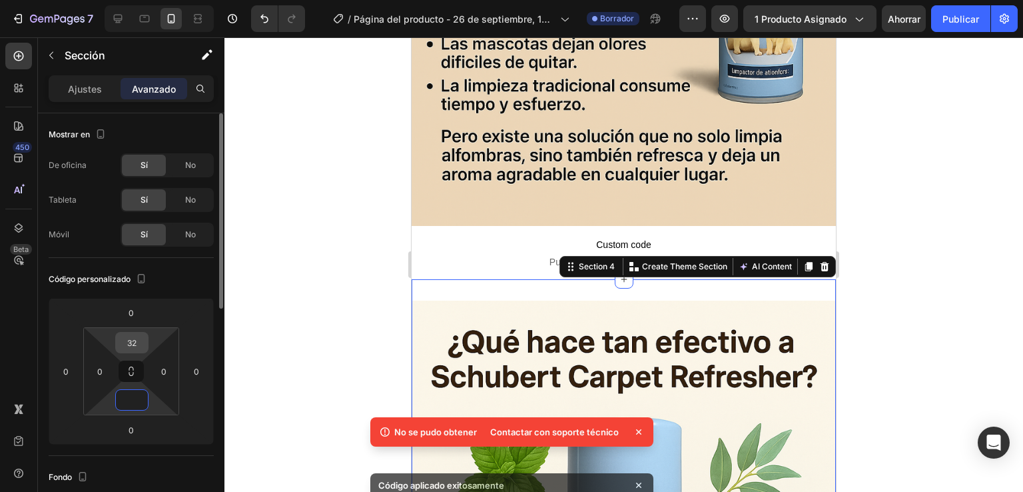
type input "0"
click at [148, 335] on div "32" at bounding box center [131, 342] width 33 height 21
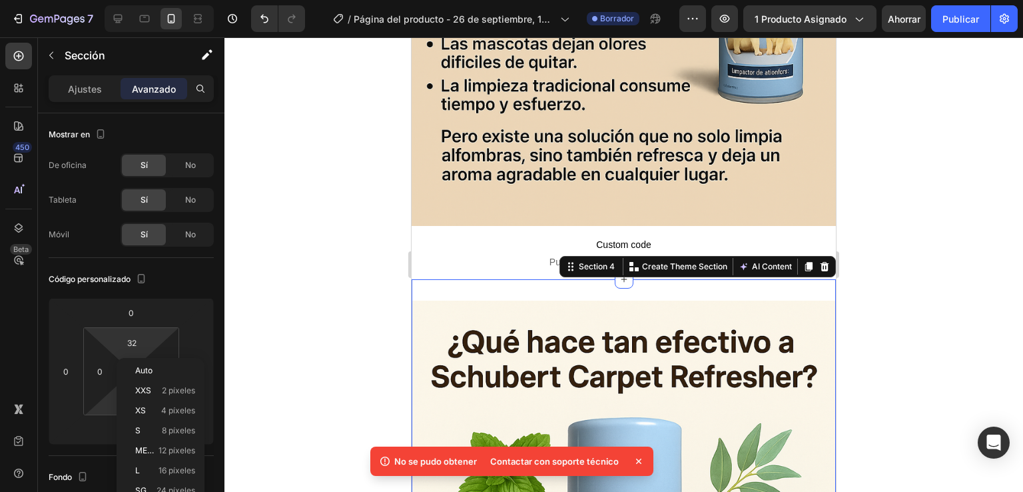
type input "0"
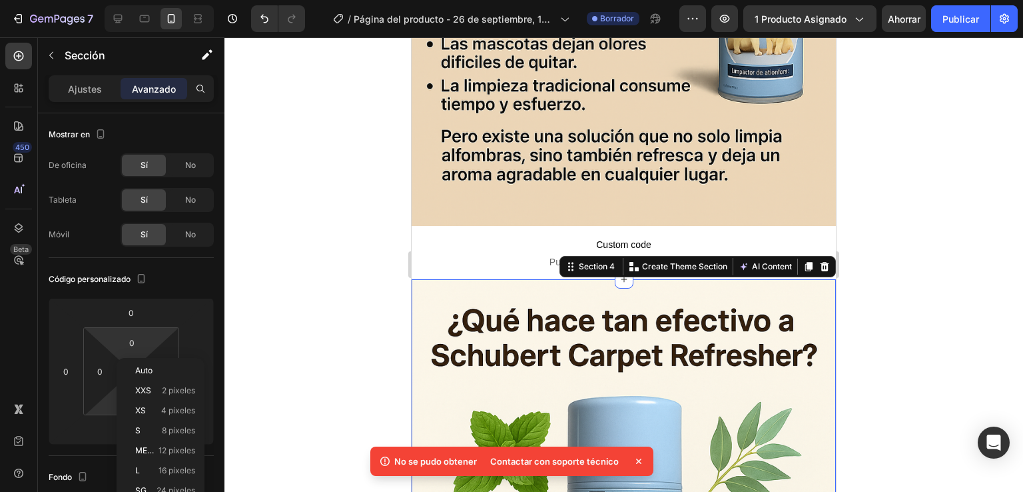
click at [148, 0] on html "7 Historial de versiones / Página del producto - [DATE] 17:13:04 Borrador Avanc…" at bounding box center [511, 0] width 1023 height 0
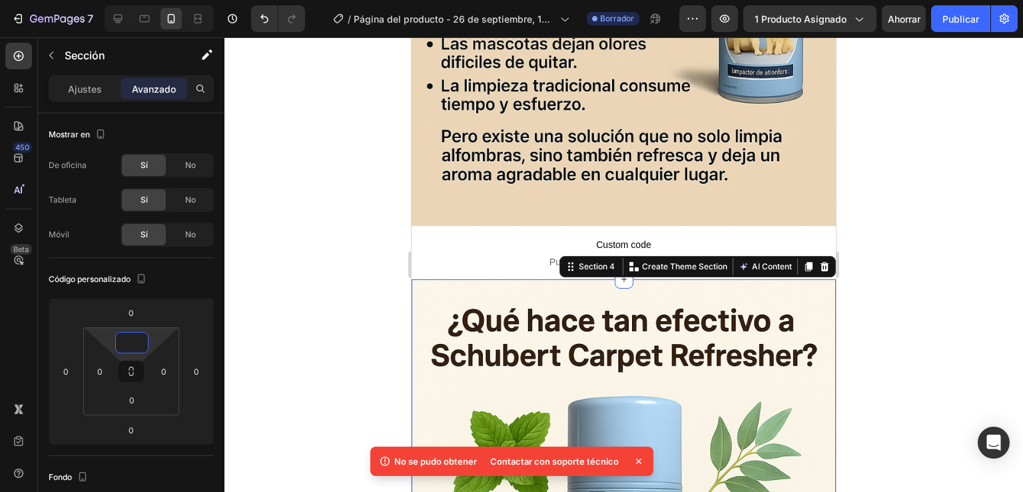
type input "0"
click at [246, 318] on div at bounding box center [623, 264] width 799 height 454
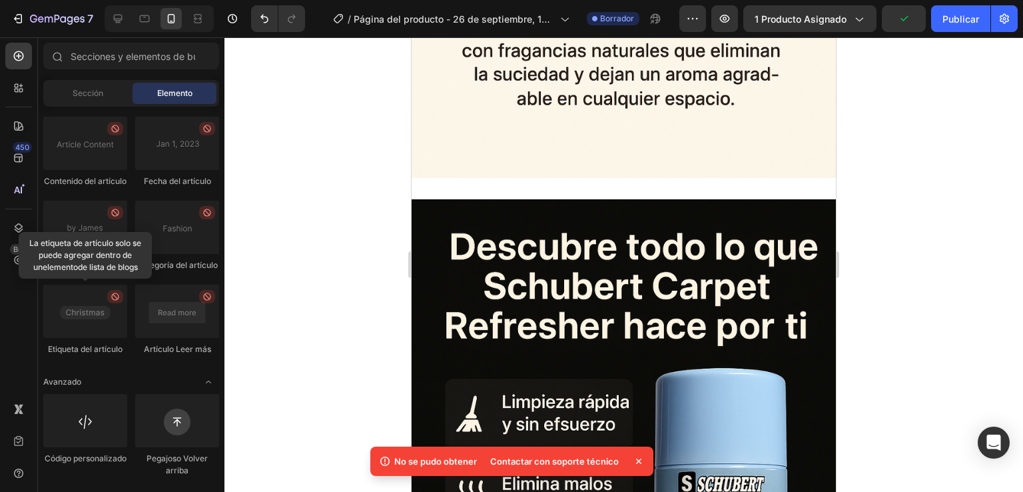
scroll to position [3217, 0]
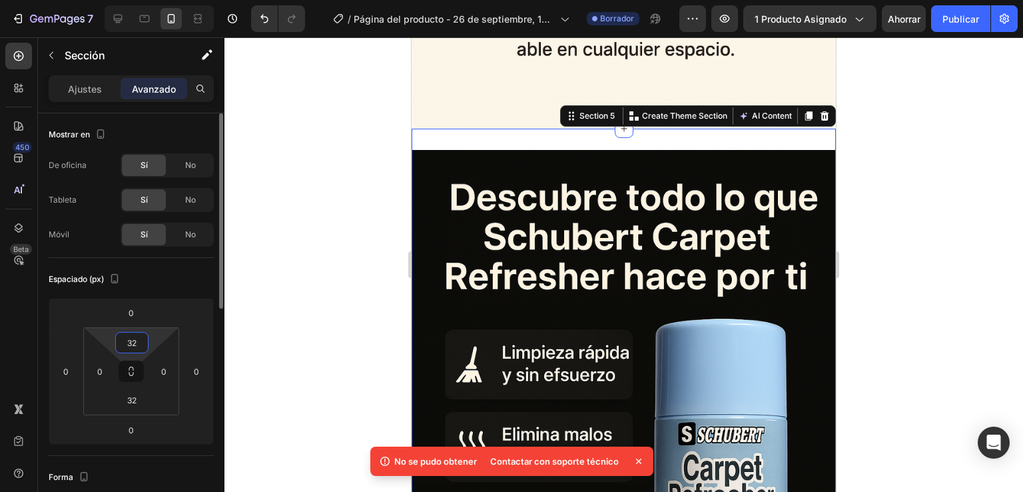
click at [137, 337] on input "32" at bounding box center [132, 342] width 27 height 20
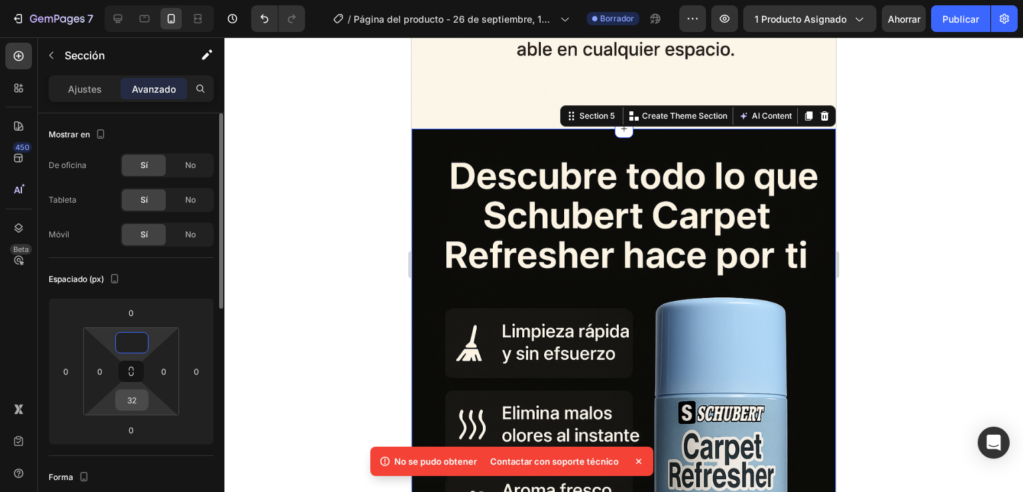
type input "0"
click at [139, 398] on input "32" at bounding box center [132, 400] width 27 height 20
click at [9, 60] on div at bounding box center [18, 56] width 27 height 27
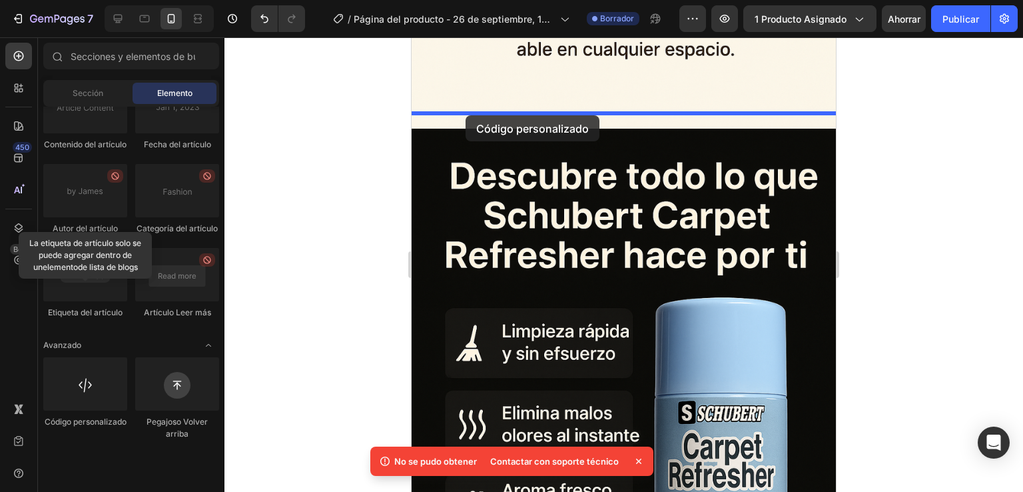
drag, startPoint x: 481, startPoint y: 468, endPoint x: 466, endPoint y: 115, distance: 352.7
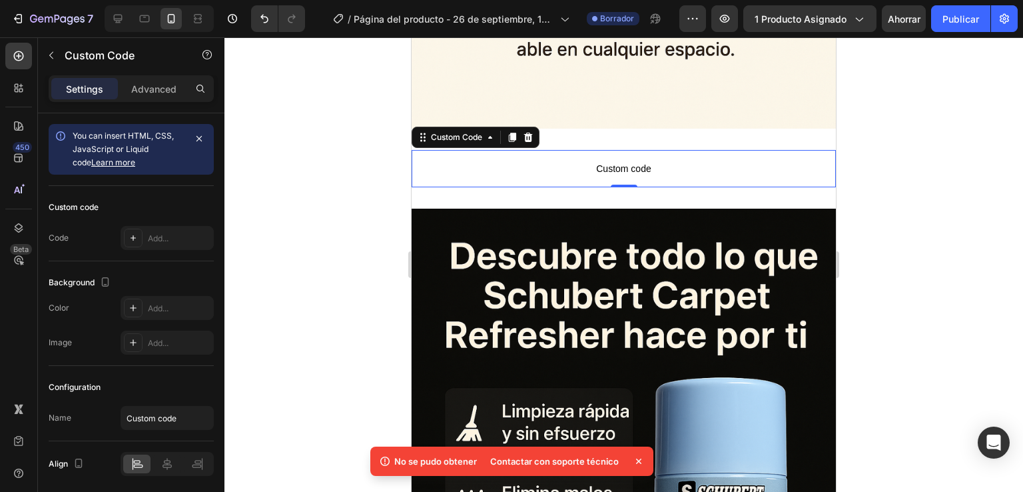
click at [466, 131] on div "Custom Code" at bounding box center [456, 137] width 57 height 12
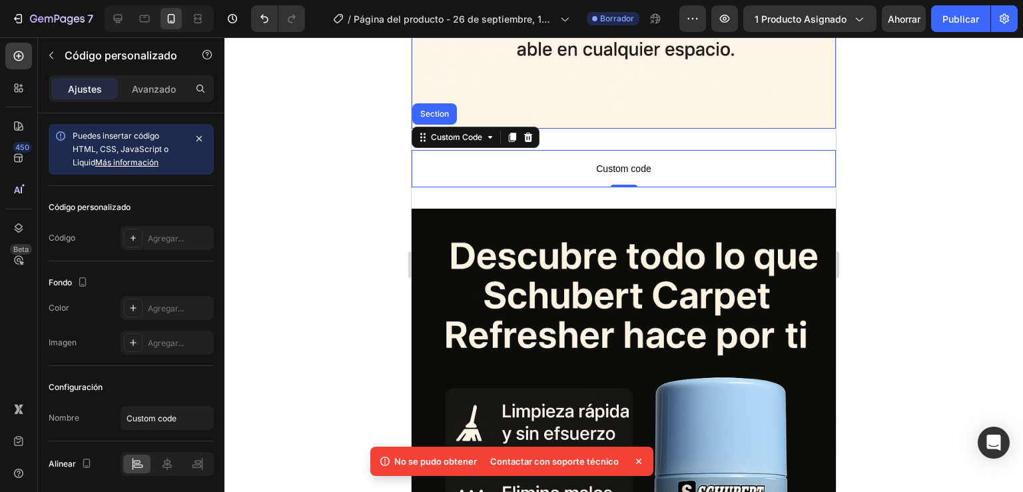
drag, startPoint x: 607, startPoint y: 99, endPoint x: 566, endPoint y: 125, distance: 48.8
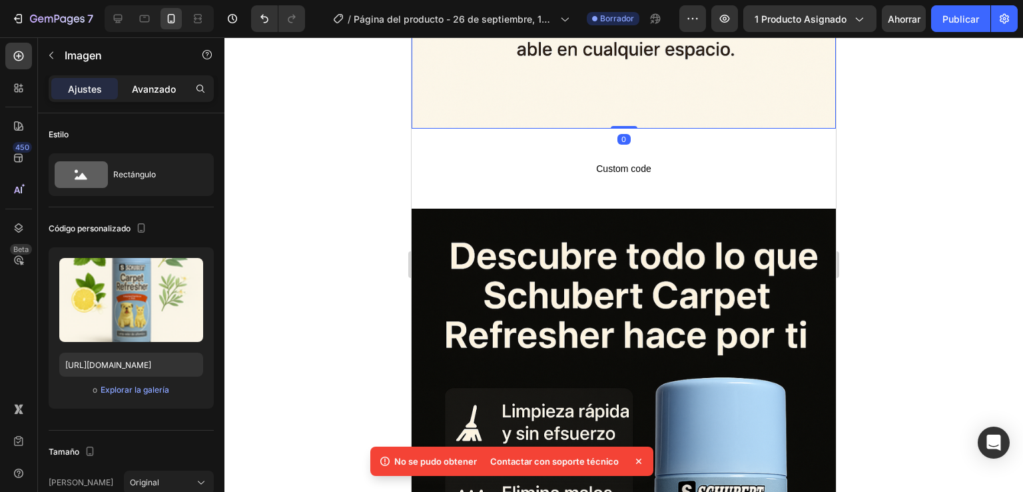
click at [163, 82] on p "Avanzado" at bounding box center [154, 89] width 44 height 14
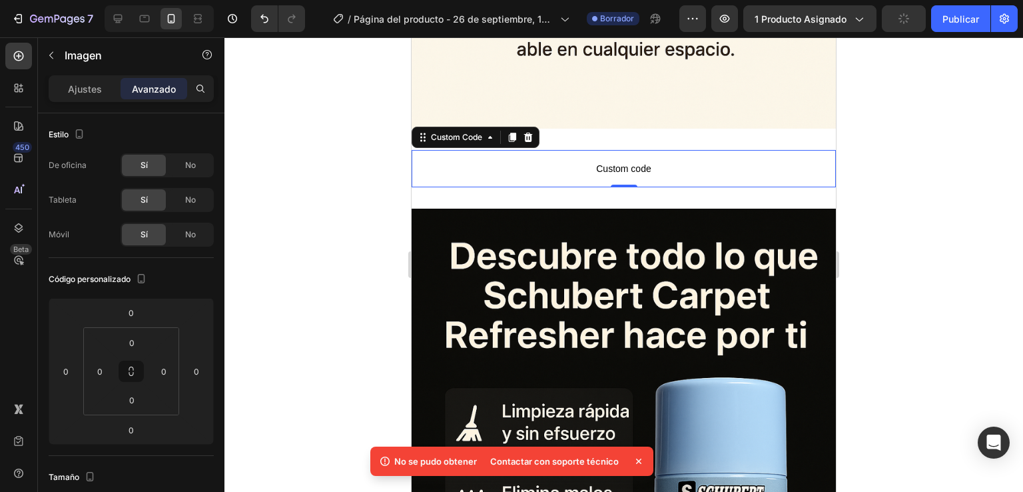
click at [582, 150] on p "Custom code" at bounding box center [624, 168] width 424 height 37
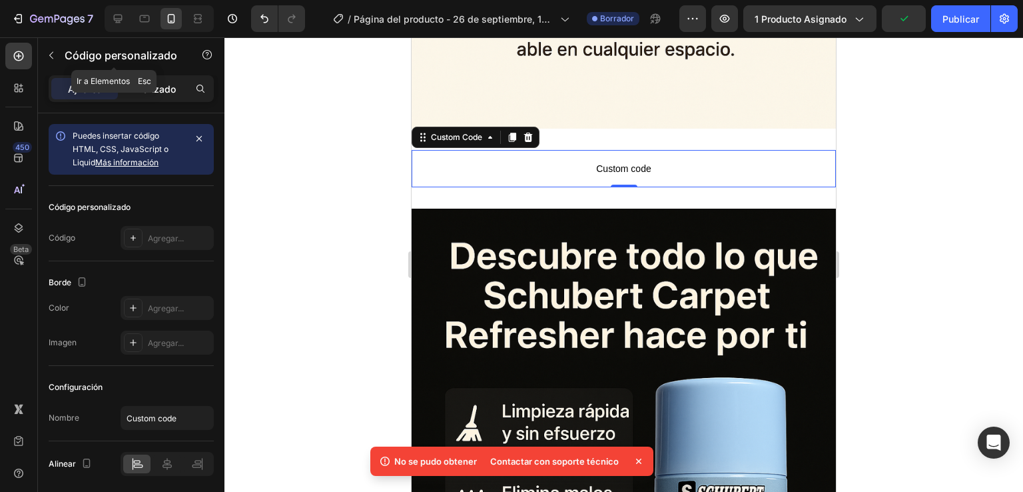
drag, startPoint x: 176, startPoint y: 50, endPoint x: 170, endPoint y: 83, distance: 33.8
click at [176, 73] on div "Código personalizado" at bounding box center [114, 56] width 152 height 38
click at [163, 89] on font "Avanzado" at bounding box center [154, 88] width 44 height 11
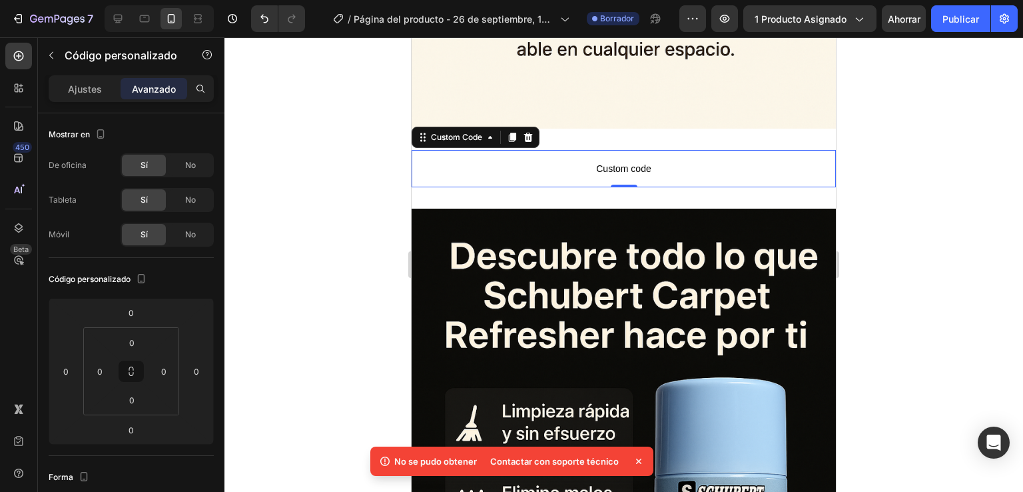
click at [551, 150] on p "Custom code" at bounding box center [624, 168] width 424 height 37
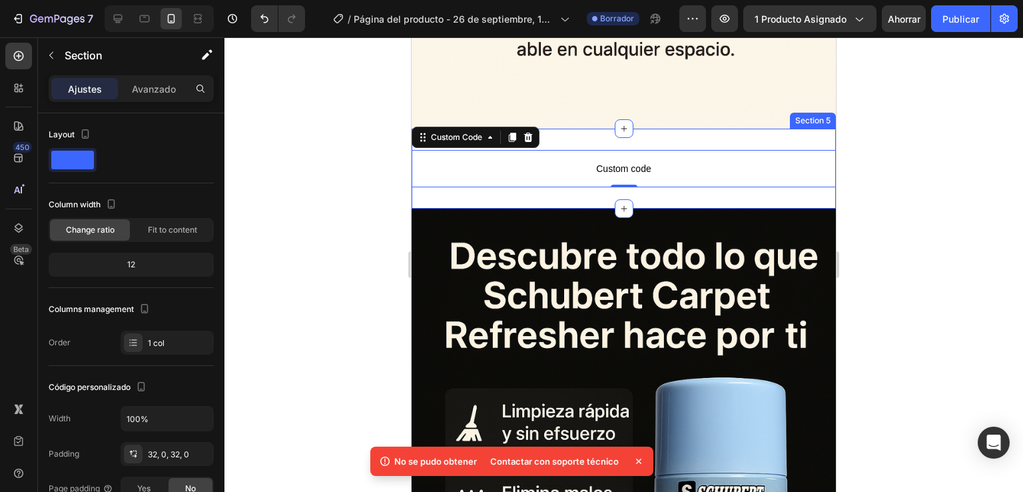
click at [566, 129] on div "Custom code Custom Code 0 Section 5" at bounding box center [624, 169] width 424 height 80
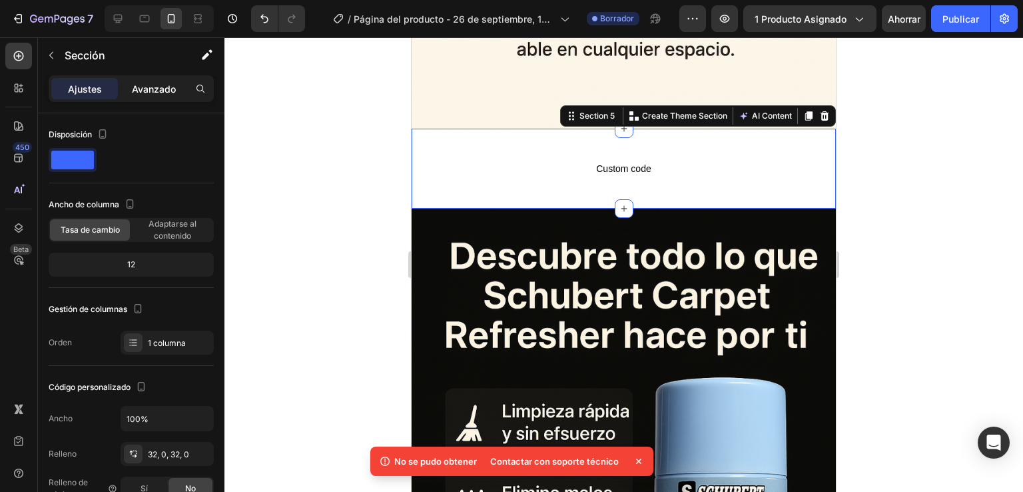
drag, startPoint x: 163, startPoint y: 78, endPoint x: 168, endPoint y: 85, distance: 8.7
click at [163, 78] on div "Avanzado" at bounding box center [154, 88] width 67 height 21
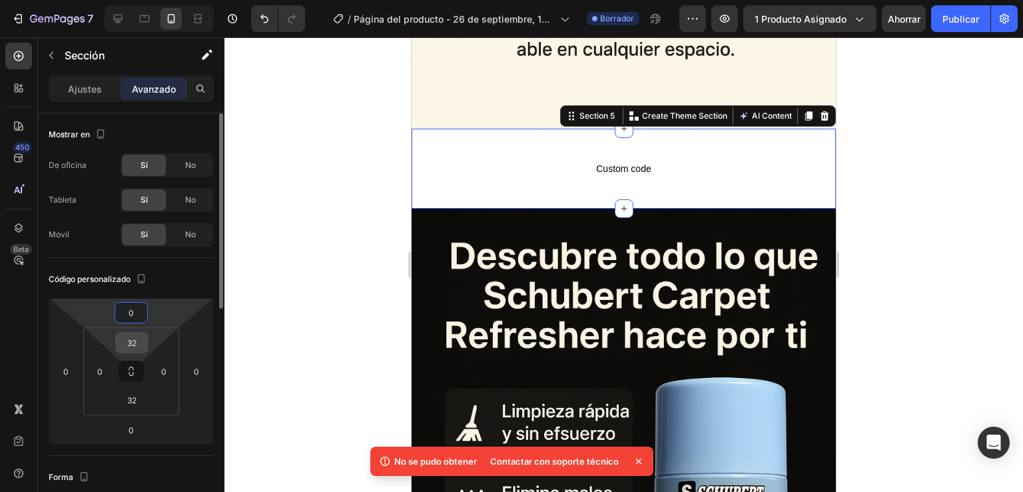
drag, startPoint x: 132, startPoint y: 312, endPoint x: 140, endPoint y: 340, distance: 28.5
click at [135, 334] on div "0 0 0 0 32 0 32 0" at bounding box center [131, 371] width 165 height 147
click at [140, 340] on input "32" at bounding box center [132, 342] width 27 height 20
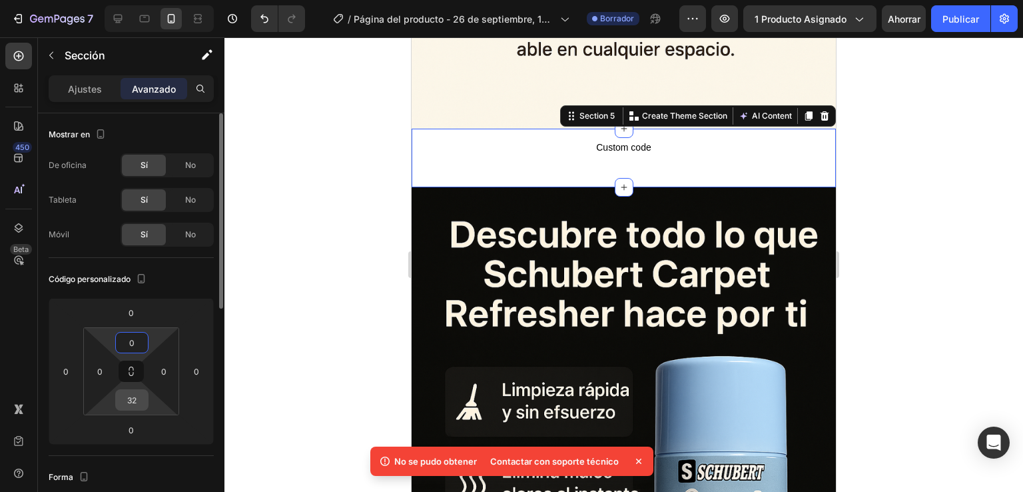
type input "0"
click at [129, 390] on input "32" at bounding box center [132, 400] width 27 height 20
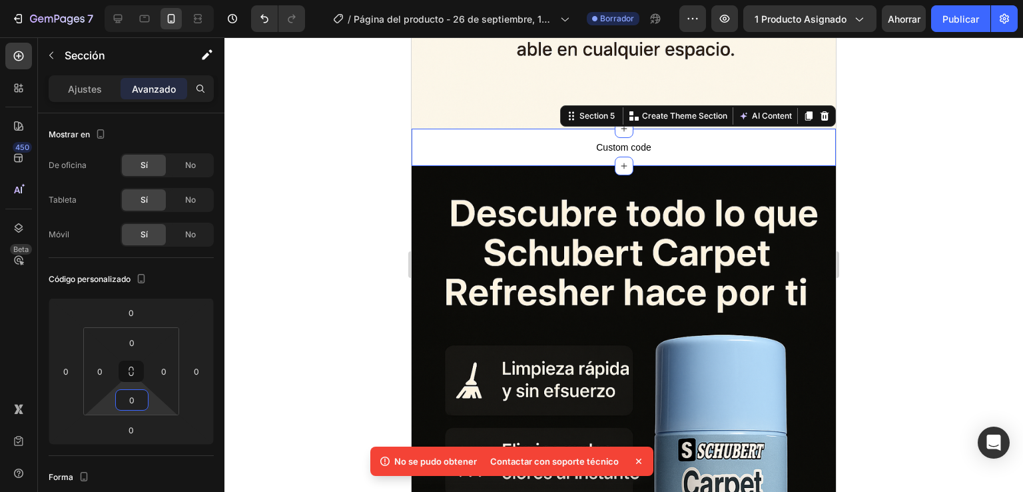
type input "0"
drag, startPoint x: 377, startPoint y: 216, endPoint x: 402, endPoint y: 204, distance: 28.0
click at [376, 216] on div at bounding box center [623, 264] width 799 height 454
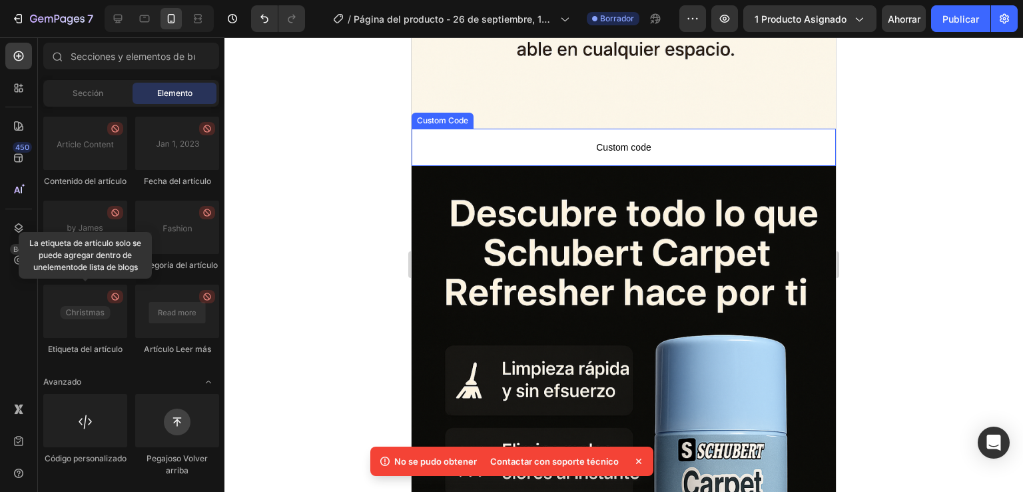
click at [566, 139] on span "Custom code" at bounding box center [624, 147] width 424 height 16
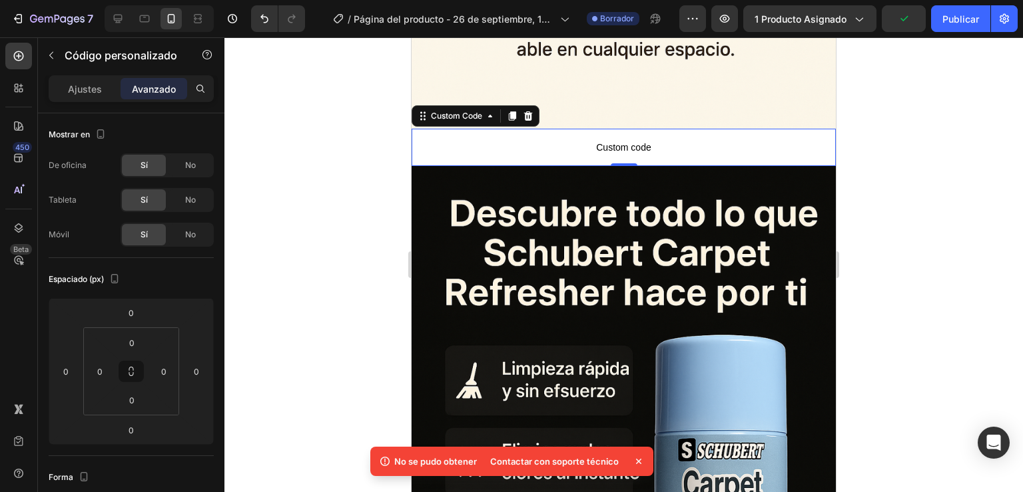
drag, startPoint x: 59, startPoint y: 85, endPoint x: 65, endPoint y: 107, distance: 22.8
click at [59, 83] on div "Ajustes" at bounding box center [84, 88] width 67 height 21
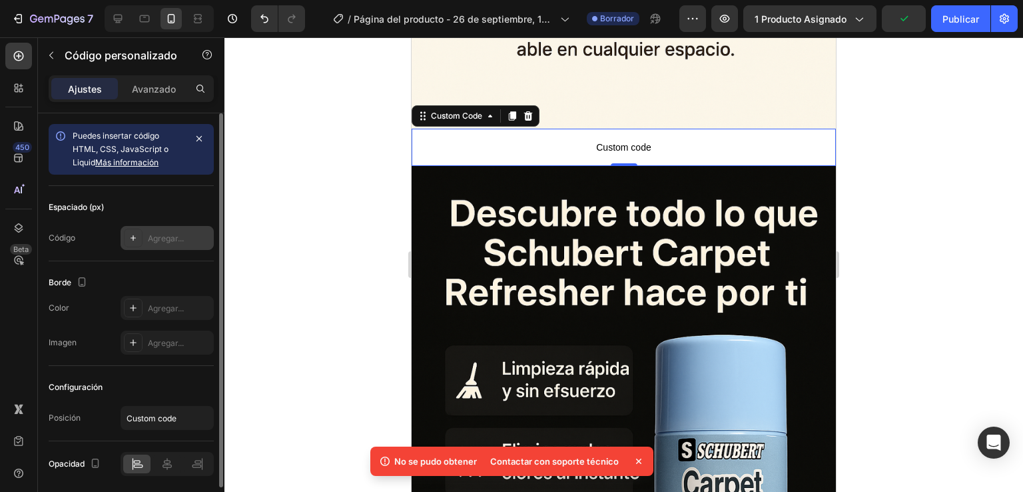
click at [176, 236] on font "Agregar..." at bounding box center [166, 238] width 36 height 10
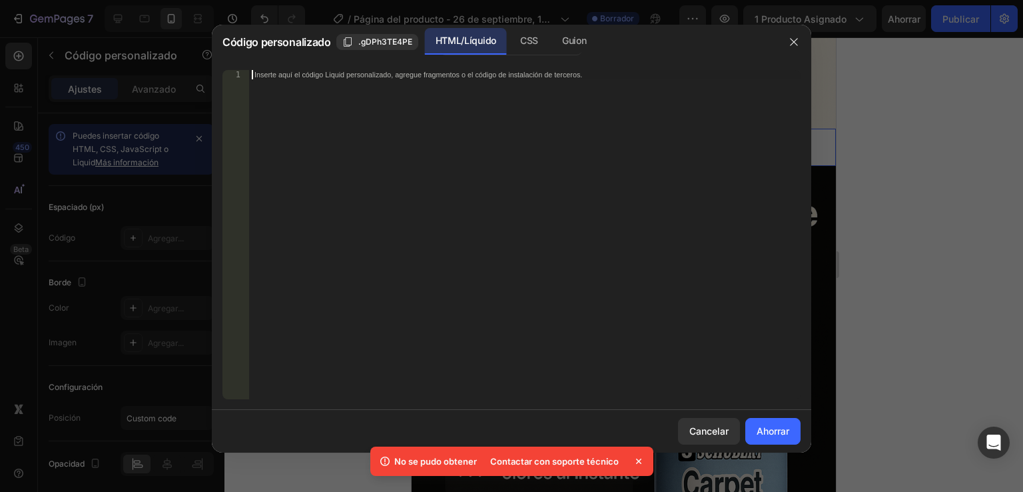
drag, startPoint x: 229, startPoint y: 203, endPoint x: 334, endPoint y: 151, distance: 117.4
click at [334, 151] on div "Inserte aquí el código Liquid personalizado, agregue fragmentos o el código de …" at bounding box center [525, 244] width 552 height 348
paste textarea "<span id="es-form-hook" ></span>"
type textarea "<span id="es-form-hook" ></span>"
click at [772, 428] on font "Ahorrar" at bounding box center [773, 430] width 33 height 11
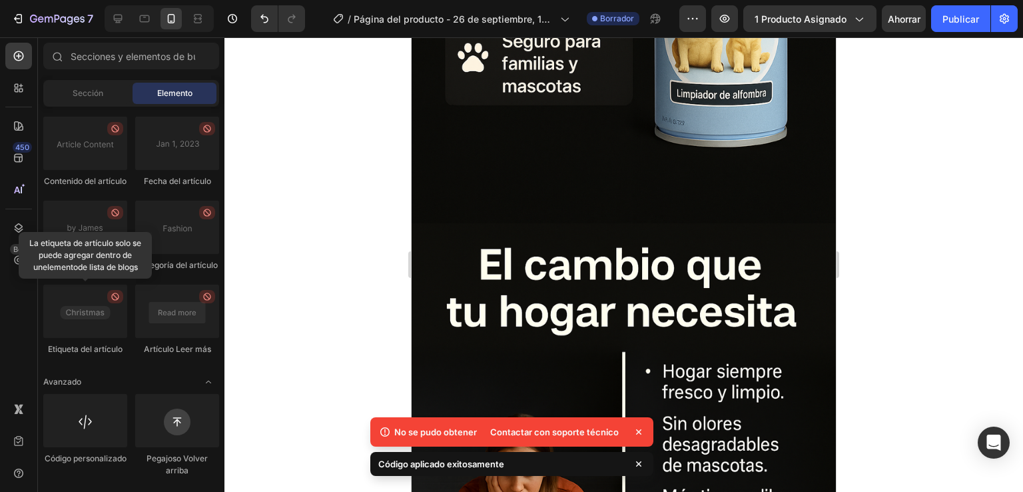
scroll to position [3888, 0]
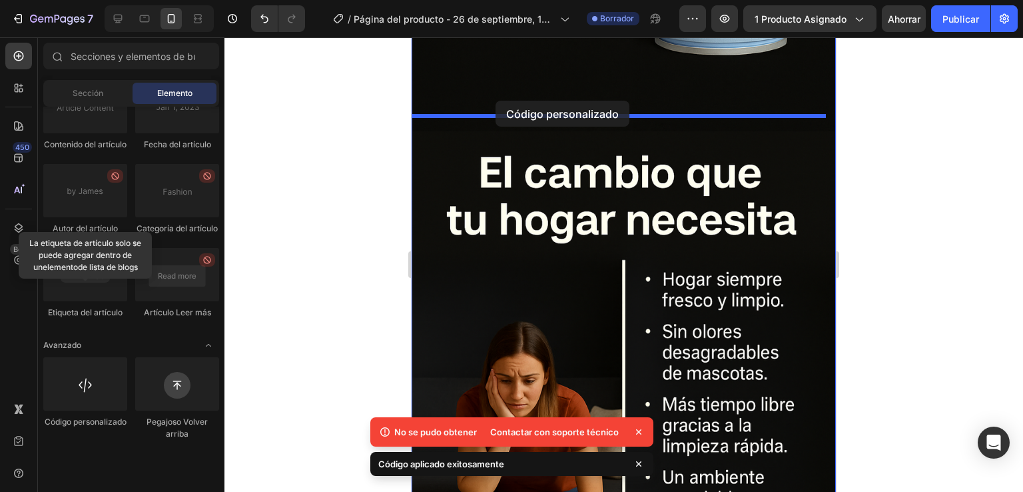
drag, startPoint x: 490, startPoint y: 464, endPoint x: 496, endPoint y: 101, distance: 363.7
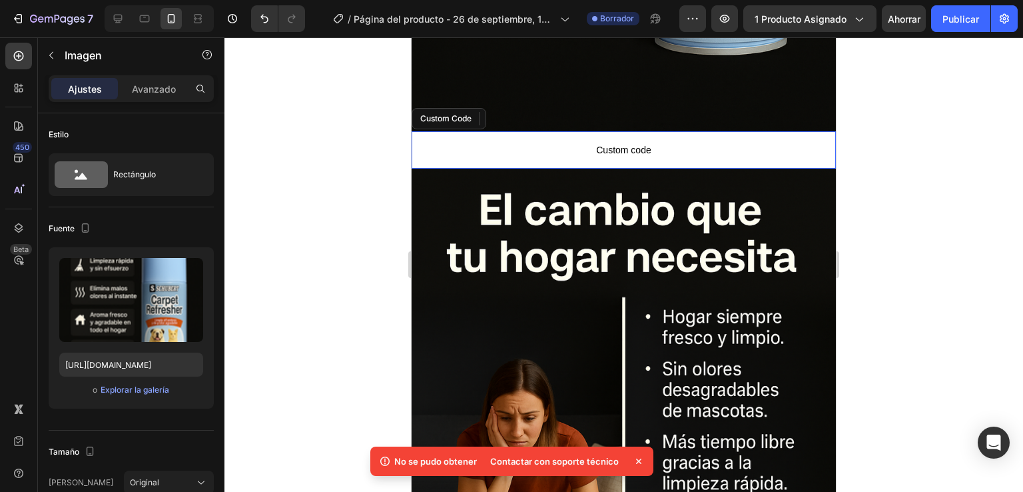
drag, startPoint x: 633, startPoint y: 114, endPoint x: 633, endPoint y: 129, distance: 14.7
click at [629, 142] on span "Custom code" at bounding box center [624, 150] width 424 height 16
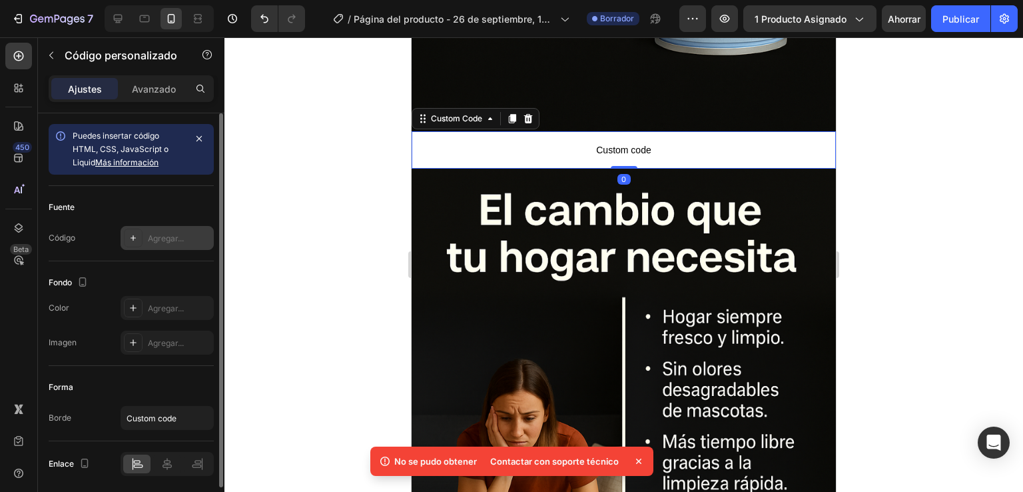
click at [135, 242] on icon at bounding box center [133, 237] width 11 height 11
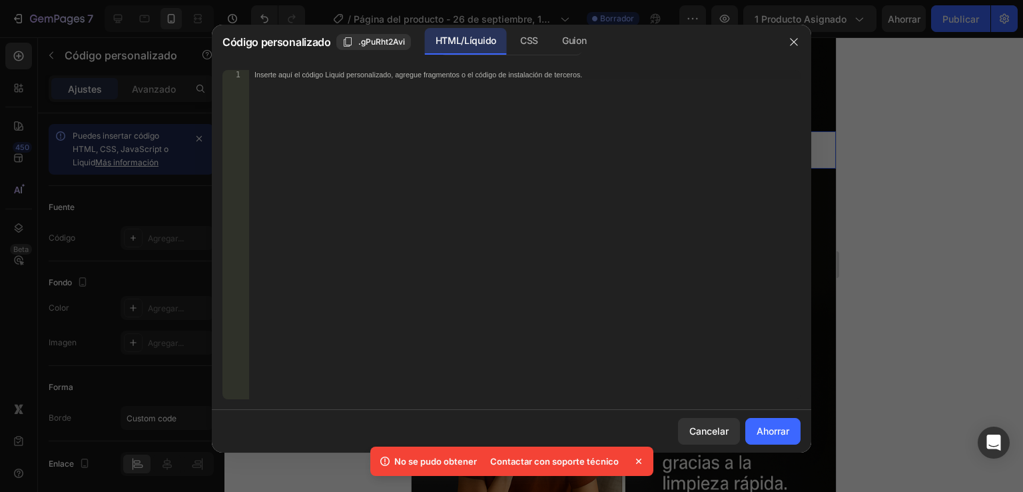
drag, startPoint x: 135, startPoint y: 242, endPoint x: 360, endPoint y: 134, distance: 249.1
click at [360, 134] on div "Inserte aquí el código Liquid personalizado, agregue fragmentos o el código de …" at bounding box center [525, 244] width 552 height 348
paste textarea "<span id="es-form-hook" ></span>"
type textarea "<span id="es-form-hook" ></span>"
drag, startPoint x: 754, startPoint y: 423, endPoint x: 770, endPoint y: 419, distance: 16.5
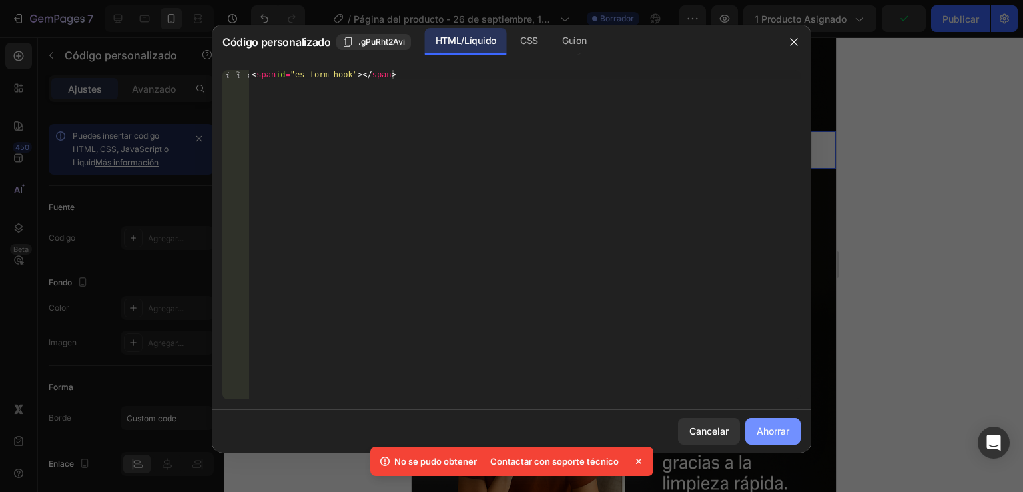
click at [754, 426] on button "Ahorrar" at bounding box center [772, 431] width 55 height 27
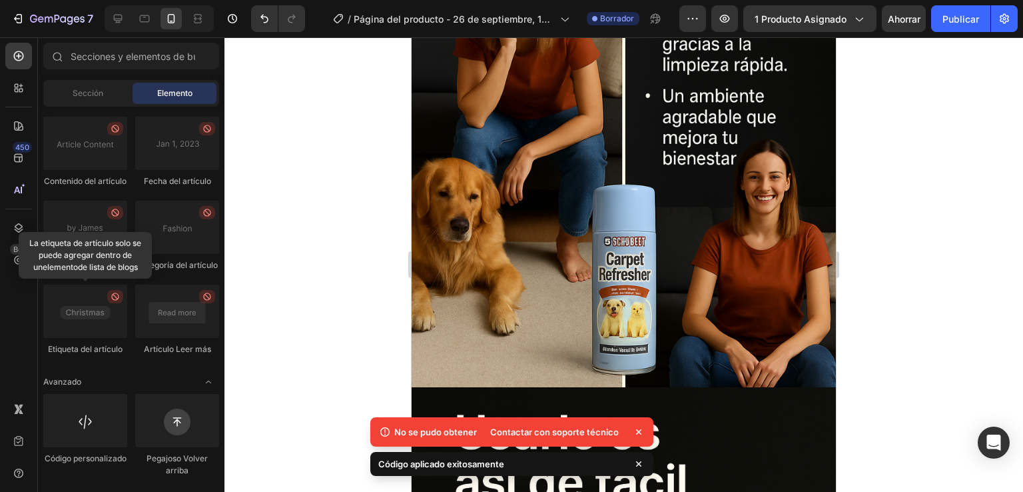
scroll to position [4608, 0]
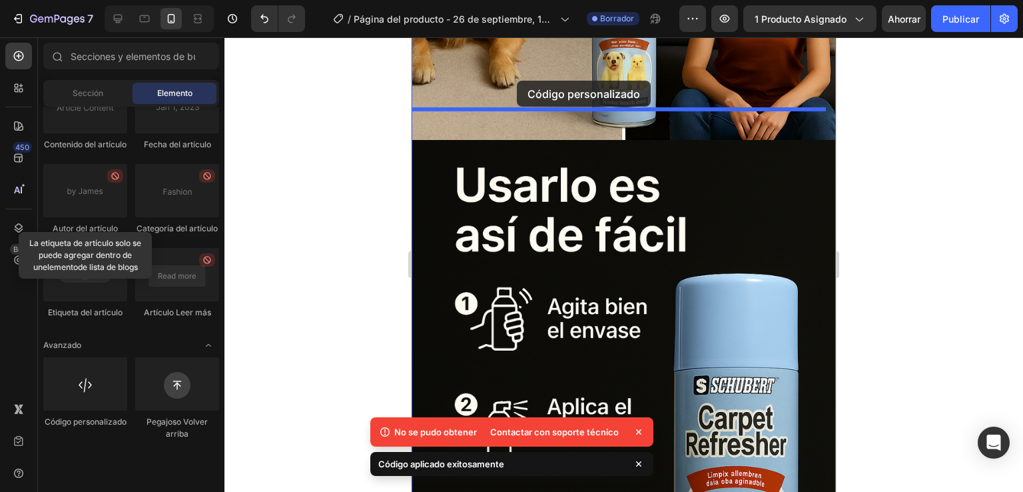
drag, startPoint x: 494, startPoint y: 466, endPoint x: 517, endPoint y: 81, distance: 385.7
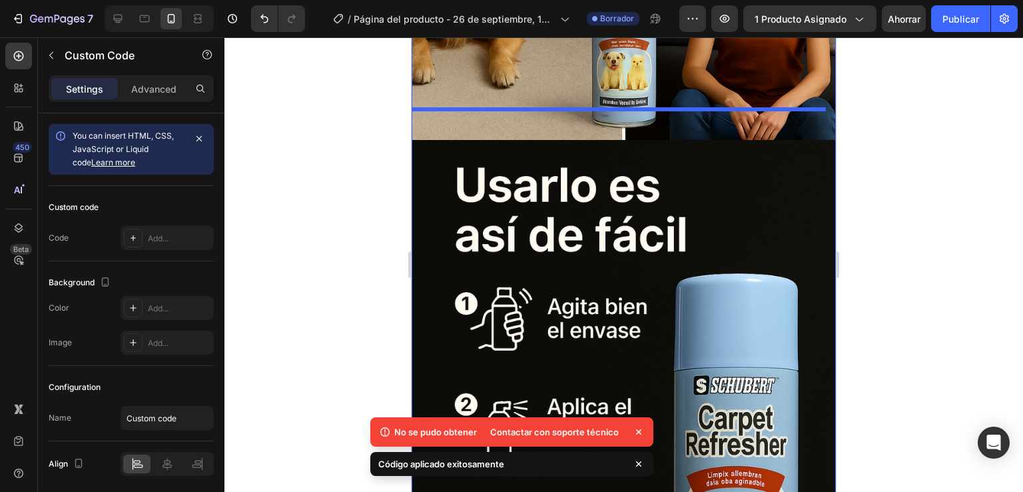
scroll to position [4563, 0]
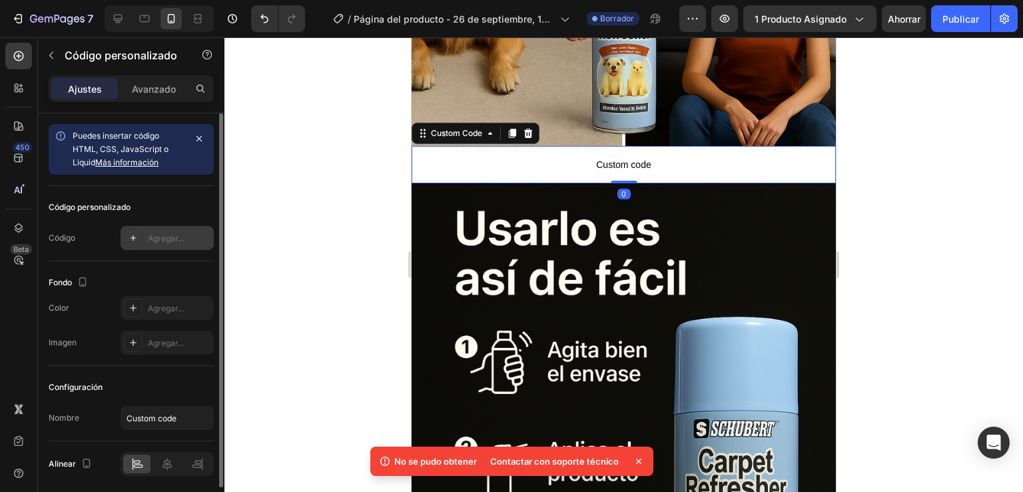
click at [147, 235] on div "Agregar..." at bounding box center [167, 238] width 93 height 24
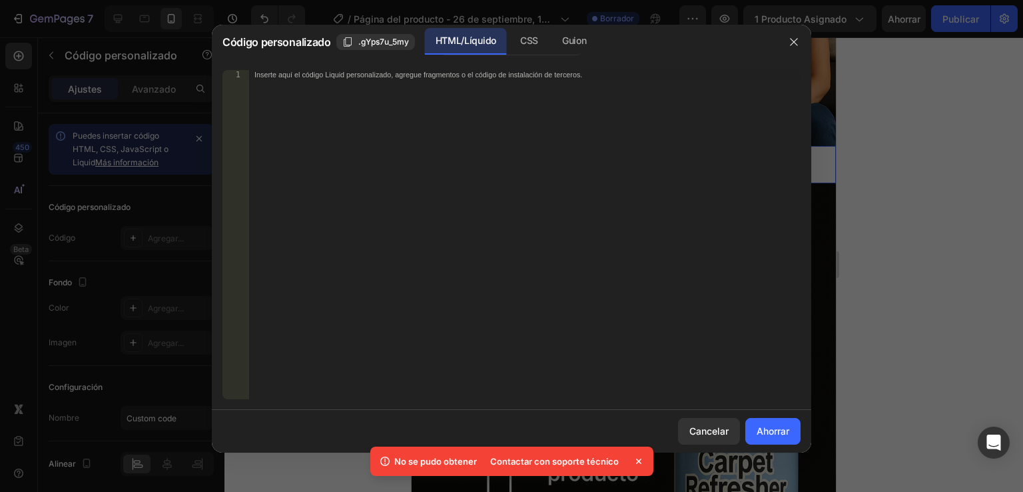
drag, startPoint x: 147, startPoint y: 235, endPoint x: 330, endPoint y: 126, distance: 213.3
click at [330, 126] on div "Inserte aquí el código Liquid personalizado, agregue fragmentos o el código de …" at bounding box center [525, 244] width 552 height 348
paste textarea "<span id="es-form-hook" ></span>"
type textarea "<span id="es-form-hook" ></span>"
click at [779, 421] on button "Ahorrar" at bounding box center [772, 431] width 55 height 27
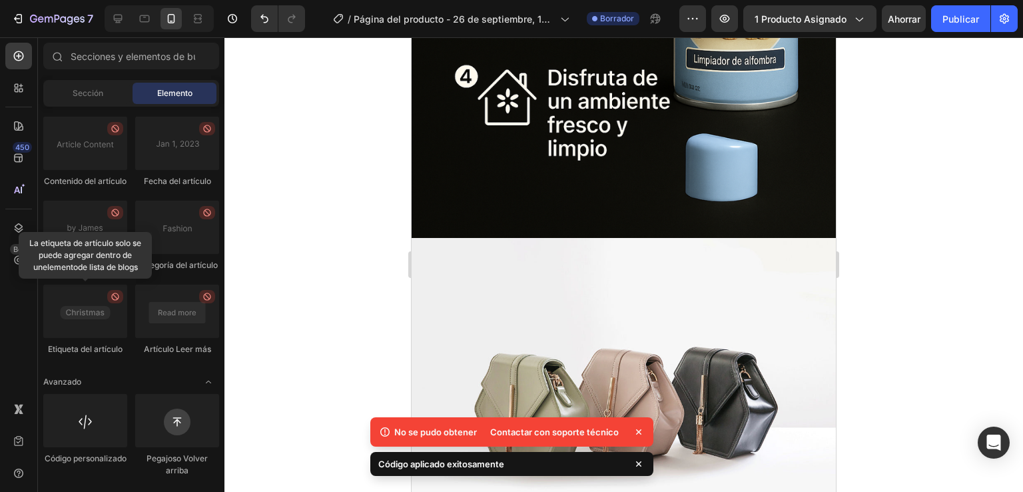
scroll to position [5188, 0]
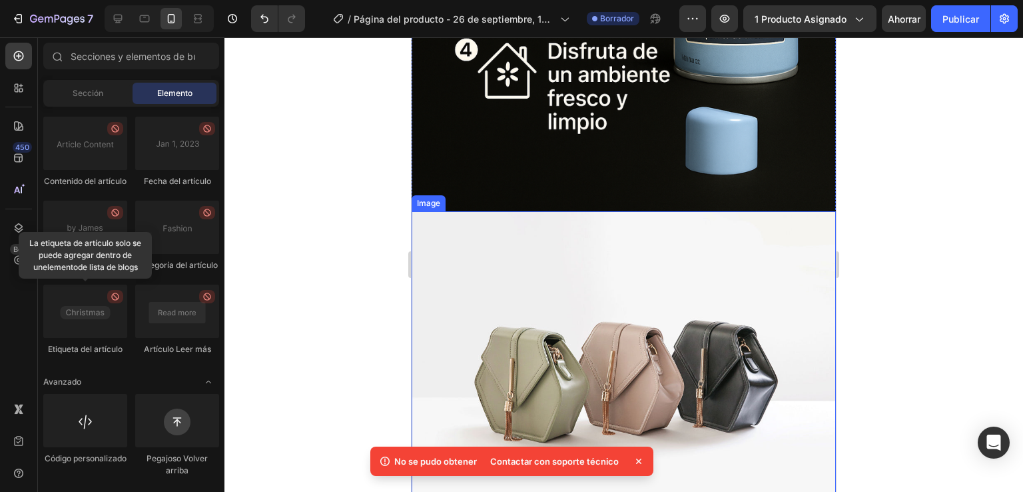
click at [540, 312] on img at bounding box center [624, 370] width 424 height 318
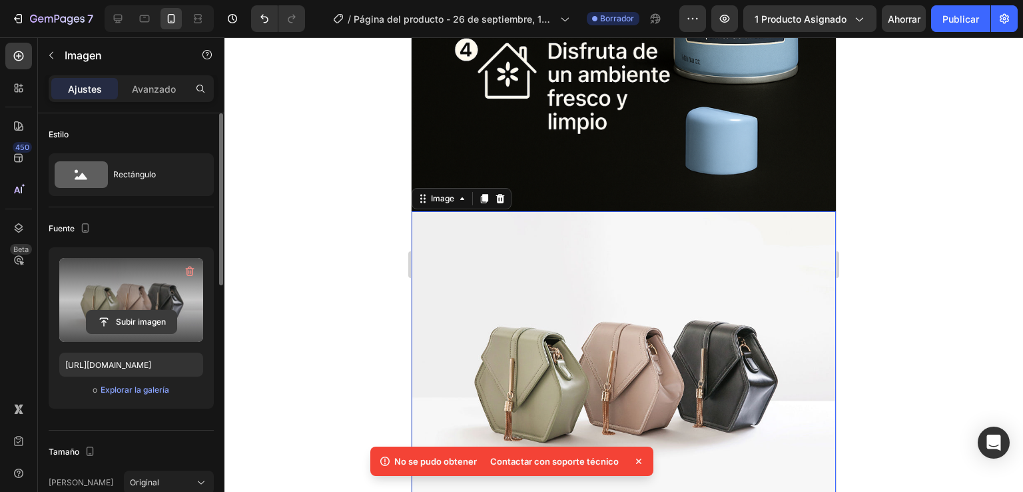
click at [138, 323] on input "file" at bounding box center [132, 321] width 90 height 23
